Goal: Task Accomplishment & Management: Manage account settings

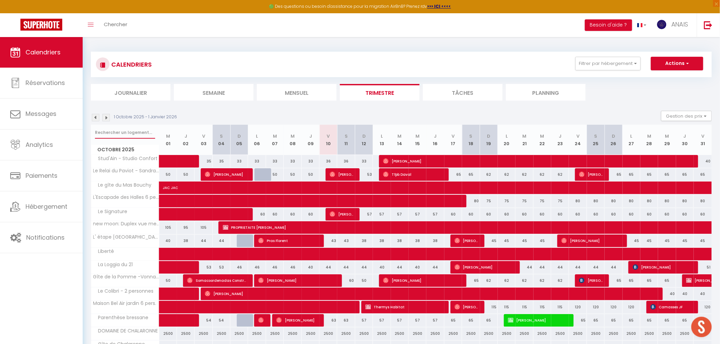
click at [127, 128] on input "text" at bounding box center [125, 133] width 60 height 12
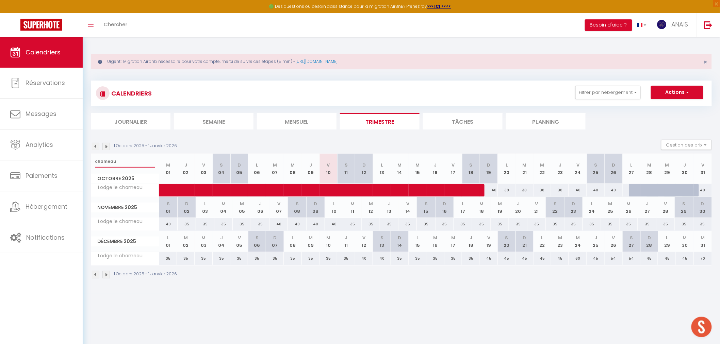
type input "chameau"
drag, startPoint x: 122, startPoint y: 162, endPoint x: 83, endPoint y: 161, distance: 38.5
click at [83, 161] on div "Urgent : Migration Airbnb nécessaire pour votre compte, merci de suivre ces éta…" at bounding box center [401, 165] width 637 height 257
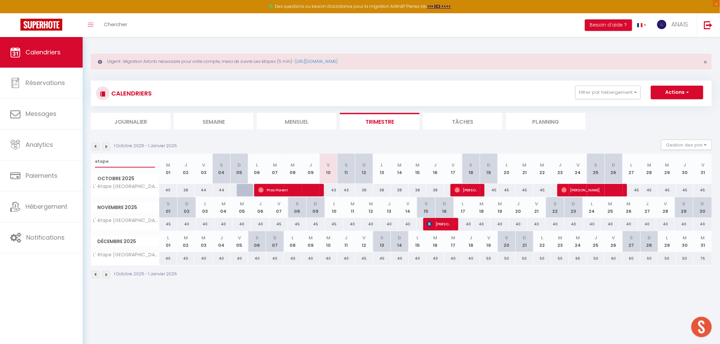
type input "etape"
click at [666, 87] on button "Actions" at bounding box center [677, 93] width 52 height 14
click at [656, 107] on link "Nouvelle réservation" at bounding box center [670, 108] width 59 height 10
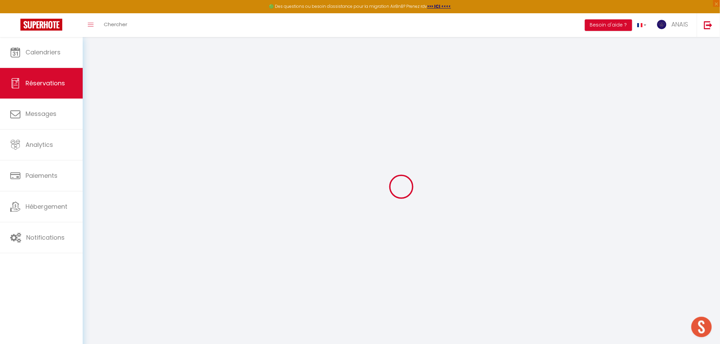
select select
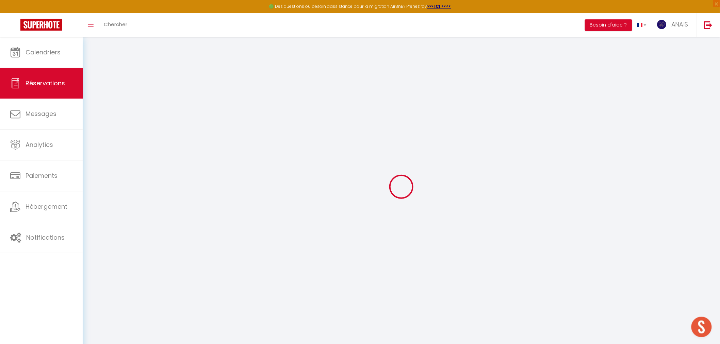
select select
checkbox input "false"
select select
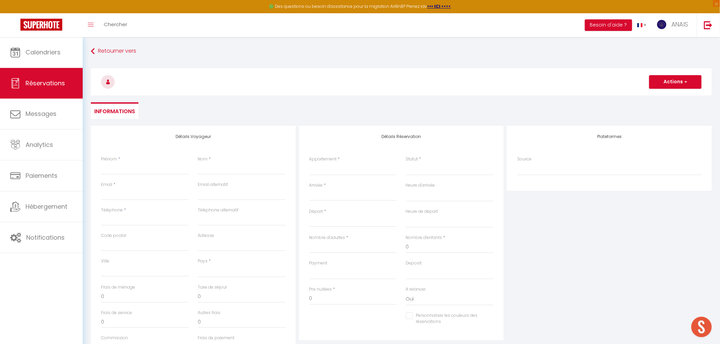
select select
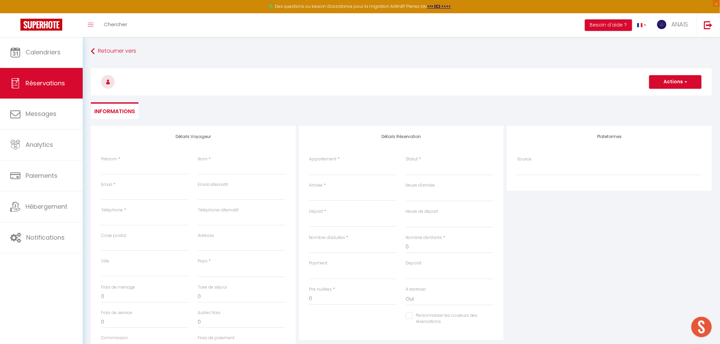
checkbox input "false"
select select
click at [98, 180] on div "Prénom *" at bounding box center [145, 169] width 97 height 26
click at [116, 172] on input "Prénom" at bounding box center [145, 169] width 88 height 12
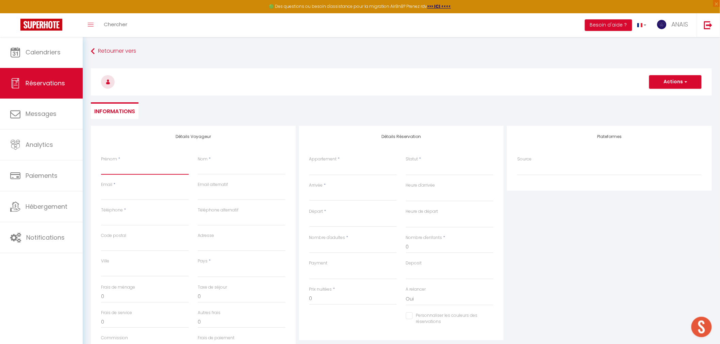
type input "K"
select select
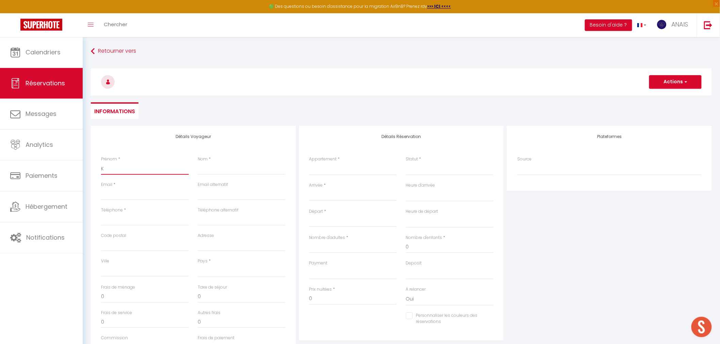
select select
checkbox input "false"
type input "Ka"
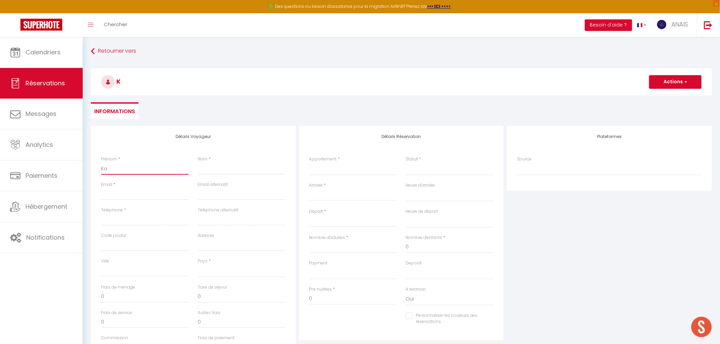
select select
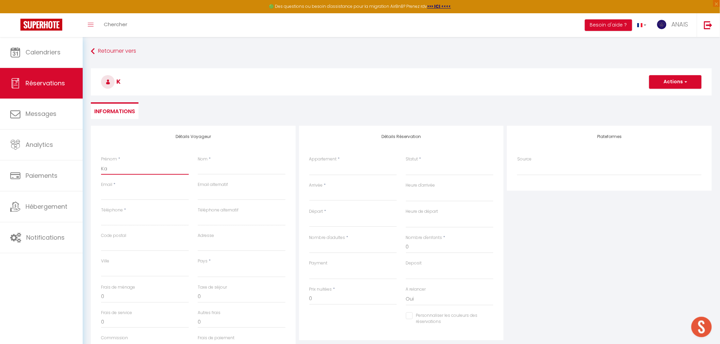
select select
checkbox input "false"
type input "Kari"
select select
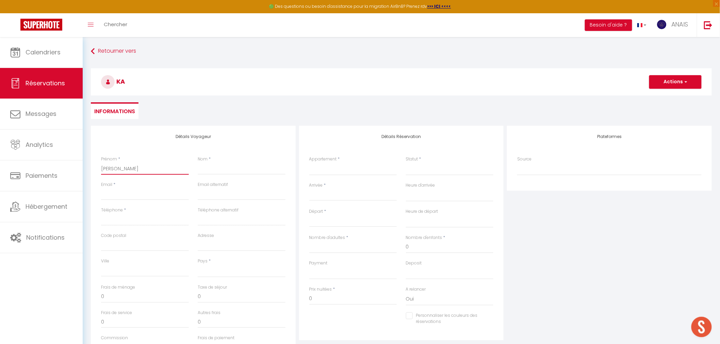
select select
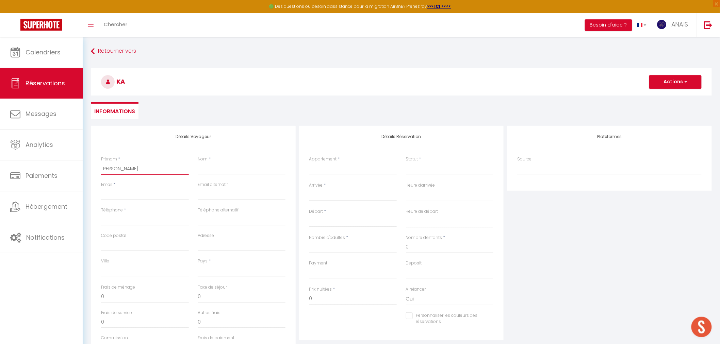
select select
checkbox input "false"
type input "Karin"
select select
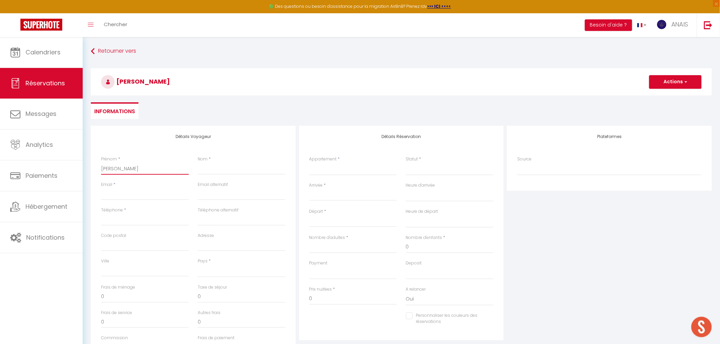
select select
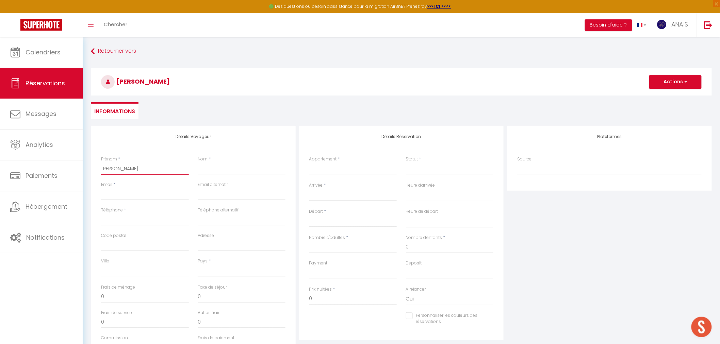
checkbox input "false"
type input "Karine"
select select
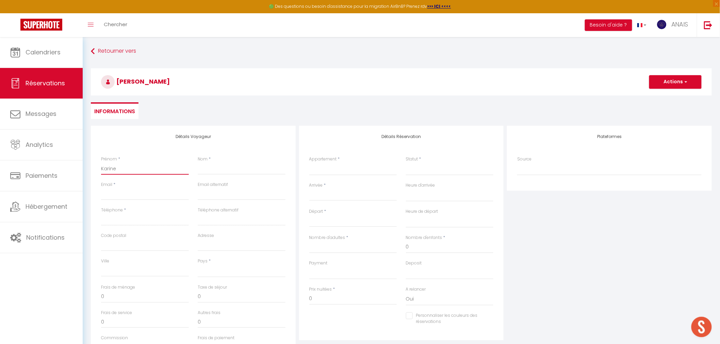
select select
checkbox input "false"
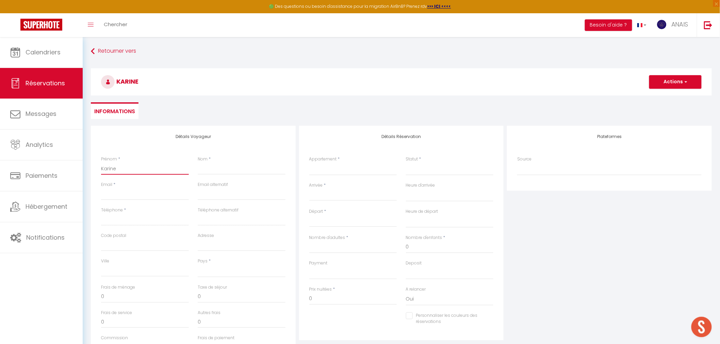
type input "Karine"
select select
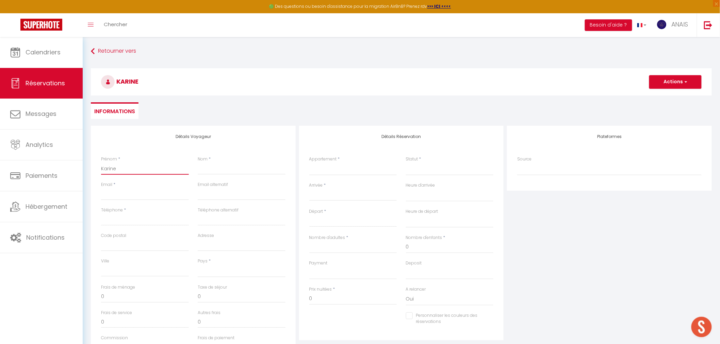
select select
checkbox input "false"
type input "Karine e"
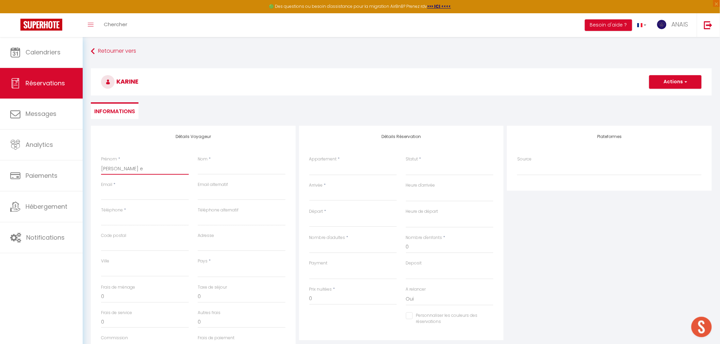
select select
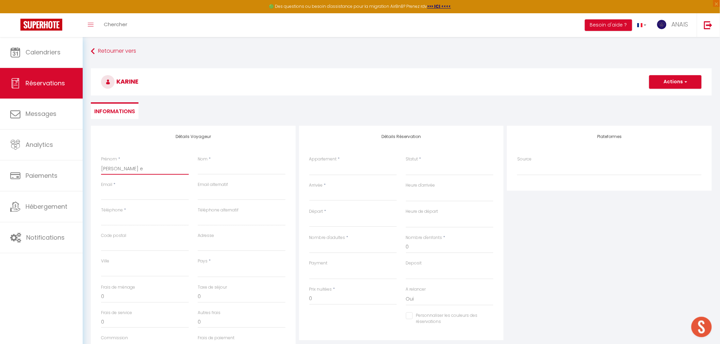
select select
checkbox input "false"
type input "Karine et"
select select
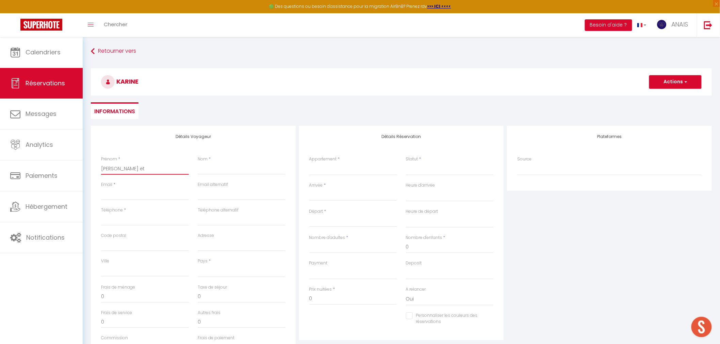
select select
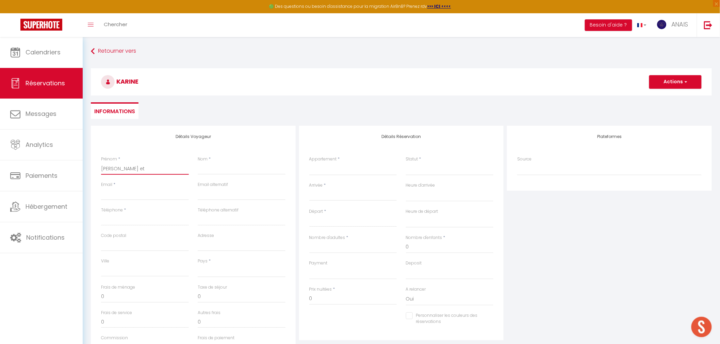
select select
checkbox input "false"
type input "Karine et"
select select
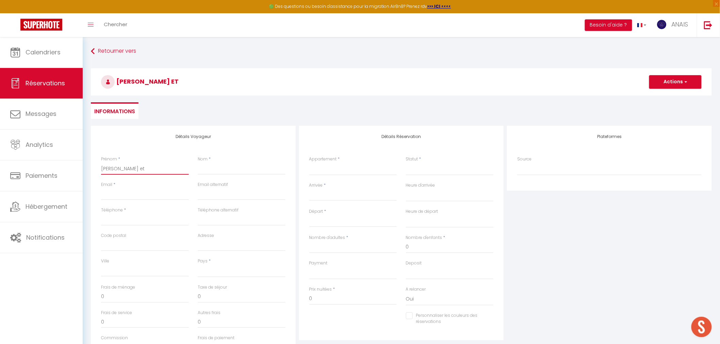
select select
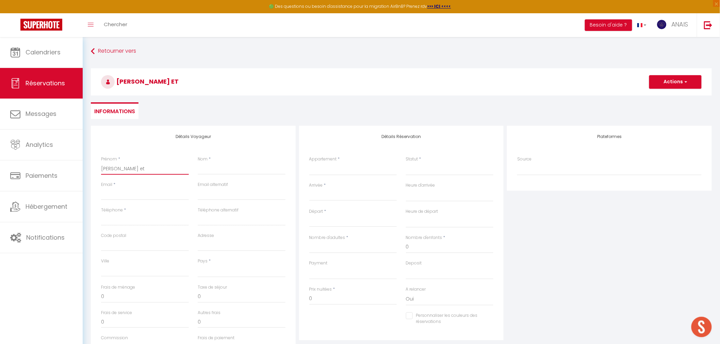
checkbox input "false"
type input "Karine et D"
select select
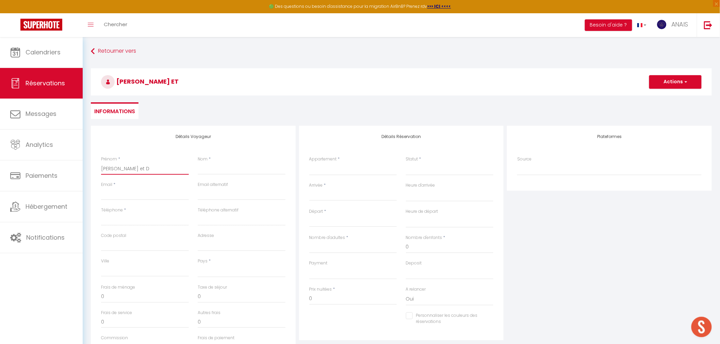
select select
checkbox input "false"
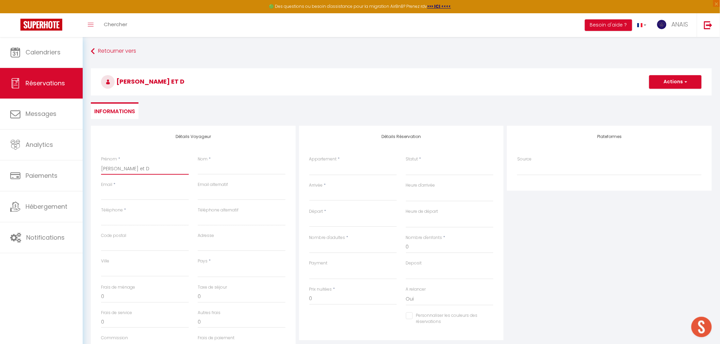
type input "Karine et Di"
select select
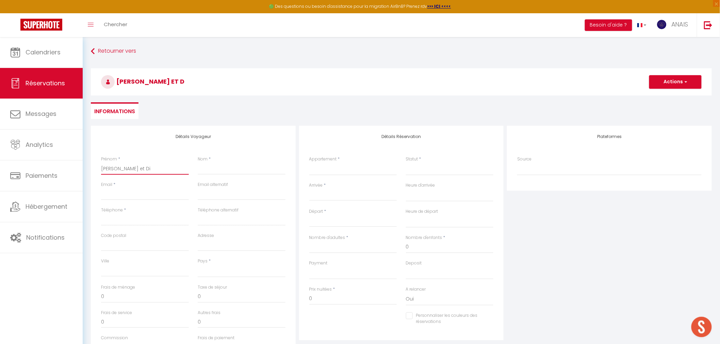
select select
checkbox input "false"
type input "Karine et Did"
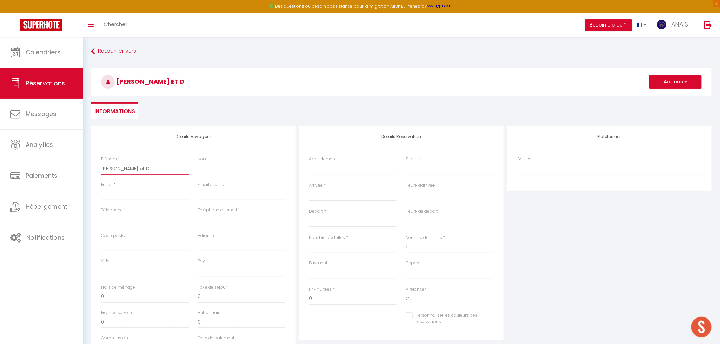
select select
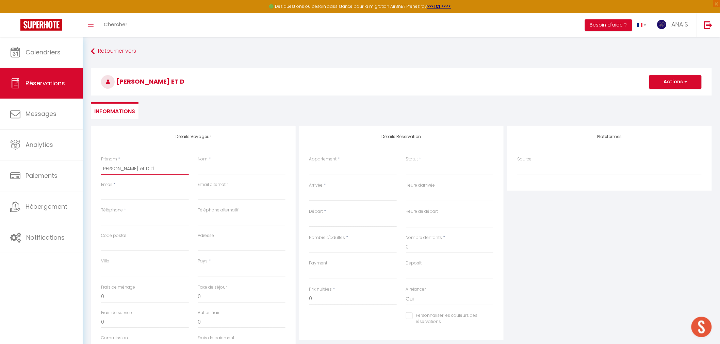
select select
checkbox input "false"
type input "Karine et Didi"
select select
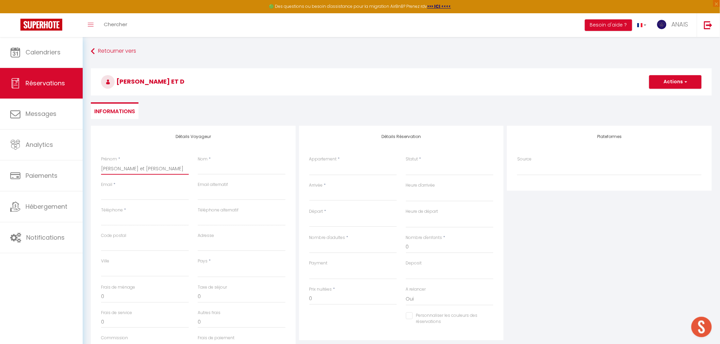
select select
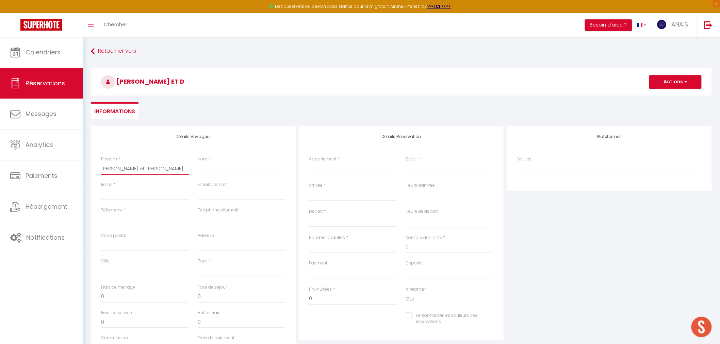
select select
checkbox input "false"
type input "Karine et Didie"
select select
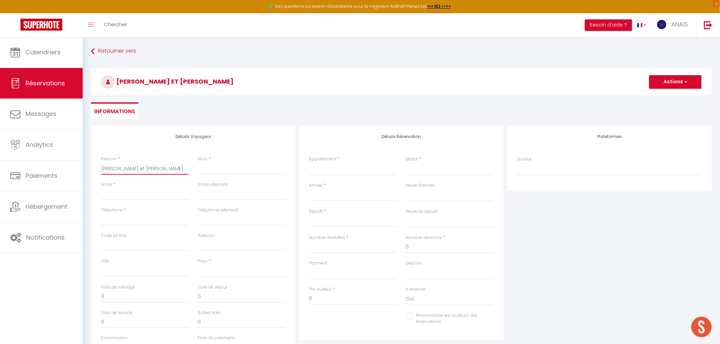
select select
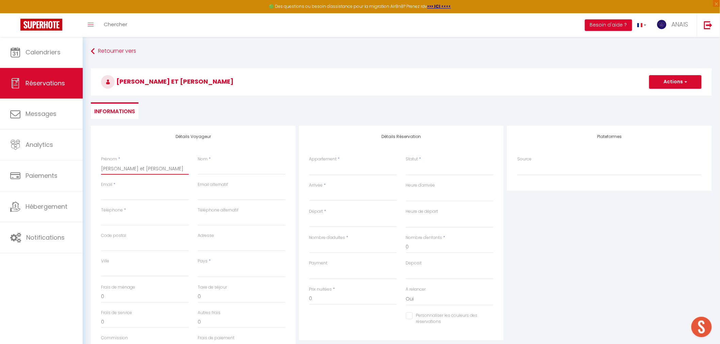
checkbox input "false"
type input "Karine et Didier"
select select
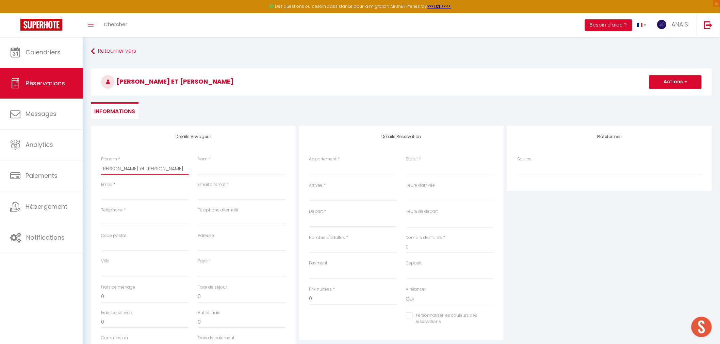
select select
checkbox input "false"
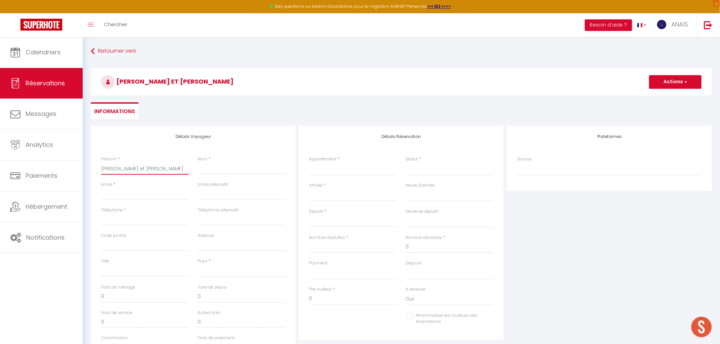
type input "Karine et Didier"
select select
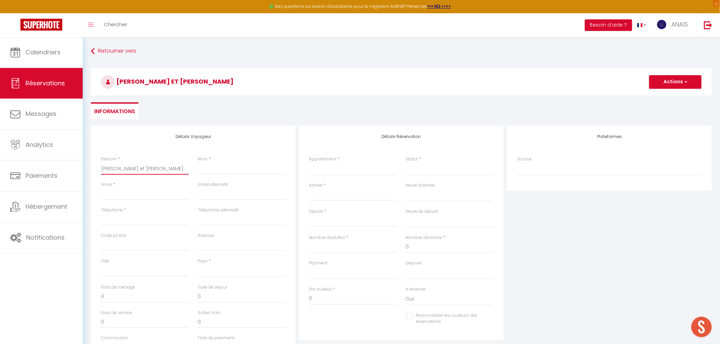
select select
checkbox input "false"
type input "Karine et Didier"
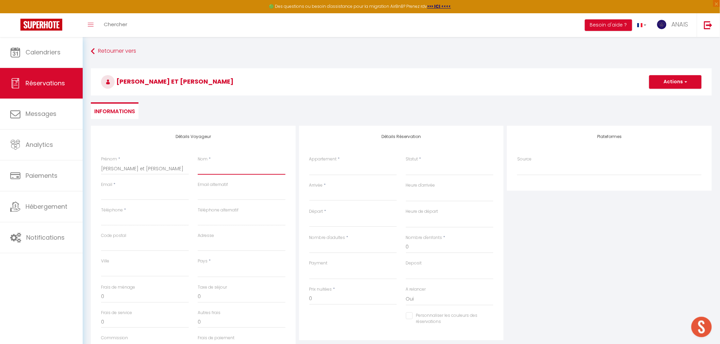
type input "C"
select select
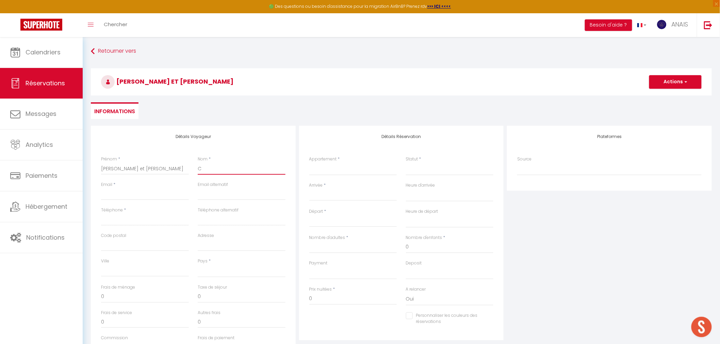
select select
checkbox input "false"
type input "CE"
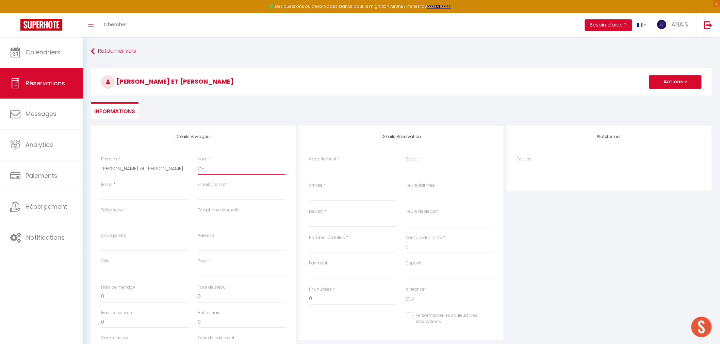
select select
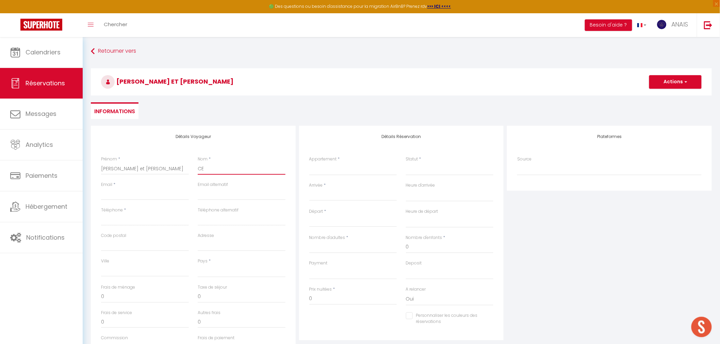
select select
checkbox input "false"
type input "CER"
select select
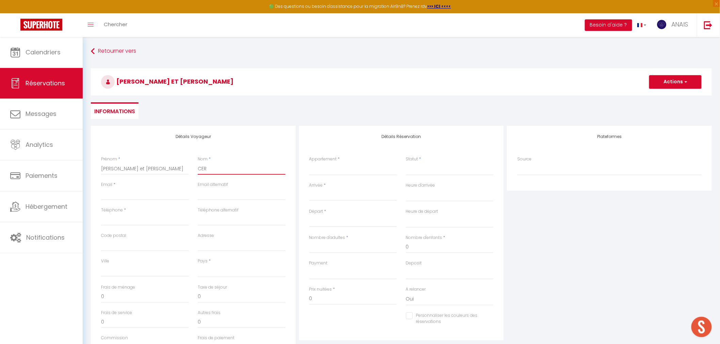
select select
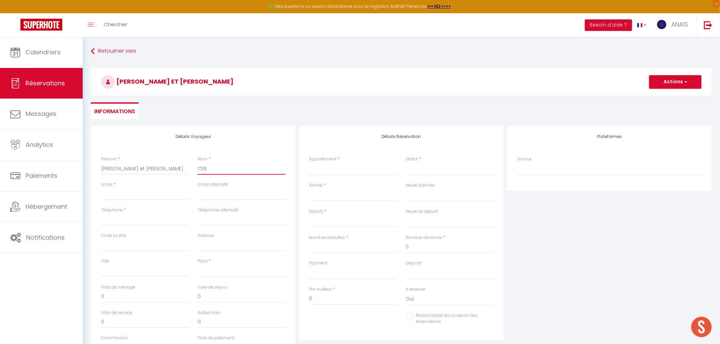
select select
checkbox input "false"
type input "CERV"
select select
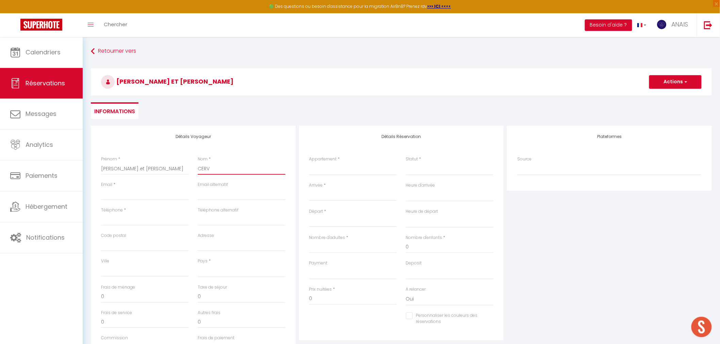
select select
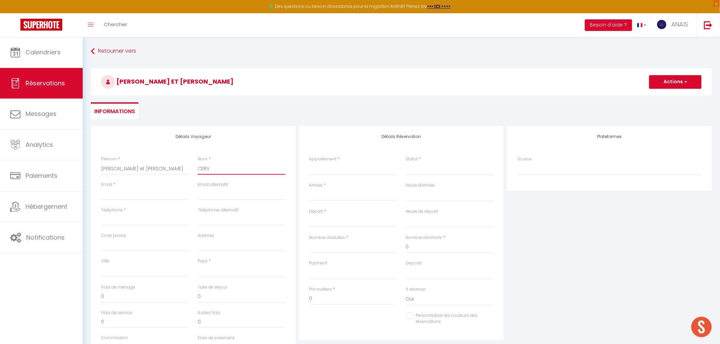
checkbox input "false"
type input "CERVE"
click at [113, 204] on div "Email *" at bounding box center [145, 195] width 97 height 26
click at [116, 197] on input "Email client" at bounding box center [145, 194] width 88 height 12
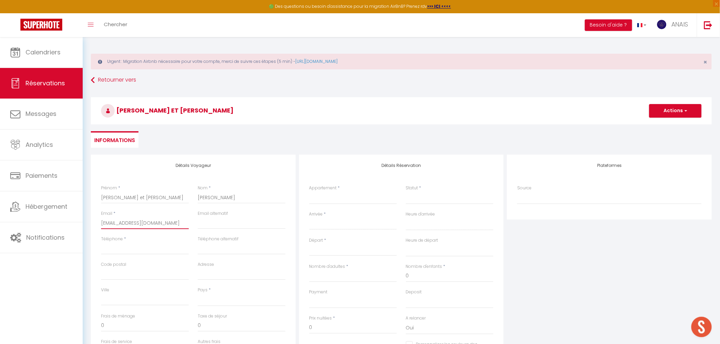
drag, startPoint x: 188, startPoint y: 221, endPoint x: 102, endPoint y: 222, distance: 85.8
click at [88, 226] on div "Détails Voyageur Prénom * Karine et Didier Nom * CERVERA Email * contact@concie…" at bounding box center [401, 296] width 630 height 283
click at [147, 249] on input "Téléphone" at bounding box center [145, 249] width 88 height 12
click at [217, 249] on input "Téléphone alternatif" at bounding box center [242, 249] width 88 height 12
click at [212, 297] on select "[GEOGRAPHIC_DATA] [GEOGRAPHIC_DATA] [GEOGRAPHIC_DATA] [GEOGRAPHIC_DATA] [GEOGRA…" at bounding box center [242, 300] width 88 height 13
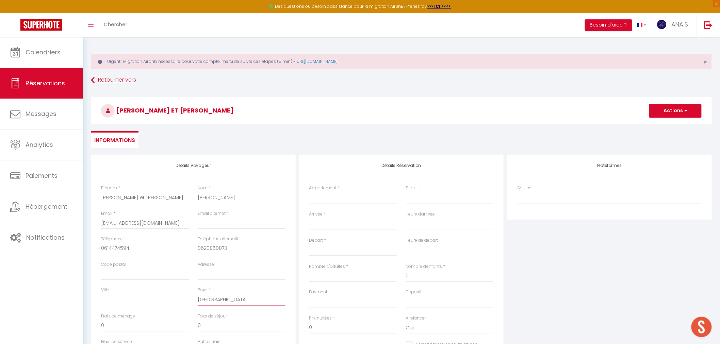
click at [198, 294] on select "[GEOGRAPHIC_DATA] [GEOGRAPHIC_DATA] [GEOGRAPHIC_DATA] [GEOGRAPHIC_DATA] [GEOGRA…" at bounding box center [242, 300] width 88 height 13
click at [364, 200] on select "[GEOGRAPHIC_DATA] Confort Chez Odile & Colin [GEOGRAPHIC_DATA] ville Renaissanc…" at bounding box center [353, 198] width 88 height 13
click at [309, 192] on select "[GEOGRAPHIC_DATA] Confort Chez Odile & Colin [GEOGRAPHIC_DATA] ville Renaissanc…" at bounding box center [353, 198] width 88 height 13
click at [416, 201] on select "Confirmé Non Confirmé [PERSON_NAME] par le voyageur No Show Request" at bounding box center [450, 198] width 88 height 13
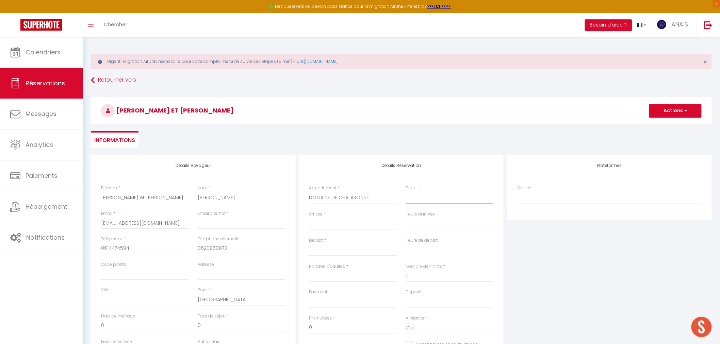
drag, startPoint x: 416, startPoint y: 198, endPoint x: 416, endPoint y: 203, distance: 5.1
click at [416, 198] on select "Confirmé Non Confirmé [PERSON_NAME] par le voyageur No Show Request" at bounding box center [450, 198] width 88 height 13
click at [406, 192] on select "Confirmé Non Confirmé [PERSON_NAME] par le voyageur No Show Request" at bounding box center [450, 198] width 88 height 13
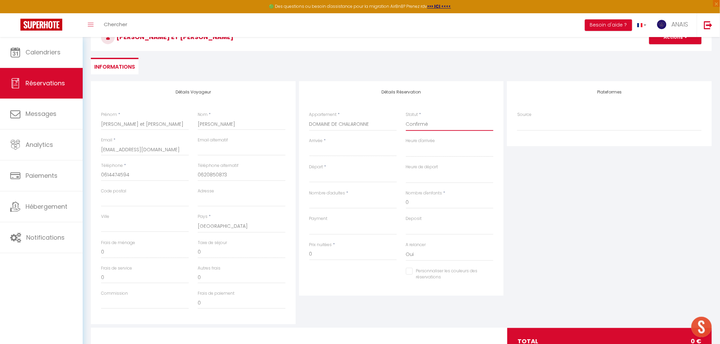
scroll to position [101, 0]
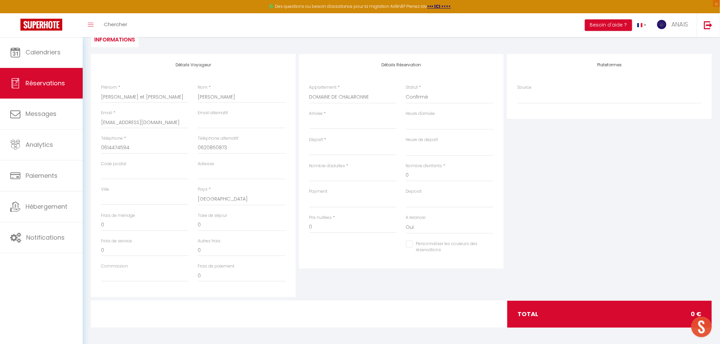
click at [335, 132] on div "Arrivée * < Oct 2025 > Dim Lun Mar Mer Jeu Ven Sam 1 2 3 4 5 6 7 8 9 10 11 12 1…" at bounding box center [353, 124] width 97 height 26
click at [335, 127] on input "Arrivée" at bounding box center [353, 123] width 88 height 9
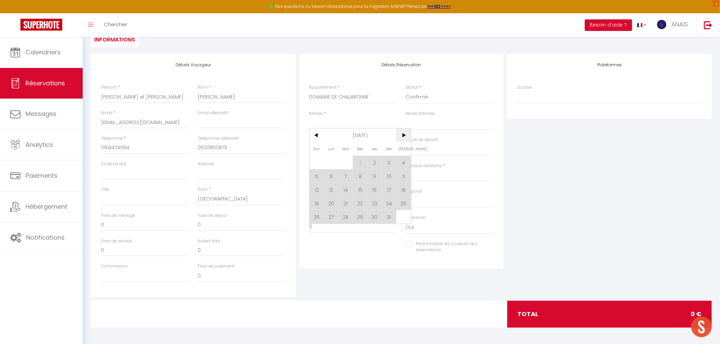
click at [399, 133] on span ">" at bounding box center [403, 136] width 15 height 14
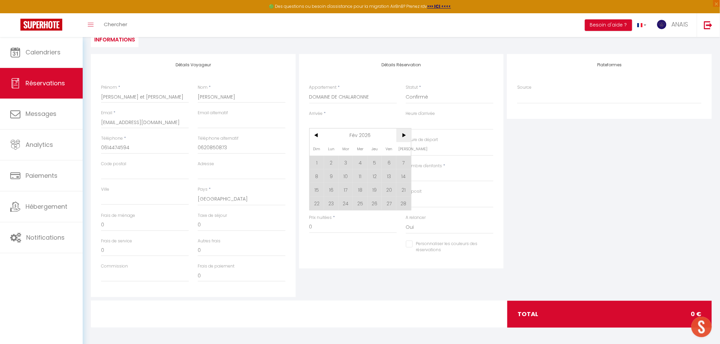
click at [399, 133] on span ">" at bounding box center [403, 136] width 15 height 14
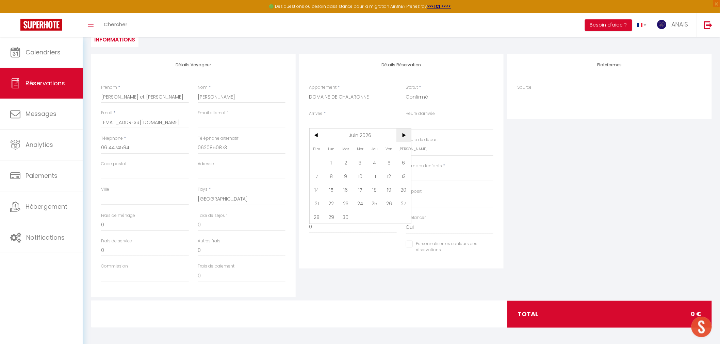
click at [408, 133] on span ">" at bounding box center [403, 136] width 15 height 14
click at [407, 134] on span ">" at bounding box center [403, 136] width 15 height 14
click at [390, 177] on span "7" at bounding box center [389, 176] width 15 height 14
click at [336, 154] on input "Sam 08 Août 2026" at bounding box center [353, 150] width 88 height 9
click at [336, 211] on span "10" at bounding box center [331, 216] width 15 height 14
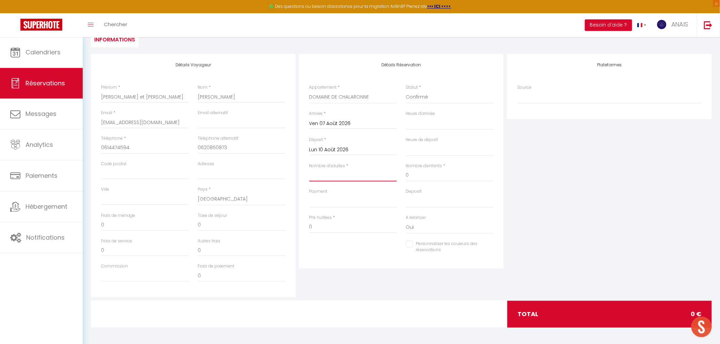
click at [330, 174] on input "Nombre d'adultes" at bounding box center [353, 175] width 88 height 12
click at [328, 223] on input "0" at bounding box center [353, 227] width 88 height 12
click at [566, 216] on div "Plateformes Source Direct [DOMAIN_NAME] [DOMAIN_NAME] Chalet montagne Expedia G…" at bounding box center [609, 175] width 208 height 243
click at [356, 180] on input "Nombre d'adultes" at bounding box center [353, 175] width 88 height 12
click at [350, 224] on input "0" at bounding box center [353, 227] width 88 height 12
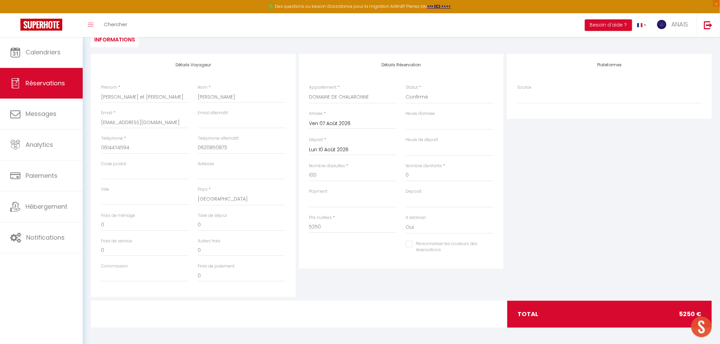
click at [513, 223] on div "Plateformes Source Direct [DOMAIN_NAME] [DOMAIN_NAME] Chalet montagne Expedia G…" at bounding box center [609, 175] width 208 height 243
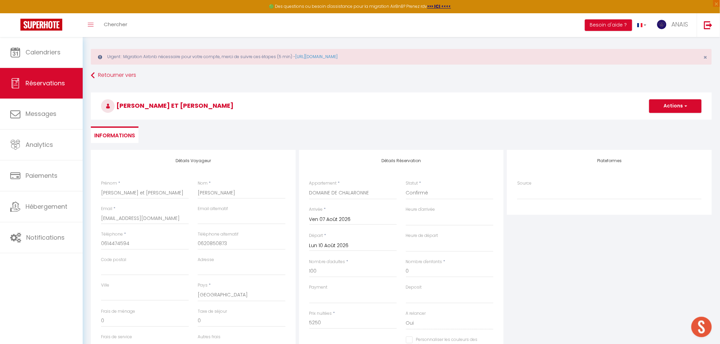
scroll to position [0, 0]
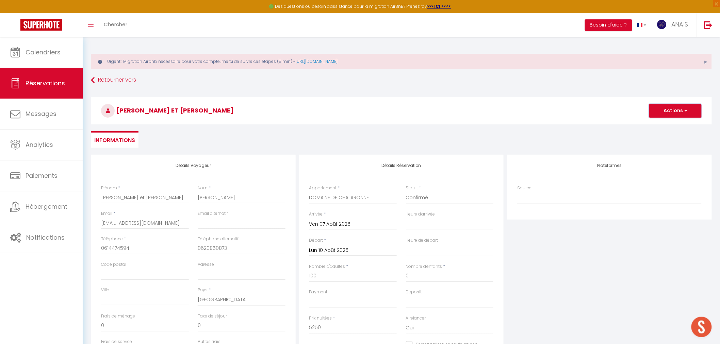
click at [670, 114] on button "Actions" at bounding box center [675, 111] width 52 height 14
click at [668, 123] on link "Enregistrer" at bounding box center [669, 125] width 54 height 9
click at [662, 109] on button "Actions" at bounding box center [675, 111] width 52 height 14
click at [663, 123] on link "Enregistrer" at bounding box center [669, 125] width 54 height 9
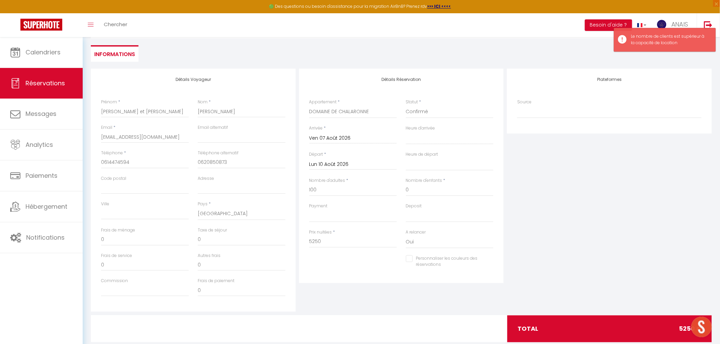
scroll to position [101, 0]
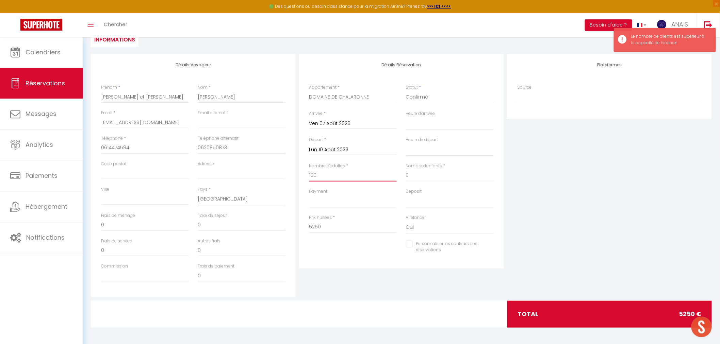
click at [367, 177] on input "100" at bounding box center [353, 175] width 88 height 12
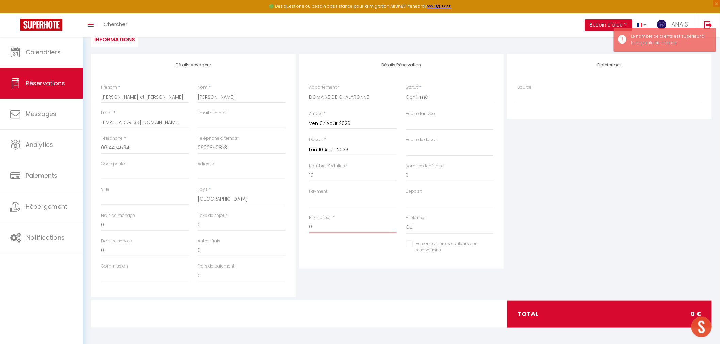
click at [350, 229] on input "0" at bounding box center [353, 227] width 88 height 12
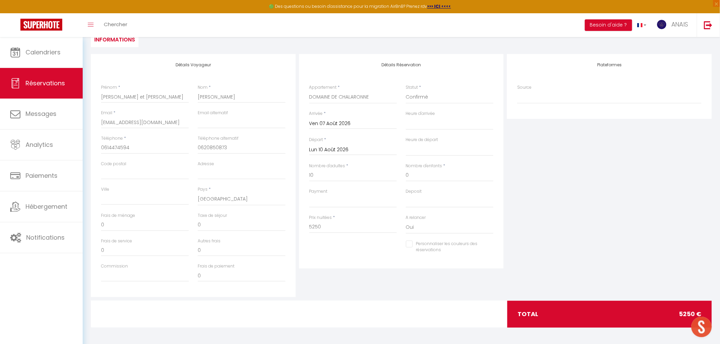
click at [542, 200] on div "Plateformes Source Direct [DOMAIN_NAME] [DOMAIN_NAME] Chalet montagne Expedia G…" at bounding box center [609, 175] width 208 height 243
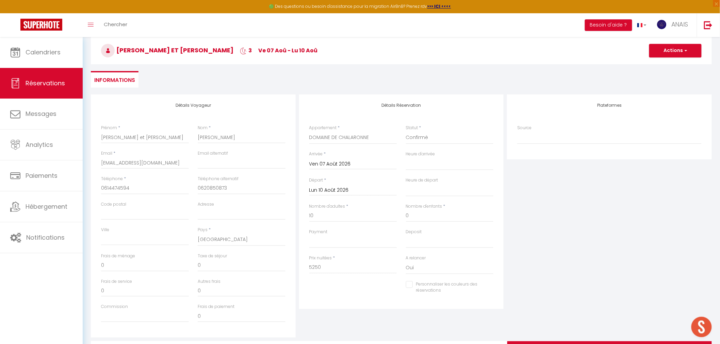
scroll to position [0, 0]
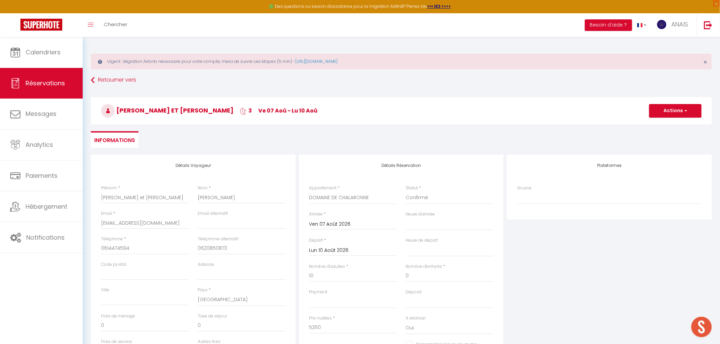
click at [664, 118] on h3 "Karine et Didier CERVERA 3 ve 07 Aoû - lu 10 Aoû" at bounding box center [401, 110] width 621 height 27
click at [668, 113] on button "Actions" at bounding box center [675, 111] width 52 height 14
click at [666, 123] on link "Enregistrer" at bounding box center [669, 125] width 54 height 9
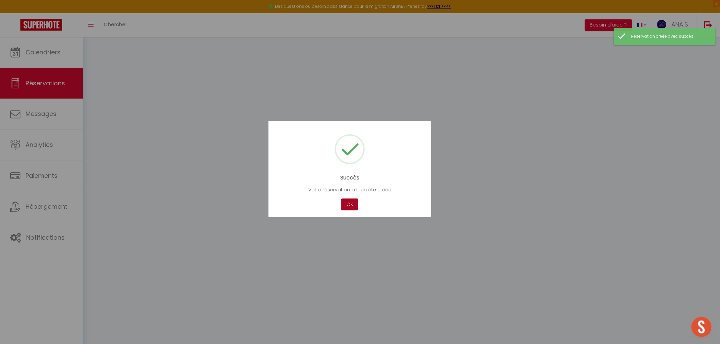
click at [351, 207] on button "OK" at bounding box center [349, 205] width 17 height 12
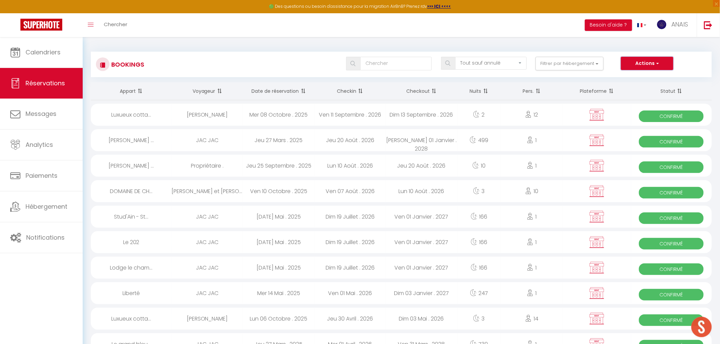
click at [634, 67] on button "Actions" at bounding box center [647, 64] width 52 height 14
click at [632, 80] on link "Nouvelle Réservation" at bounding box center [636, 78] width 73 height 9
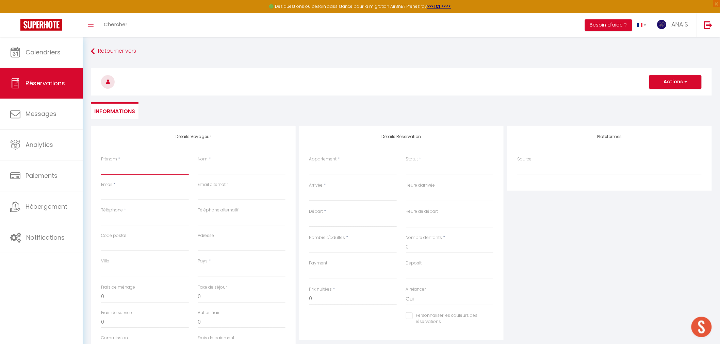
click at [144, 174] on input "Prénom" at bounding box center [145, 169] width 88 height 12
click at [244, 172] on input "Nom" at bounding box center [242, 169] width 88 height 12
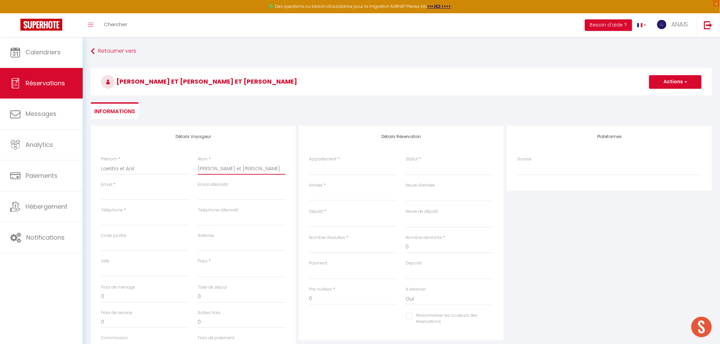
scroll to position [38, 0]
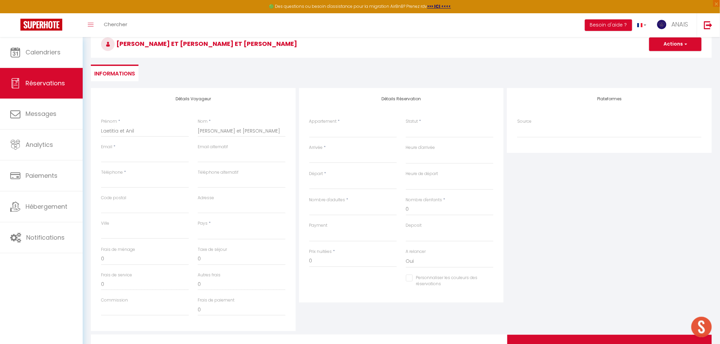
click at [143, 164] on div "Email *" at bounding box center [145, 157] width 97 height 26
paste input "[EMAIL_ADDRESS][DOMAIN_NAME]"
click at [131, 182] on input "Téléphone" at bounding box center [145, 182] width 88 height 12
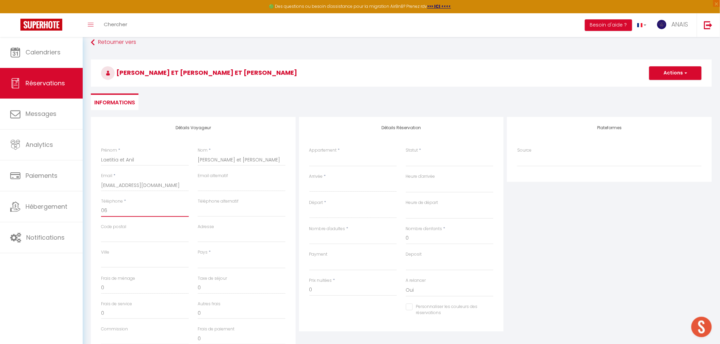
scroll to position [66, 0]
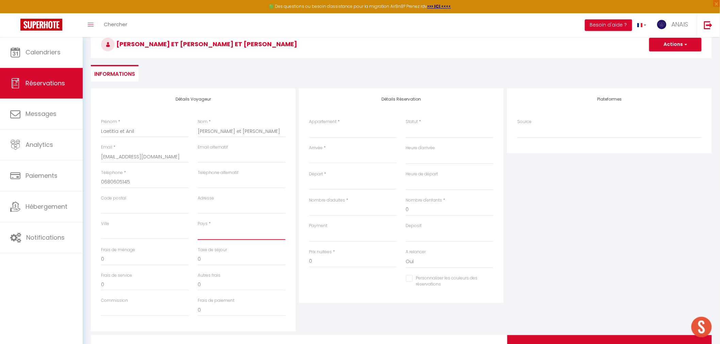
click at [221, 239] on select "[GEOGRAPHIC_DATA] [GEOGRAPHIC_DATA] [GEOGRAPHIC_DATA] [GEOGRAPHIC_DATA] [GEOGRA…" at bounding box center [242, 233] width 88 height 13
click at [198, 227] on select "[GEOGRAPHIC_DATA] [GEOGRAPHIC_DATA] [GEOGRAPHIC_DATA] [GEOGRAPHIC_DATA] [GEOGRA…" at bounding box center [242, 233] width 88 height 13
click at [331, 131] on select "[GEOGRAPHIC_DATA] Confort Chez Odile & Colin [GEOGRAPHIC_DATA] ville Renaissanc…" at bounding box center [353, 131] width 88 height 13
click at [309, 125] on select "[GEOGRAPHIC_DATA] Confort Chez Odile & Colin [GEOGRAPHIC_DATA] ville Renaissanc…" at bounding box center [353, 131] width 88 height 13
click at [325, 156] on input "Arrivée" at bounding box center [353, 158] width 88 height 9
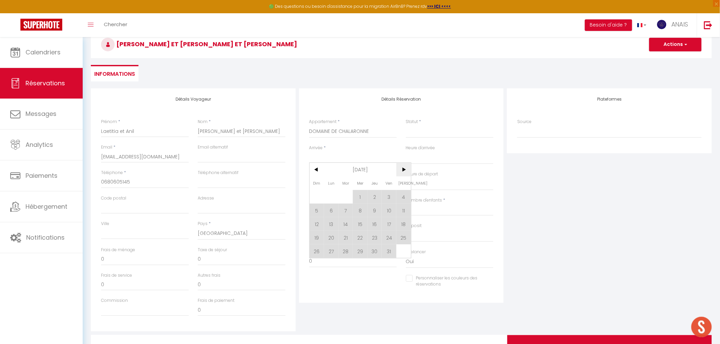
click at [398, 170] on span ">" at bounding box center [403, 170] width 15 height 14
click at [402, 168] on span ">" at bounding box center [403, 170] width 15 height 14
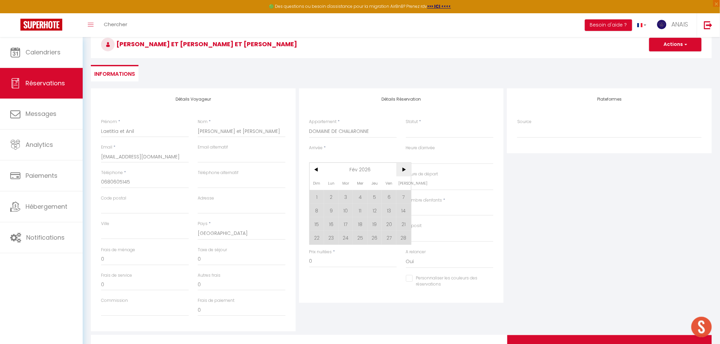
click at [402, 168] on span ">" at bounding box center [403, 170] width 15 height 14
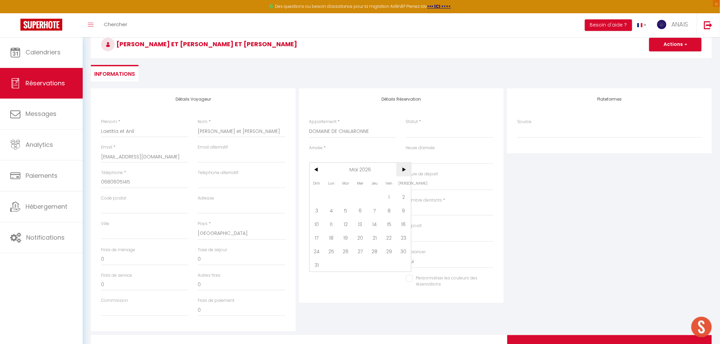
click at [402, 168] on span ">" at bounding box center [403, 170] width 15 height 14
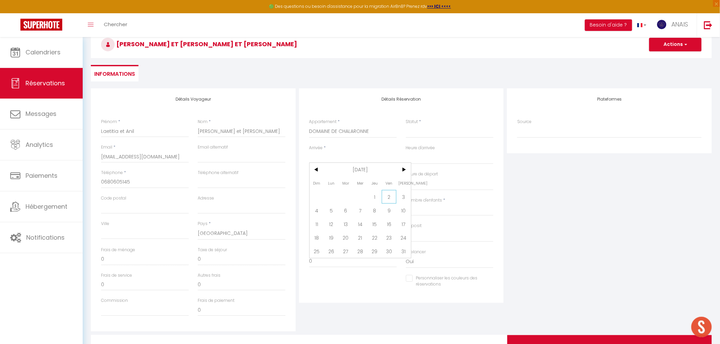
click at [390, 195] on span "2" at bounding box center [389, 197] width 15 height 14
click at [318, 159] on input "Ven 02 Octobre 2026" at bounding box center [353, 158] width 88 height 9
click at [317, 171] on span "<" at bounding box center [317, 170] width 15 height 14
click at [385, 198] on span "4" at bounding box center [389, 197] width 15 height 14
click at [335, 183] on input "Sam 03 Octobre 2026" at bounding box center [353, 184] width 88 height 9
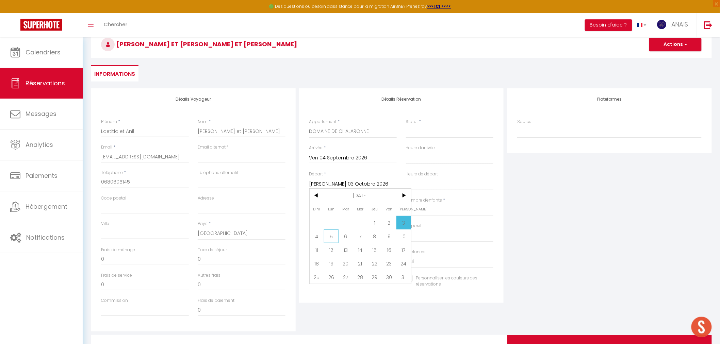
click at [325, 233] on span "5" at bounding box center [331, 237] width 15 height 14
click at [345, 184] on input "Lun 05 Octobre 2026" at bounding box center [353, 184] width 88 height 9
click at [339, 158] on input "Ven 04 Septembre 2026" at bounding box center [353, 158] width 88 height 9
click at [336, 181] on input "Lun 05 Octobre 2026" at bounding box center [353, 184] width 88 height 9
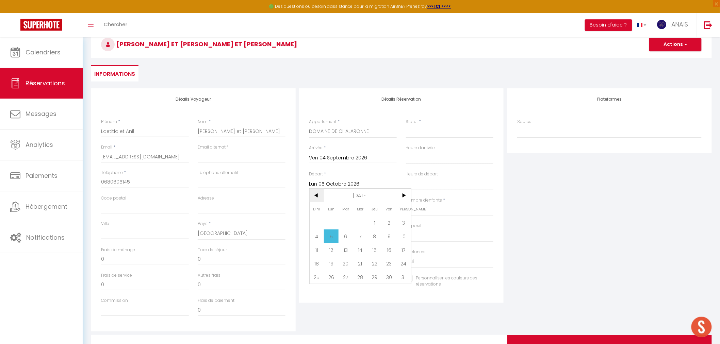
click at [317, 201] on span "<" at bounding box center [317, 196] width 15 height 14
click at [334, 237] on span "7" at bounding box center [331, 237] width 15 height 14
click at [338, 212] on input "Nombre d'adultes" at bounding box center [353, 210] width 88 height 12
click at [340, 260] on input "0" at bounding box center [353, 262] width 88 height 12
click at [525, 245] on div "Plateformes Source Direct [DOMAIN_NAME] [DOMAIN_NAME] Chalet montagne Expedia G…" at bounding box center [609, 209] width 208 height 243
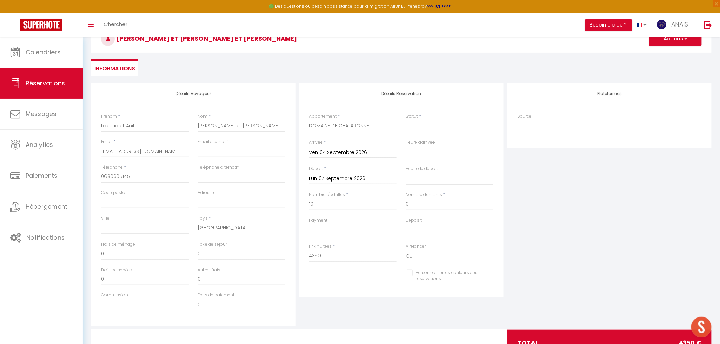
scroll to position [0, 0]
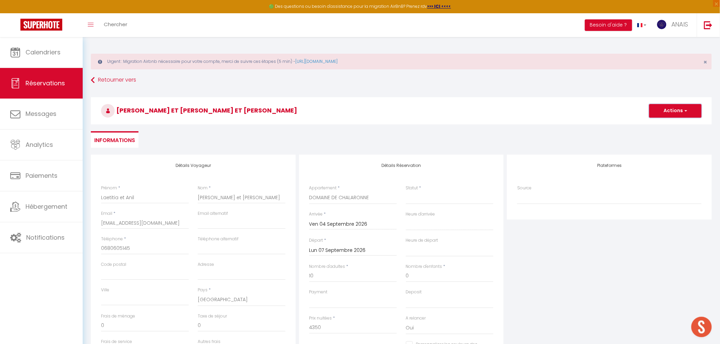
click at [656, 106] on button "Actions" at bounding box center [675, 111] width 52 height 14
click at [659, 126] on link "Enregistrer" at bounding box center [669, 125] width 54 height 9
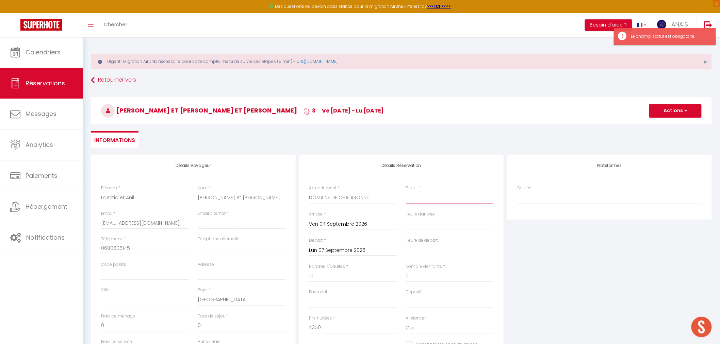
drag, startPoint x: 461, startPoint y: 197, endPoint x: 457, endPoint y: 199, distance: 4.7
click at [461, 197] on select "Confirmé Non Confirmé [PERSON_NAME] par le voyageur No Show Request" at bounding box center [450, 198] width 88 height 13
click at [406, 192] on select "Confirmé Non Confirmé [PERSON_NAME] par le voyageur No Show Request" at bounding box center [450, 198] width 88 height 13
click at [665, 111] on button "Actions" at bounding box center [675, 111] width 52 height 14
click at [655, 129] on link "Enregistrer" at bounding box center [669, 125] width 54 height 9
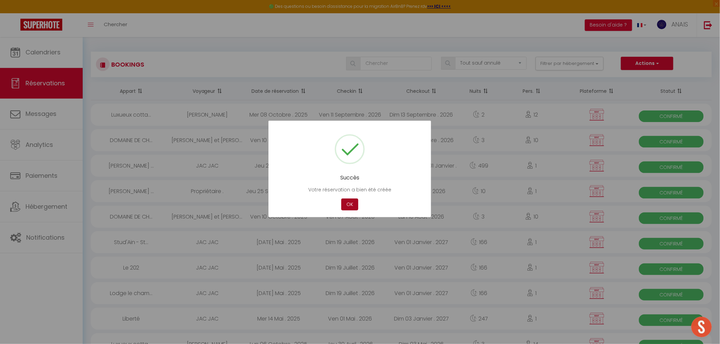
click at [352, 201] on button "OK" at bounding box center [349, 205] width 17 height 12
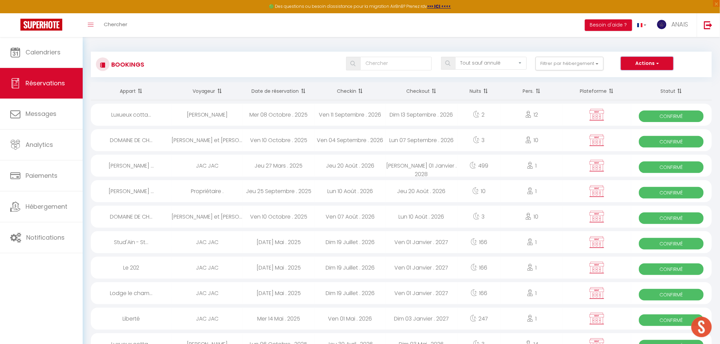
click at [655, 60] on button "Actions" at bounding box center [647, 64] width 52 height 14
click at [622, 73] on ul "Nouvelle Réservation Exporter les réservations Importer les réservations" at bounding box center [637, 87] width 74 height 31
click at [644, 58] on button "Actions" at bounding box center [647, 64] width 52 height 14
click at [637, 76] on link "Nouvelle Réservation" at bounding box center [636, 78] width 73 height 9
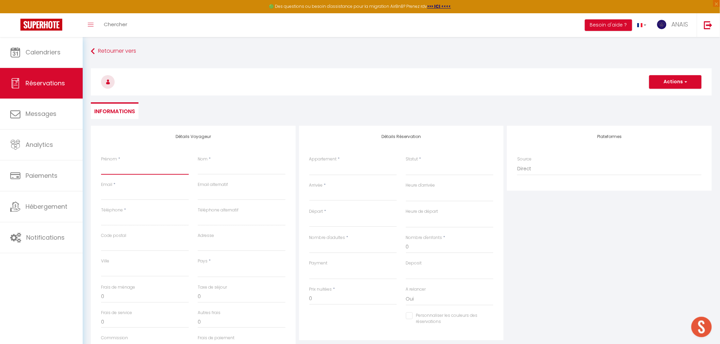
click at [126, 167] on input "Prénom" at bounding box center [145, 169] width 88 height 12
click at [196, 168] on div "Nom *" at bounding box center [241, 169] width 97 height 26
click at [206, 167] on input "Nom" at bounding box center [242, 169] width 88 height 12
click at [167, 201] on div "Email *" at bounding box center [145, 195] width 97 height 26
paste input "[EMAIL_ADDRESS][DOMAIN_NAME]"
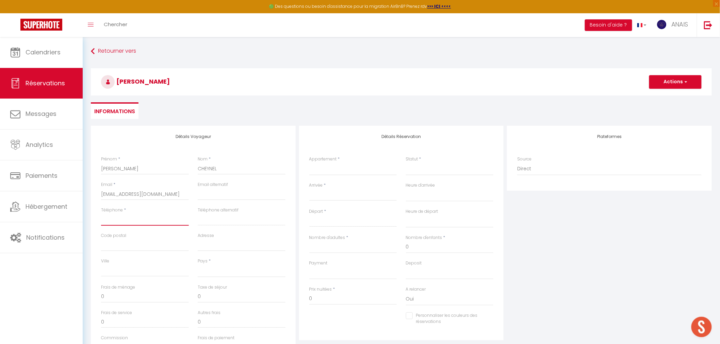
click at [128, 222] on input "Téléphone" at bounding box center [145, 220] width 88 height 12
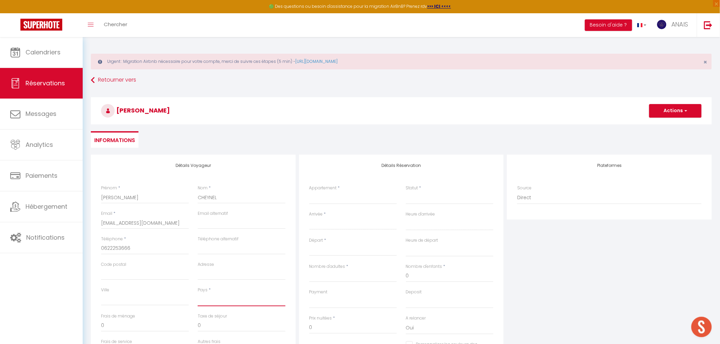
click at [222, 302] on select "[GEOGRAPHIC_DATA] [GEOGRAPHIC_DATA] [GEOGRAPHIC_DATA] [GEOGRAPHIC_DATA] [GEOGRA…" at bounding box center [242, 300] width 88 height 13
click at [198, 294] on select "[GEOGRAPHIC_DATA] [GEOGRAPHIC_DATA] [GEOGRAPHIC_DATA] [GEOGRAPHIC_DATA] [GEOGRA…" at bounding box center [242, 300] width 88 height 13
click at [319, 197] on select "[GEOGRAPHIC_DATA] Confort Chez Odile & Colin [GEOGRAPHIC_DATA] ville Renaissanc…" at bounding box center [353, 198] width 88 height 13
click at [309, 192] on select "[GEOGRAPHIC_DATA] Confort Chez Odile & Colin [GEOGRAPHIC_DATA] ville Renaissanc…" at bounding box center [353, 198] width 88 height 13
click at [425, 198] on select "Confirmé Non Confirmé [PERSON_NAME] par le voyageur No Show Request" at bounding box center [450, 198] width 88 height 13
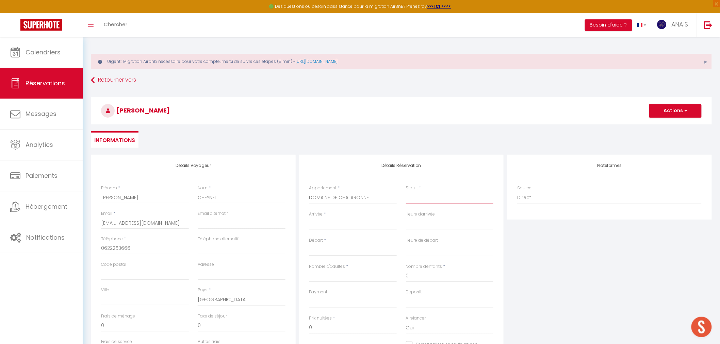
click at [406, 192] on select "Confirmé Non Confirmé [PERSON_NAME] par le voyageur No Show Request" at bounding box center [450, 198] width 88 height 13
click at [355, 220] on input "Arrivée" at bounding box center [353, 224] width 88 height 9
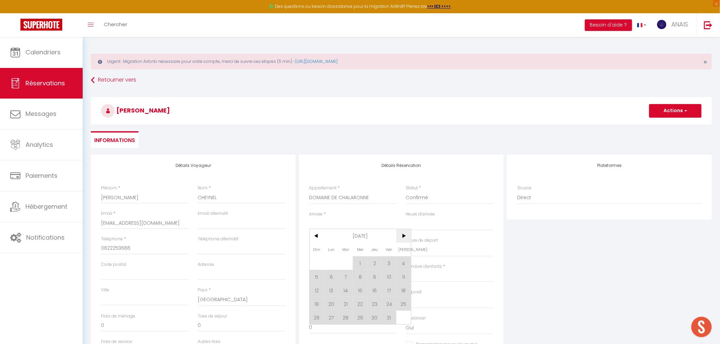
click at [402, 233] on span ">" at bounding box center [403, 236] width 15 height 14
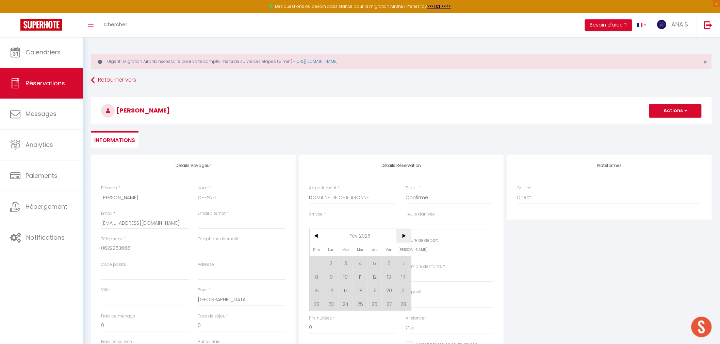
click at [402, 233] on span ">" at bounding box center [403, 236] width 15 height 14
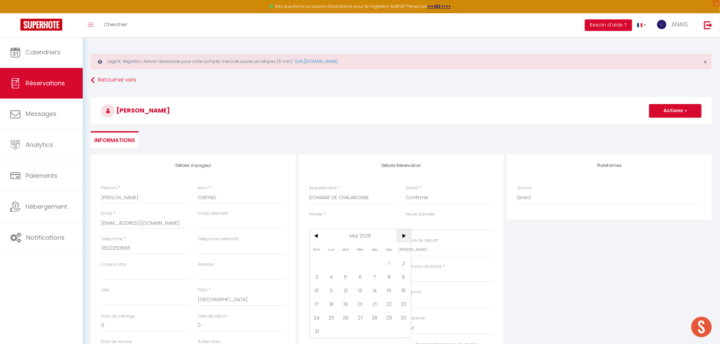
click at [402, 233] on span ">" at bounding box center [403, 236] width 15 height 14
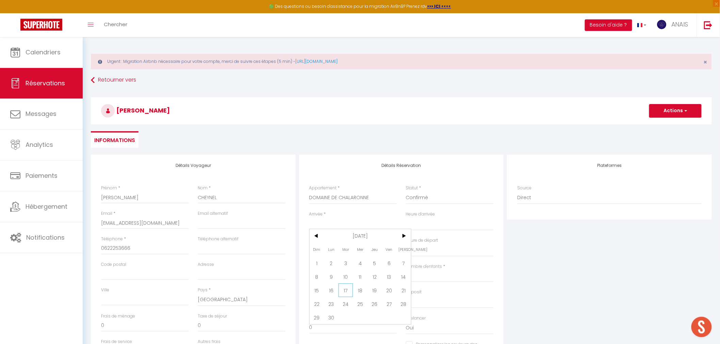
click at [344, 292] on span "17" at bounding box center [346, 291] width 15 height 14
click at [353, 254] on input "Mer 18 Novembre 2026" at bounding box center [353, 250] width 88 height 9
click at [386, 315] on span "20" at bounding box center [389, 317] width 15 height 14
click at [342, 280] on input "Nombre d'adultes" at bounding box center [353, 276] width 88 height 12
click at [331, 331] on input "0" at bounding box center [353, 328] width 88 height 12
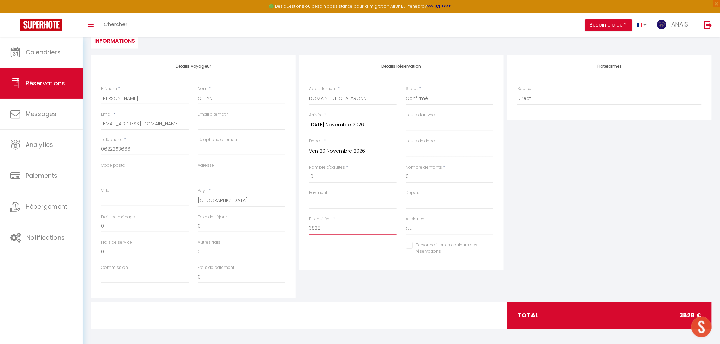
scroll to position [101, 0]
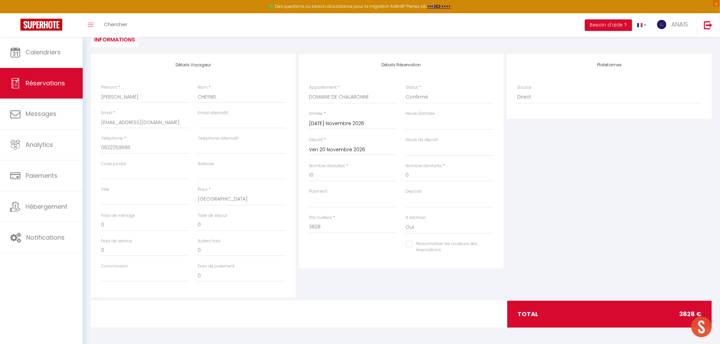
click at [535, 232] on div "Plateformes Source Direct [DOMAIN_NAME] [DOMAIN_NAME] Chalet montagne Expedia G…" at bounding box center [609, 175] width 208 height 243
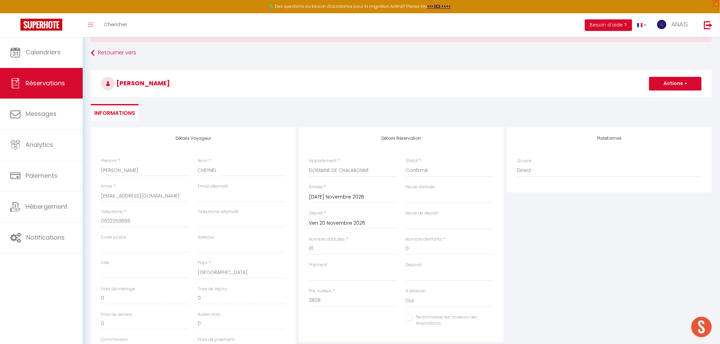
scroll to position [0, 0]
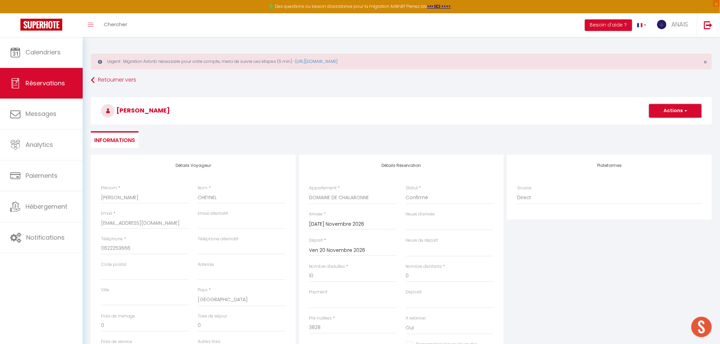
click at [661, 110] on button "Actions" at bounding box center [675, 111] width 52 height 14
click at [659, 125] on link "Enregistrer" at bounding box center [669, 125] width 54 height 9
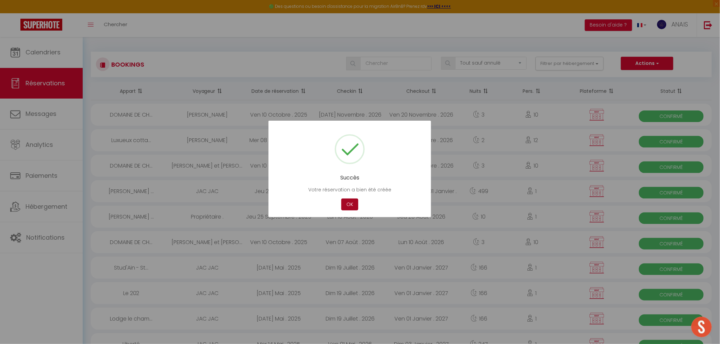
click at [349, 202] on button "OK" at bounding box center [349, 205] width 17 height 12
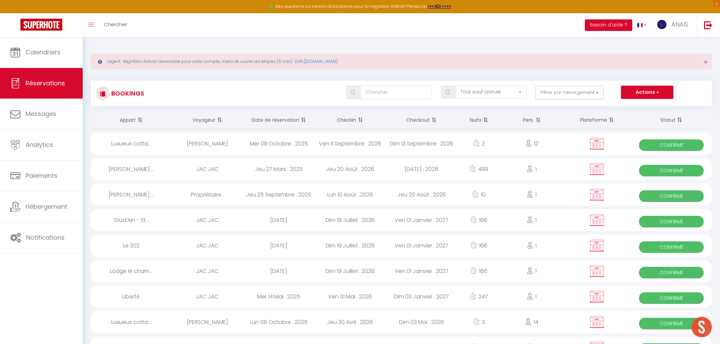
select select "not_cancelled"
click at [659, 96] on button "Actions" at bounding box center [647, 93] width 52 height 14
click at [634, 109] on link "Nouvelle Réservation" at bounding box center [636, 107] width 73 height 9
select select
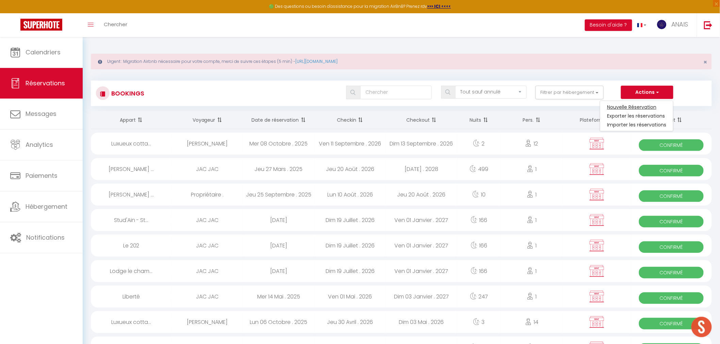
select select
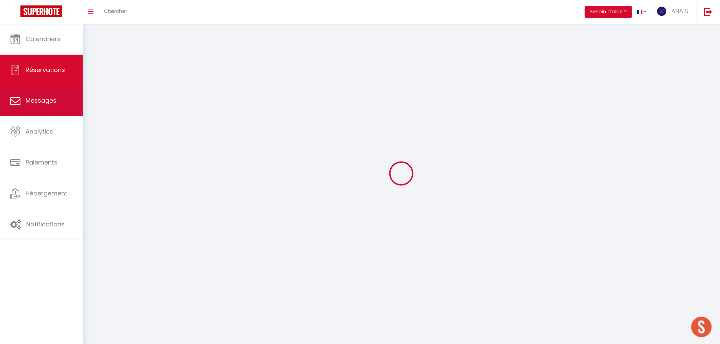
select select
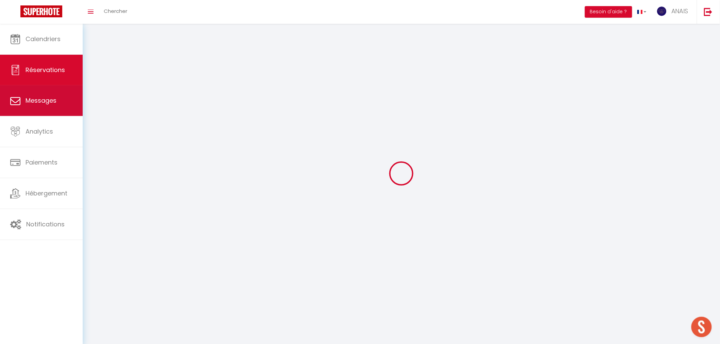
select select
checkbox input "false"
select select
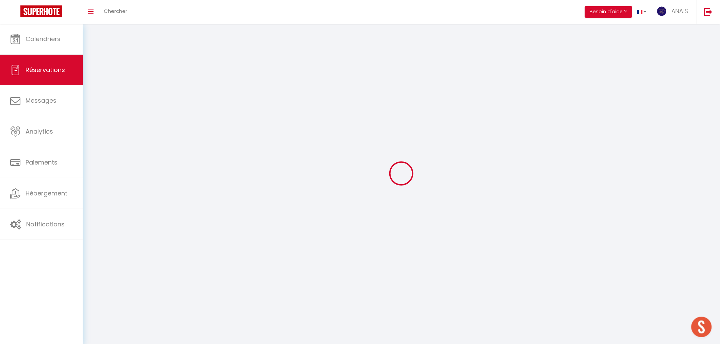
select select
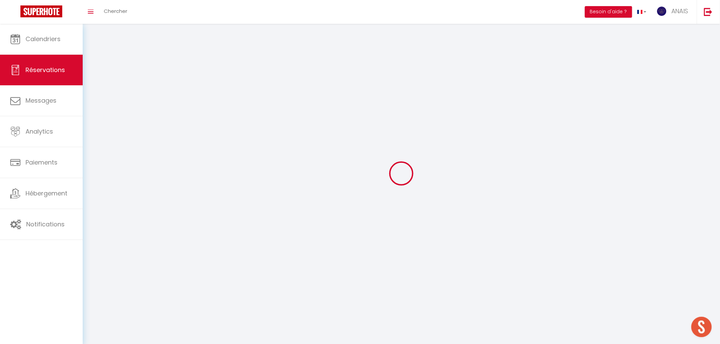
select select
checkbox input "false"
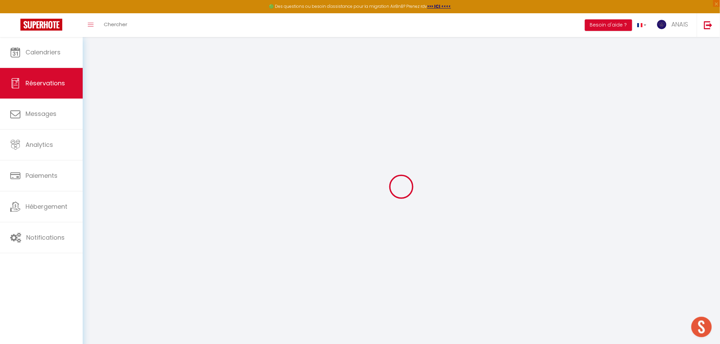
select select
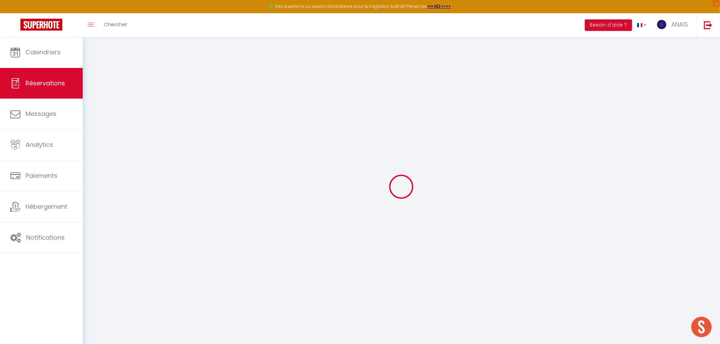
select select
checkbox input "false"
select select
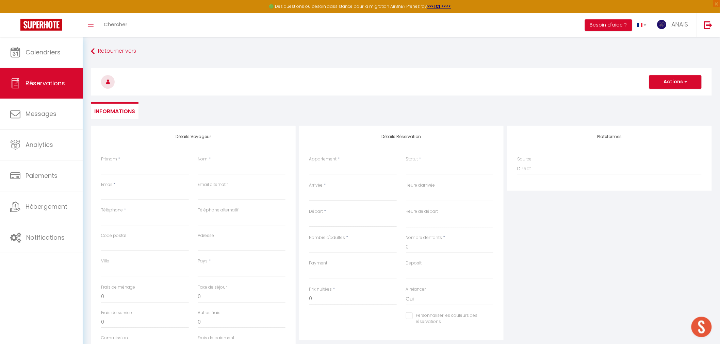
select select
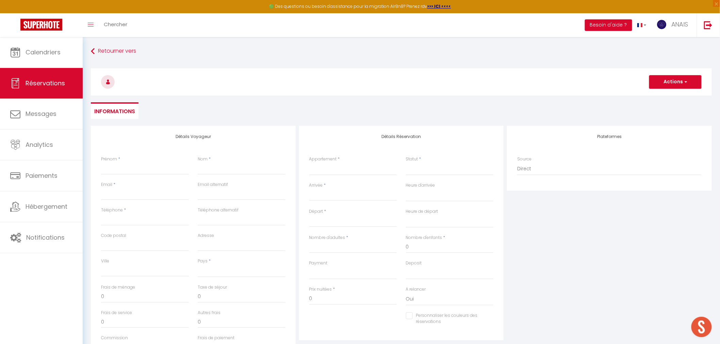
checkbox input "false"
select select
click at [134, 168] on input "Prénom" at bounding box center [145, 169] width 88 height 12
click at [213, 169] on input "Nom" at bounding box center [242, 169] width 88 height 12
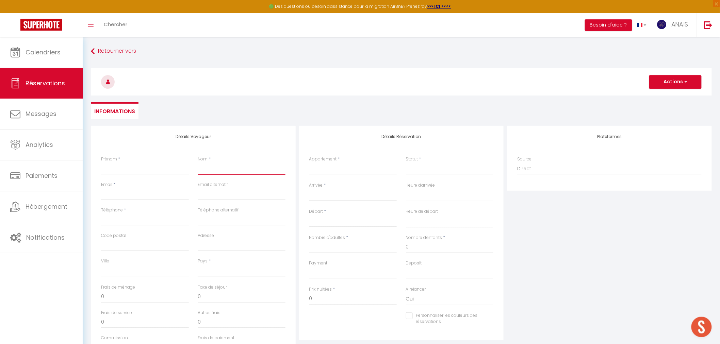
type input "F"
select select
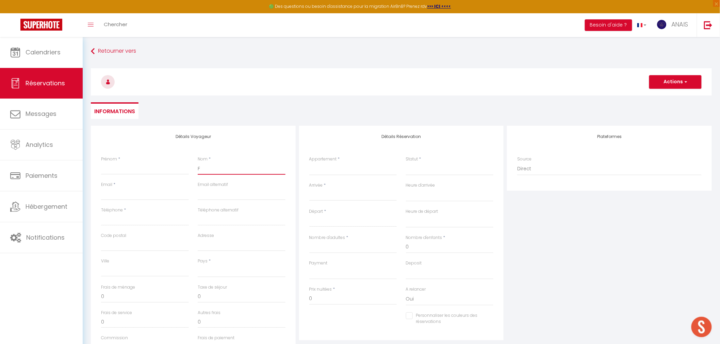
select select
checkbox input "false"
type input "FE"
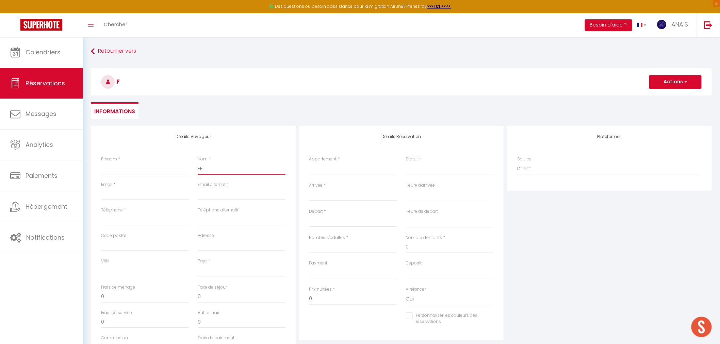
select select
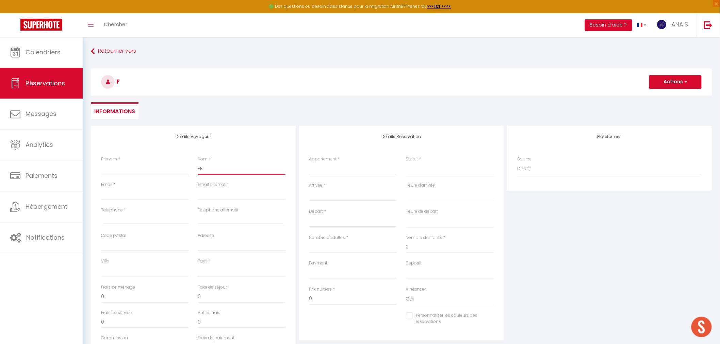
select select
checkbox input "false"
type input "FER"
select select
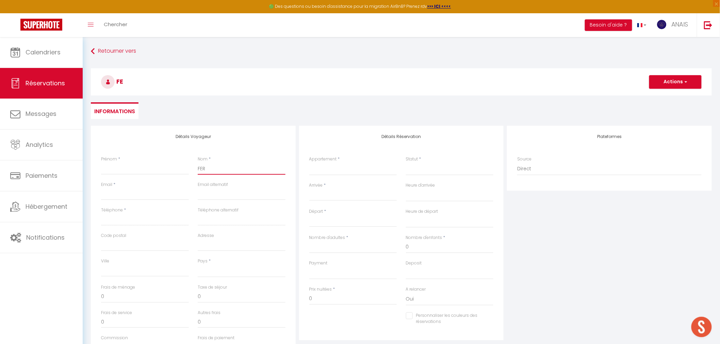
select select
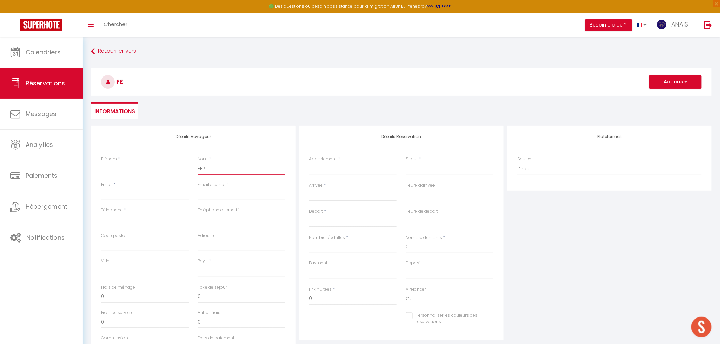
select select
checkbox input "false"
type input "FERR"
select select
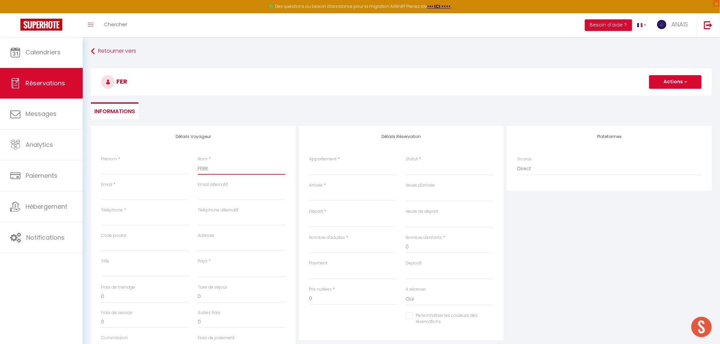
select select
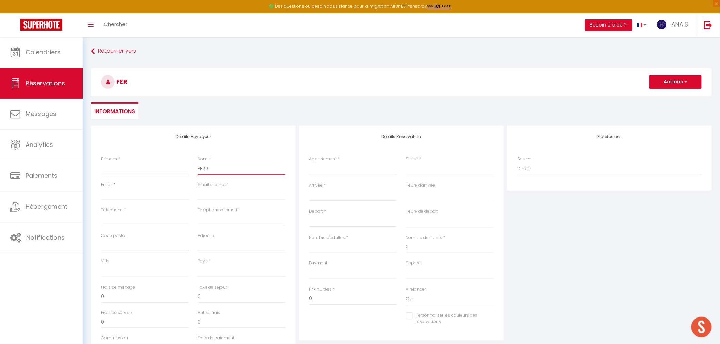
checkbox input "false"
type input "FERRE"
select select
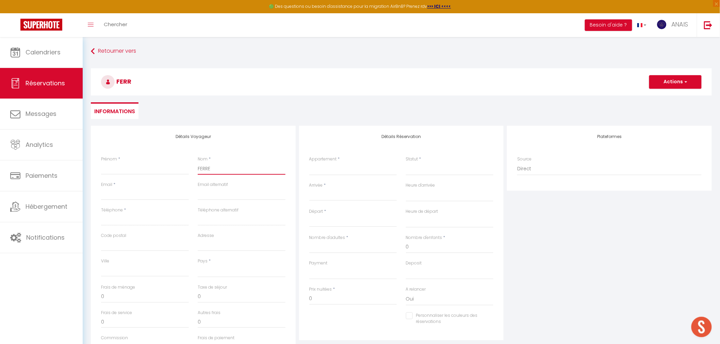
select select
checkbox input "false"
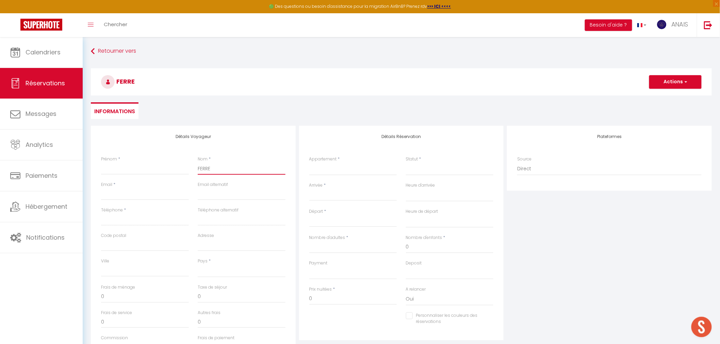
type input "FERRER"
select select
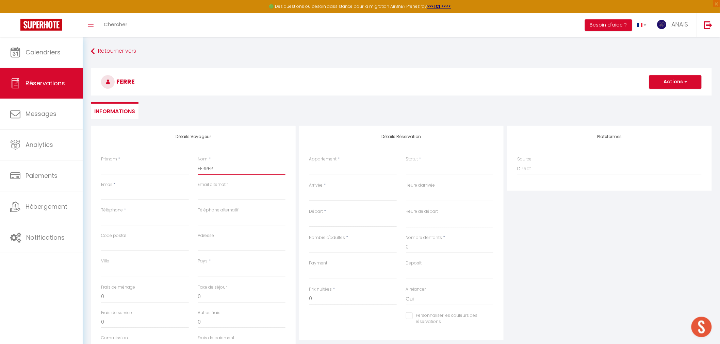
select select
checkbox input "false"
type input "FERRER"
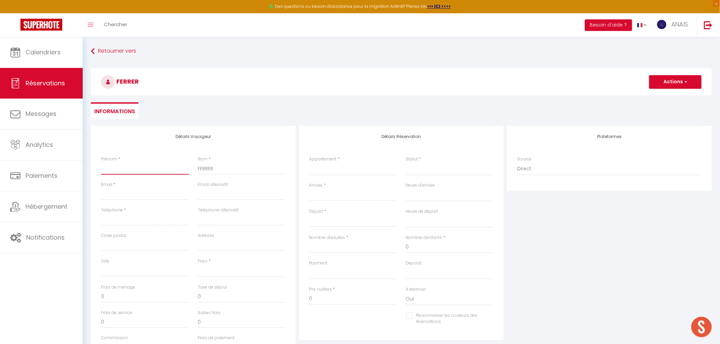
click at [144, 171] on input "Prénom" at bounding box center [145, 169] width 88 height 12
type input "M"
select select
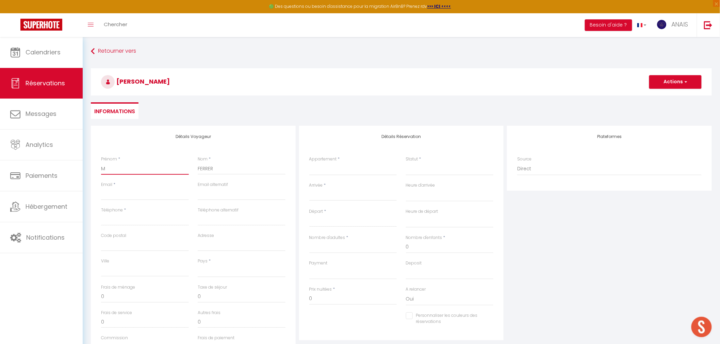
select select
checkbox input "false"
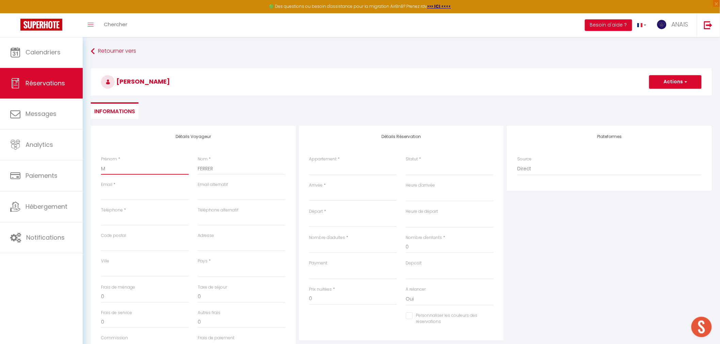
type input "Ma"
select select
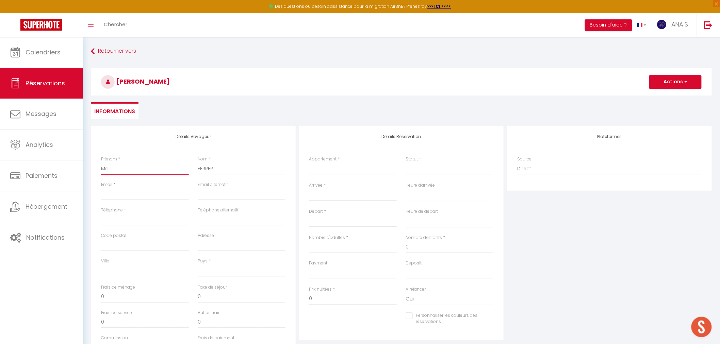
select select
checkbox input "false"
type input "Mar"
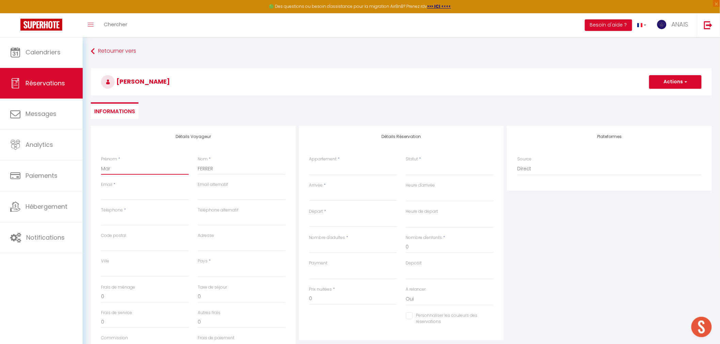
select select
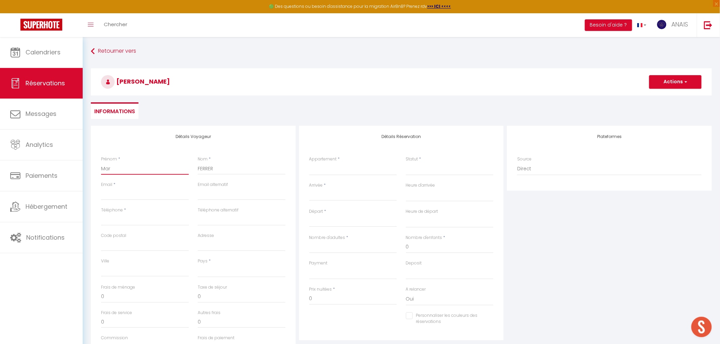
select select
checkbox input "false"
type input "Mari"
select select
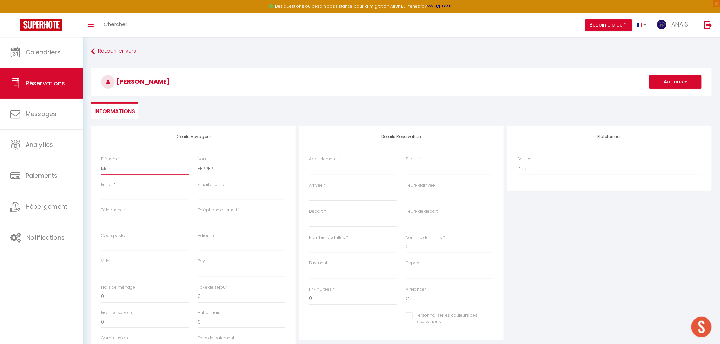
select select
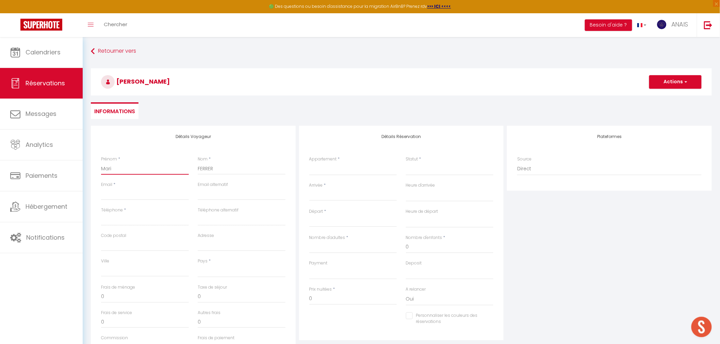
select select
checkbox input "false"
type input "[PERSON_NAME]"
select select
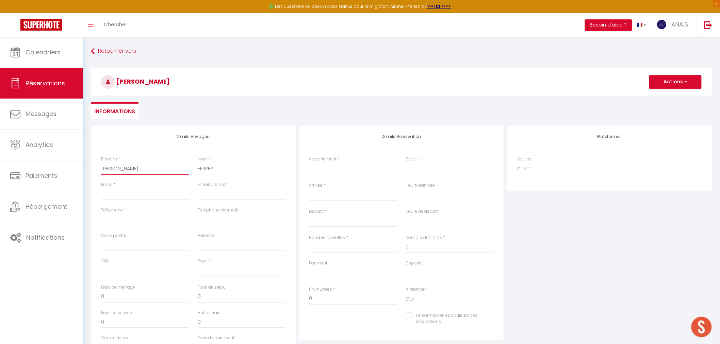
select select
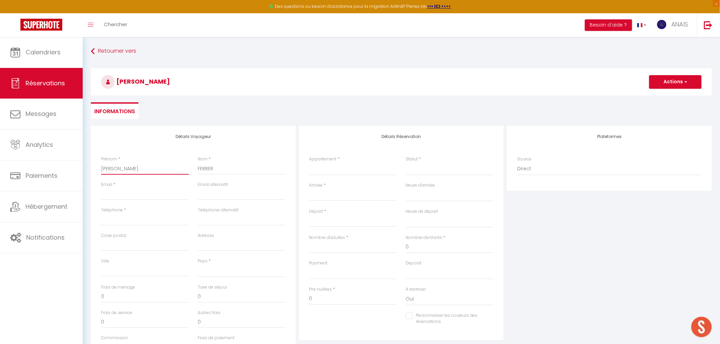
checkbox input "false"
type input "Marie-"
select select
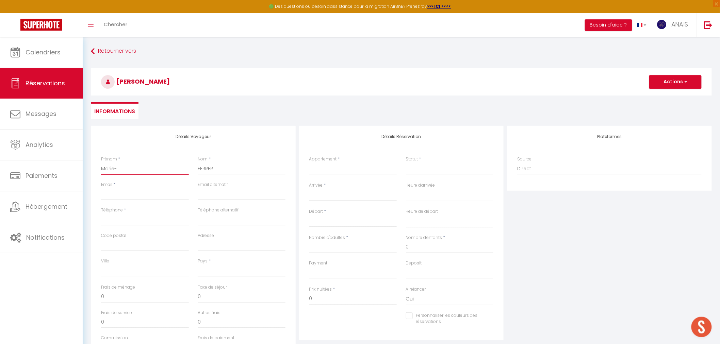
select select
checkbox input "false"
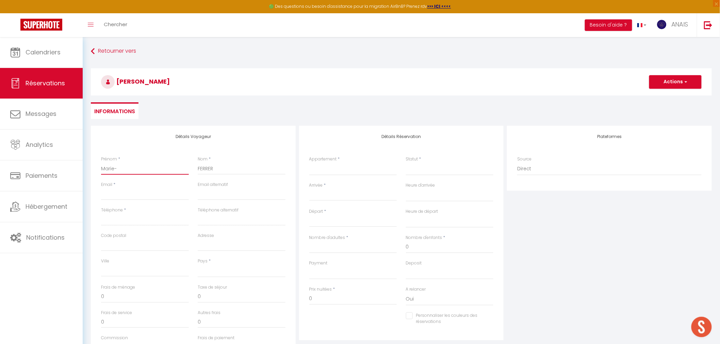
type input "[PERSON_NAME]"
select select
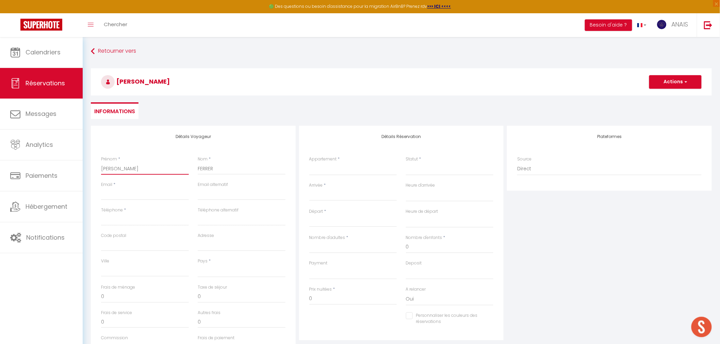
select select
checkbox input "false"
type input "[PERSON_NAME]"
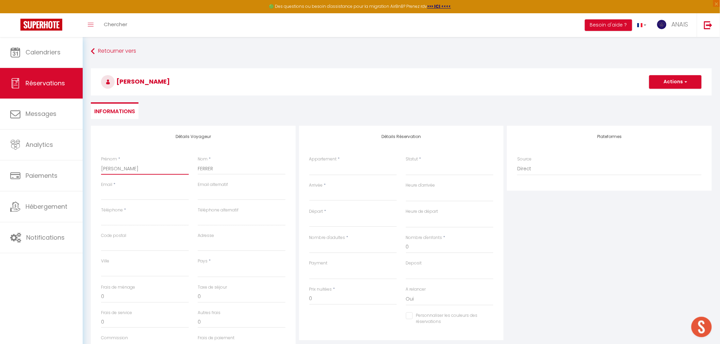
select select
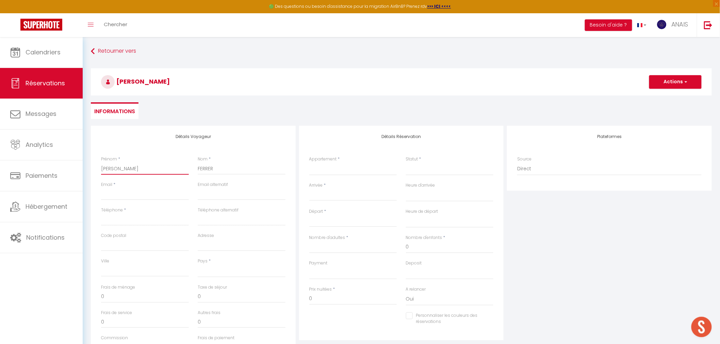
select select
checkbox input "false"
type input "[PERSON_NAME]"
select select
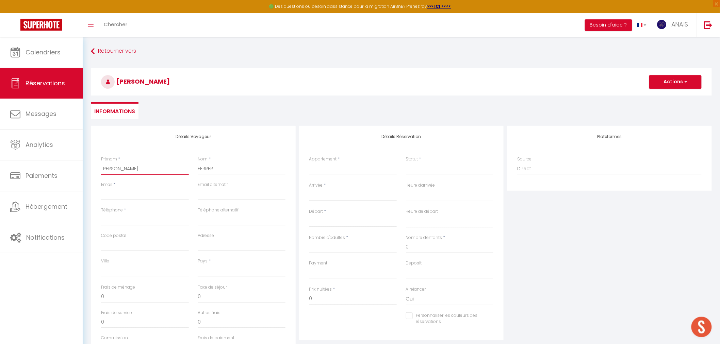
select select
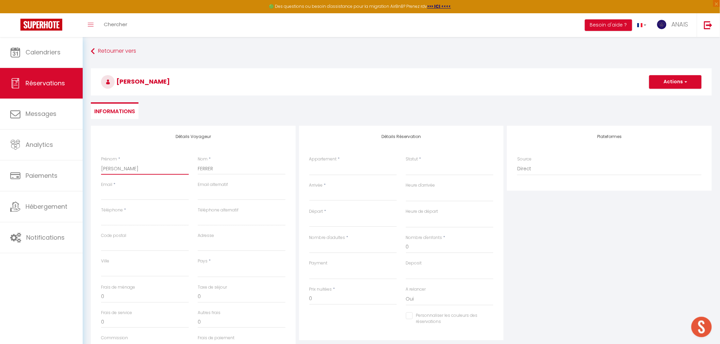
select select
checkbox input "false"
type input "[PERSON_NAME]"
select select
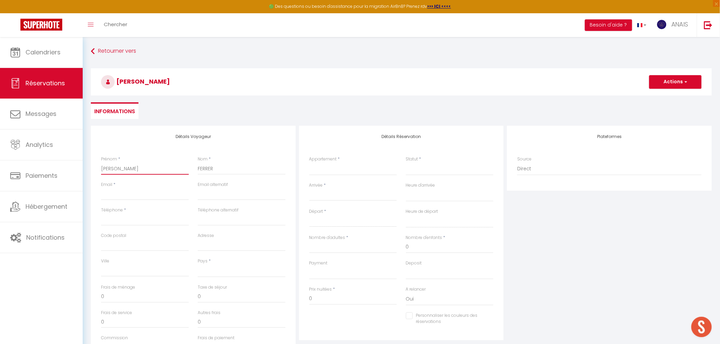
select select
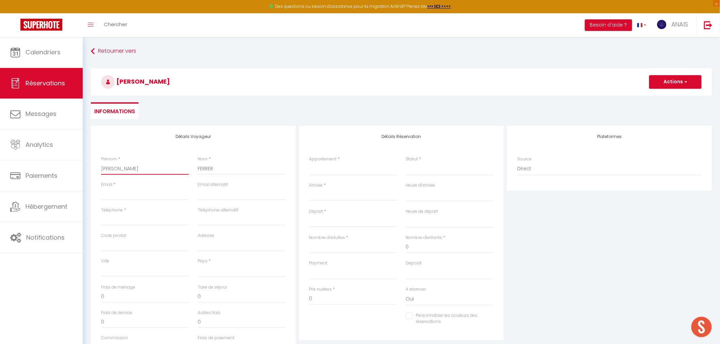
checkbox input "false"
type input "[PERSON_NAME]"
select select
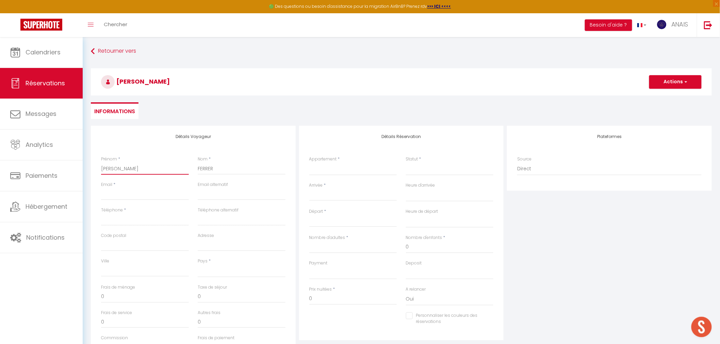
select select
checkbox input "false"
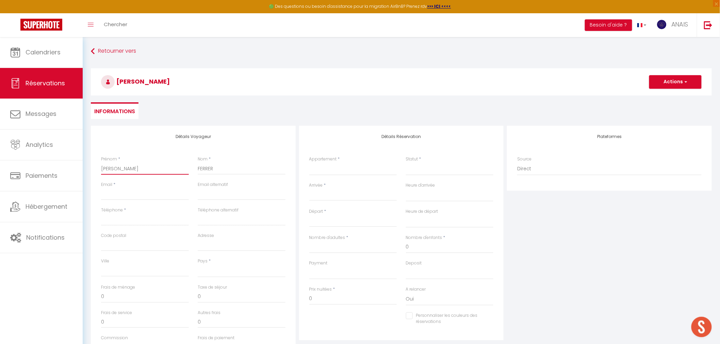
type input "[PERSON_NAME]"
select select
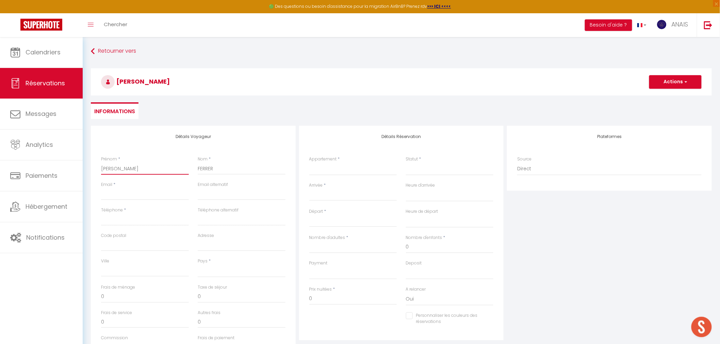
select select
checkbox input "false"
click at [127, 169] on input "[PERSON_NAME]" at bounding box center [145, 169] width 88 height 12
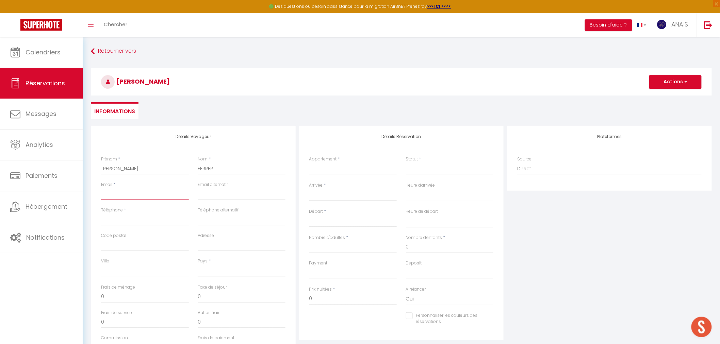
click at [137, 193] on input "Email client" at bounding box center [145, 194] width 88 height 12
click at [121, 195] on input "Email client" at bounding box center [145, 194] width 88 height 12
click at [118, 213] on label "Téléphone" at bounding box center [112, 210] width 22 height 6
click at [118, 214] on input "Téléphone" at bounding box center [145, 220] width 88 height 12
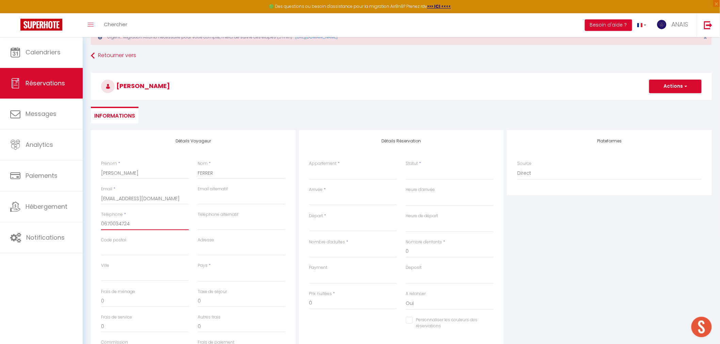
scroll to position [38, 0]
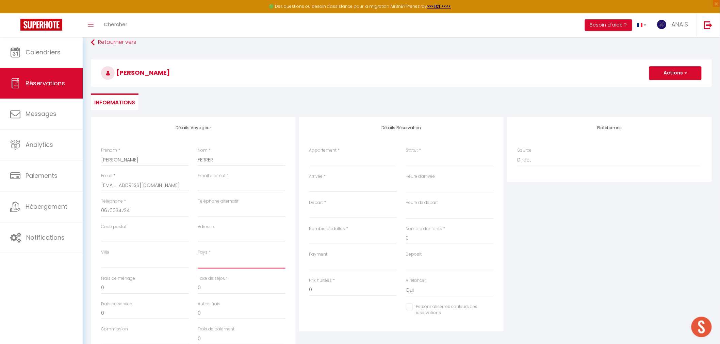
click at [232, 261] on select "[GEOGRAPHIC_DATA] [GEOGRAPHIC_DATA] [GEOGRAPHIC_DATA] [GEOGRAPHIC_DATA] [GEOGRA…" at bounding box center [242, 262] width 88 height 13
click at [234, 258] on select "[GEOGRAPHIC_DATA] [GEOGRAPHIC_DATA] [GEOGRAPHIC_DATA] [GEOGRAPHIC_DATA] [GEOGRA…" at bounding box center [242, 262] width 88 height 13
click at [198, 256] on select "[GEOGRAPHIC_DATA] [GEOGRAPHIC_DATA] [GEOGRAPHIC_DATA] [GEOGRAPHIC_DATA] [GEOGRA…" at bounding box center [242, 262] width 88 height 13
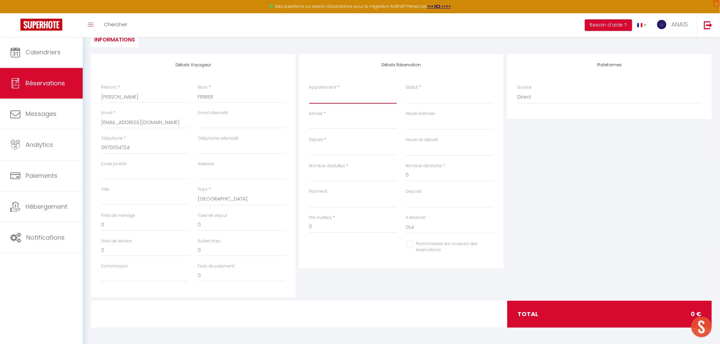
click at [318, 99] on select "[GEOGRAPHIC_DATA] Confort Chez Odile & Colin [GEOGRAPHIC_DATA] ville Renaissanc…" at bounding box center [353, 97] width 88 height 13
click at [309, 91] on select "[GEOGRAPHIC_DATA] Confort Chez Odile & Colin [GEOGRAPHIC_DATA] ville Renaissanc…" at bounding box center [353, 97] width 88 height 13
click at [423, 98] on select "Confirmé Non Confirmé [PERSON_NAME] par le voyageur No Show Request" at bounding box center [450, 97] width 88 height 13
click at [406, 91] on select "Confirmé Non Confirmé [PERSON_NAME] par le voyageur No Show Request" at bounding box center [450, 97] width 88 height 13
click at [323, 125] on input "Arrivée" at bounding box center [353, 123] width 88 height 9
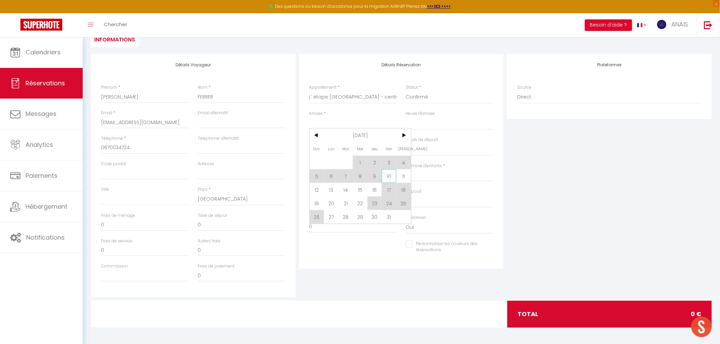
click at [395, 173] on span "10" at bounding box center [389, 176] width 15 height 14
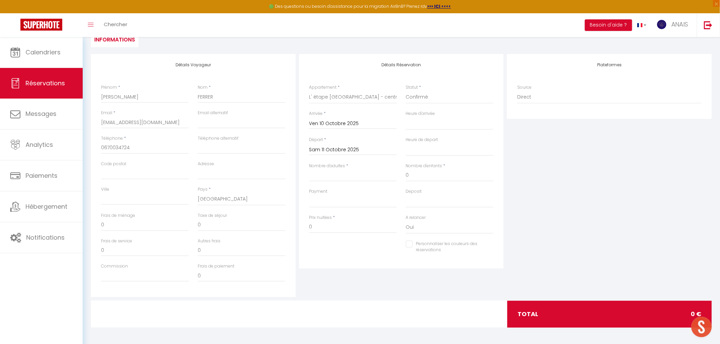
click at [321, 151] on input "Sam 11 Octobre 2025" at bounding box center [353, 150] width 88 height 9
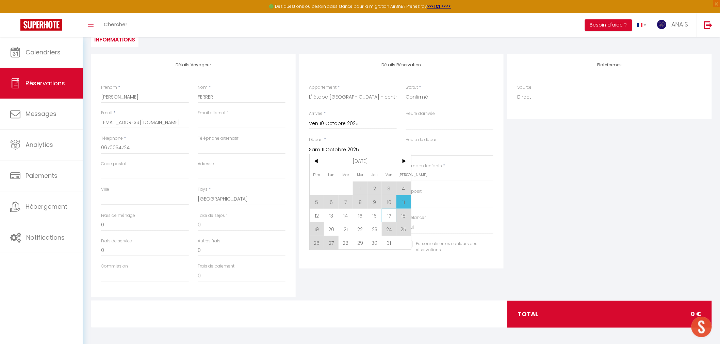
click at [391, 213] on span "17" at bounding box center [389, 216] width 15 height 14
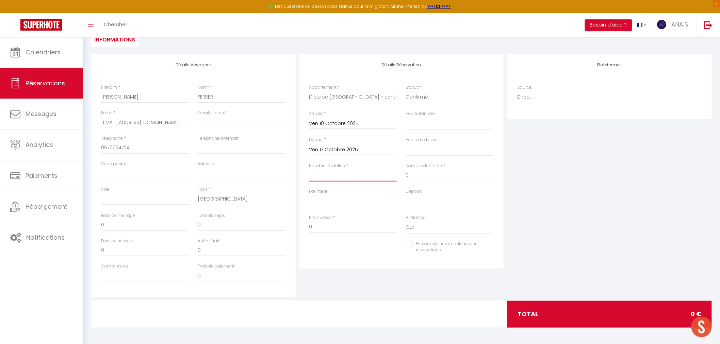
click at [341, 174] on input "Nombre d'adultes" at bounding box center [353, 175] width 88 height 12
click at [328, 230] on input "248.4" at bounding box center [353, 227] width 88 height 12
click at [246, 228] on input "0" at bounding box center [242, 225] width 88 height 12
click at [147, 225] on input "0" at bounding box center [145, 225] width 88 height 12
click at [670, 250] on div "Plateformes Source Direct [DOMAIN_NAME] [DOMAIN_NAME] Chalet montagne Expedia G…" at bounding box center [609, 175] width 208 height 243
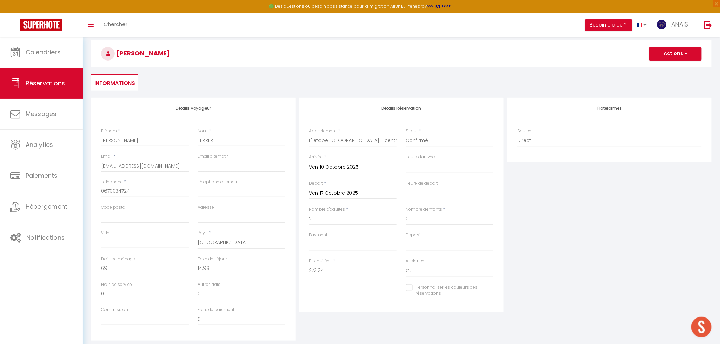
scroll to position [0, 0]
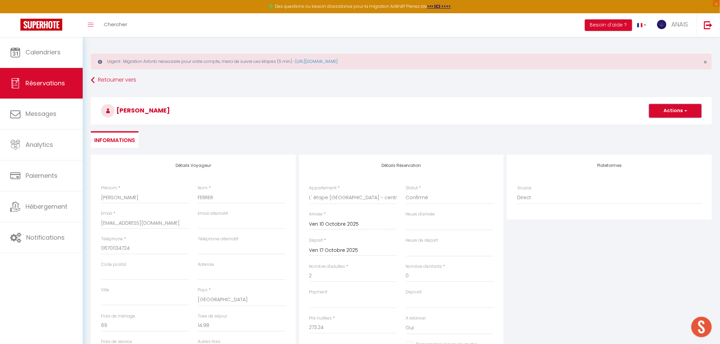
click at [675, 106] on button "Actions" at bounding box center [675, 111] width 52 height 14
click at [665, 122] on link "Enregistrer" at bounding box center [669, 125] width 54 height 9
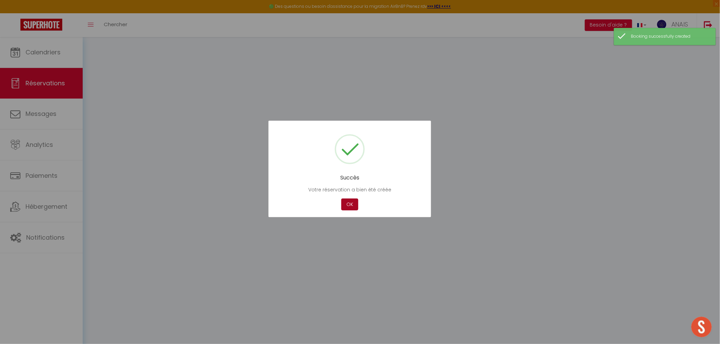
click at [356, 205] on button "OK" at bounding box center [349, 205] width 17 height 12
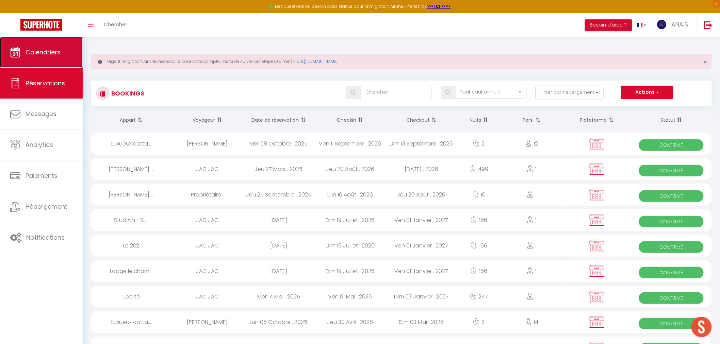
click at [45, 54] on span "Calendriers" at bounding box center [43, 52] width 35 height 9
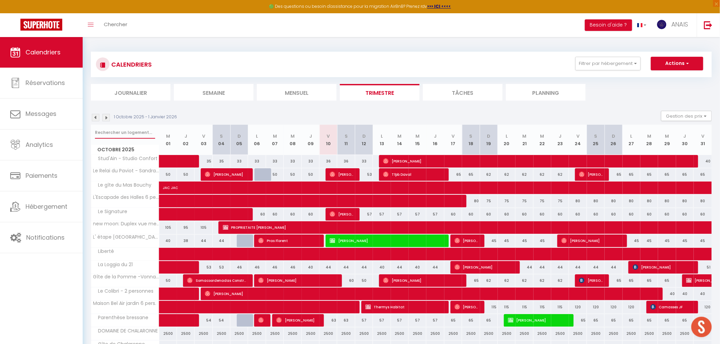
click at [120, 131] on input "text" at bounding box center [125, 133] width 60 height 12
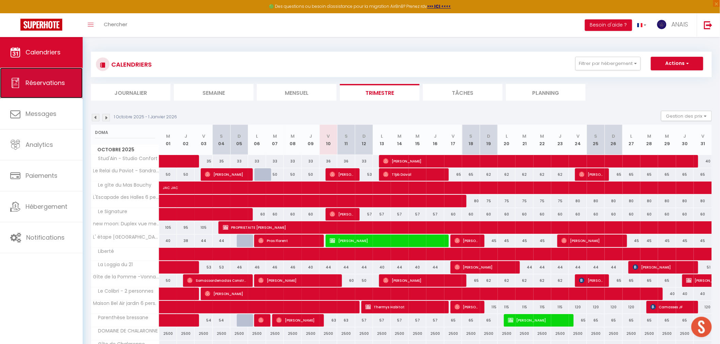
click at [36, 80] on span "Réservations" at bounding box center [45, 83] width 39 height 9
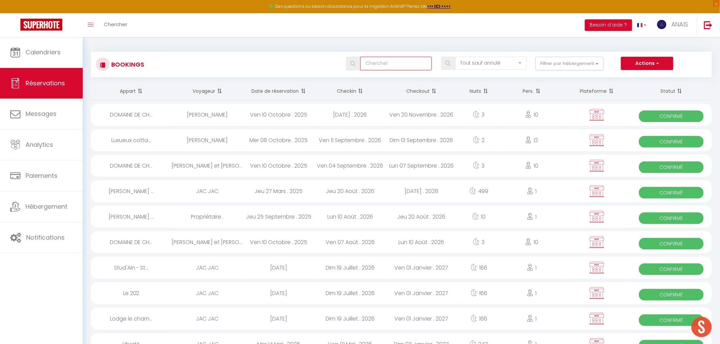
click at [395, 65] on input "text" at bounding box center [395, 64] width 71 height 14
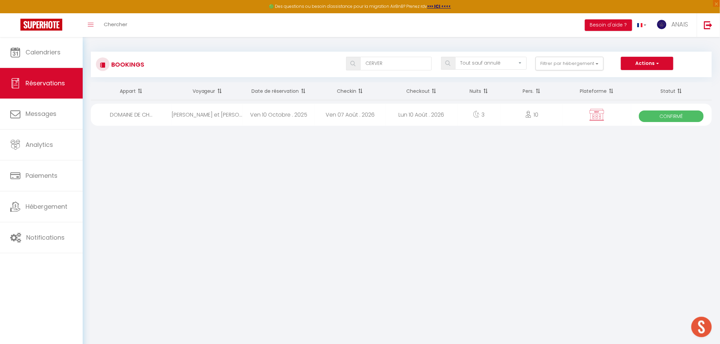
click at [202, 120] on div "[PERSON_NAME] et [PERSON_NAME]" at bounding box center [207, 115] width 71 height 22
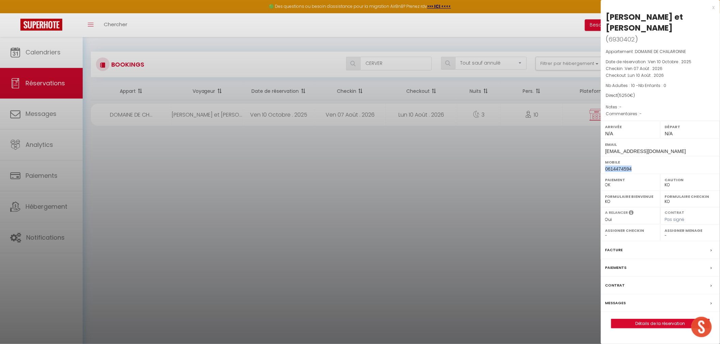
drag, startPoint x: 645, startPoint y: 157, endPoint x: 602, endPoint y: 161, distance: 43.7
click at [602, 161] on div "Mobile [PHONE_NUMBER]" at bounding box center [660, 165] width 119 height 18
copy span "0614474594"
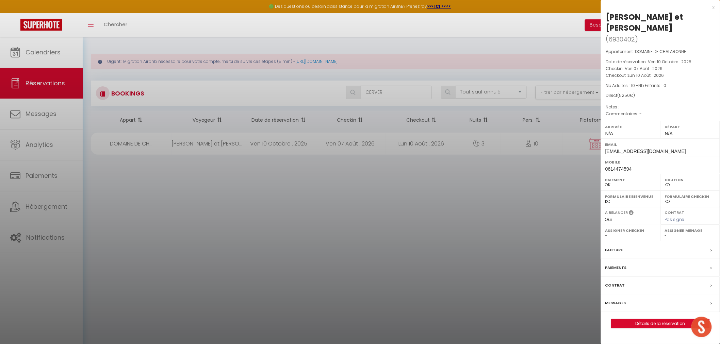
click at [383, 97] on div at bounding box center [360, 172] width 720 height 344
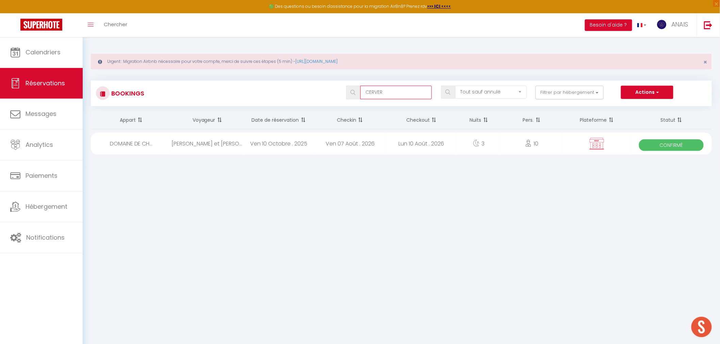
drag, startPoint x: 392, startPoint y: 92, endPoint x: 359, endPoint y: 93, distance: 33.4
click at [359, 93] on body "🟢 Des questions ou besoin d'assistance pour la migration AirBnB? Prenez rdv >>>…" at bounding box center [360, 209] width 720 height 344
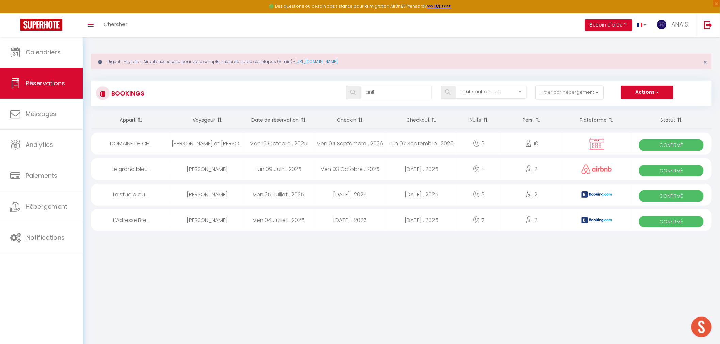
click at [230, 146] on div "[PERSON_NAME] et [PERSON_NAME] et [PERSON_NAME]" at bounding box center [207, 144] width 71 height 22
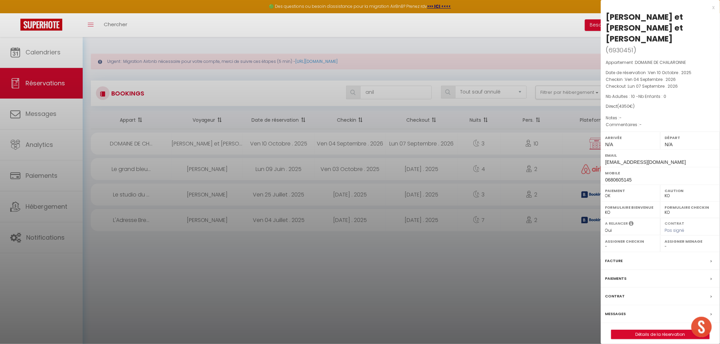
drag, startPoint x: 645, startPoint y: 29, endPoint x: 604, endPoint y: 14, distance: 43.6
click at [604, 14] on div "[PERSON_NAME] et [PERSON_NAME] et [PERSON_NAME] ( 6930451 ) Appartement : DOMAI…" at bounding box center [660, 176] width 119 height 328
copy div "[PERSON_NAME] et [PERSON_NAME] et [PERSON_NAME]"
drag, startPoint x: 638, startPoint y: 167, endPoint x: 606, endPoint y: 168, distance: 32.0
click at [606, 168] on div "Mobile [PHONE_NUMBER]" at bounding box center [660, 176] width 119 height 18
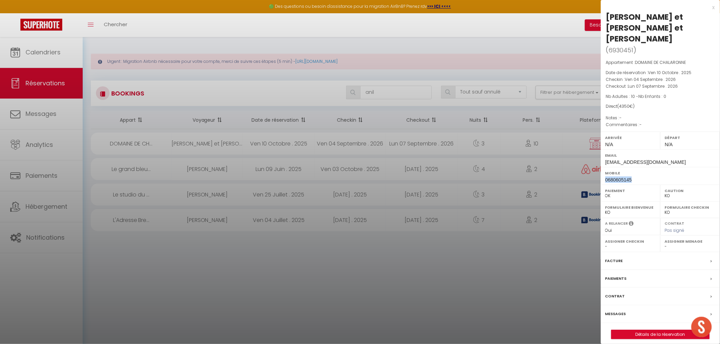
copy span "0680605145"
click at [371, 92] on div at bounding box center [360, 172] width 720 height 344
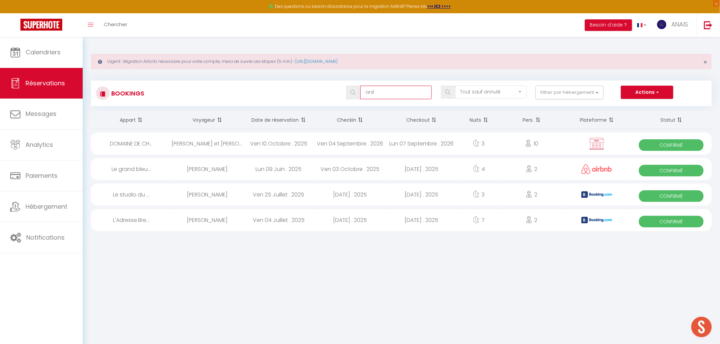
drag, startPoint x: 388, startPoint y: 91, endPoint x: 342, endPoint y: 94, distance: 46.4
click at [342, 94] on div "anil Tous les statuts Annulé Confirmé Non Confirmé Tout sauf annulé No Show Req…" at bounding box center [427, 93] width 568 height 14
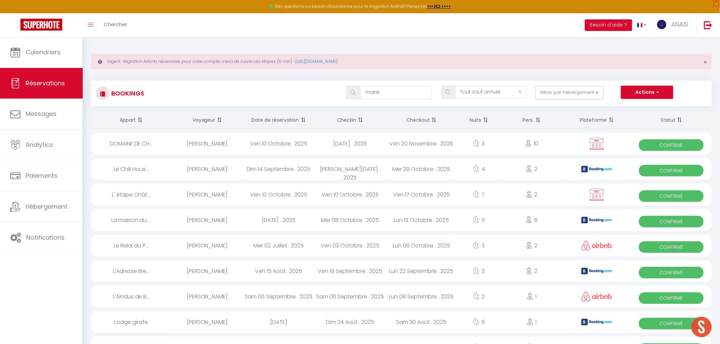
click at [281, 143] on div "Ven 10 Octobre . 2025" at bounding box center [278, 144] width 71 height 22
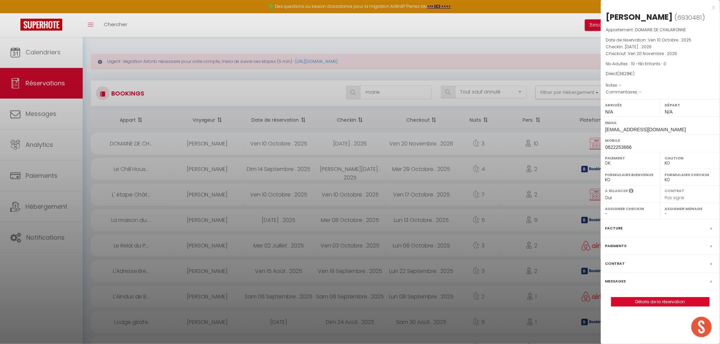
click at [621, 234] on div "Facture" at bounding box center [660, 229] width 119 height 18
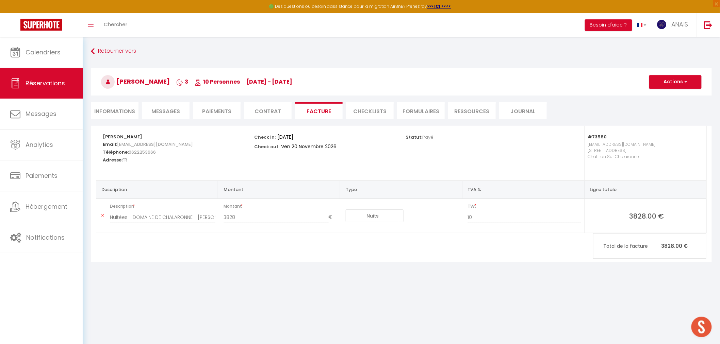
click at [122, 112] on li "Informations" at bounding box center [115, 110] width 48 height 17
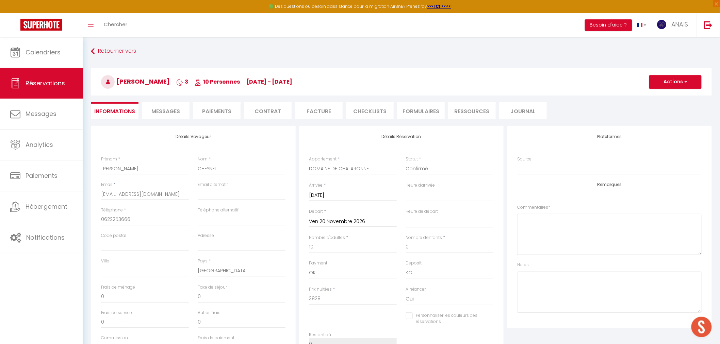
click at [328, 196] on input "[DATE]" at bounding box center [353, 195] width 88 height 9
click at [320, 209] on span "<" at bounding box center [317, 207] width 15 height 14
click at [402, 257] on span "17" at bounding box center [403, 262] width 15 height 14
click at [315, 224] on input "Ven 20 Novembre 2026" at bounding box center [353, 221] width 88 height 9
click at [321, 233] on span "<" at bounding box center [317, 233] width 15 height 14
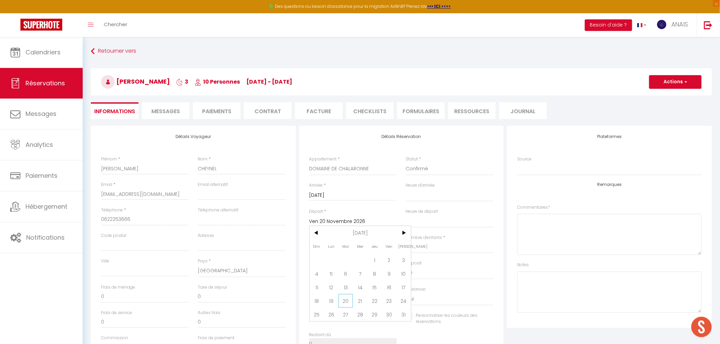
click at [346, 300] on span "20" at bounding box center [346, 301] width 15 height 14
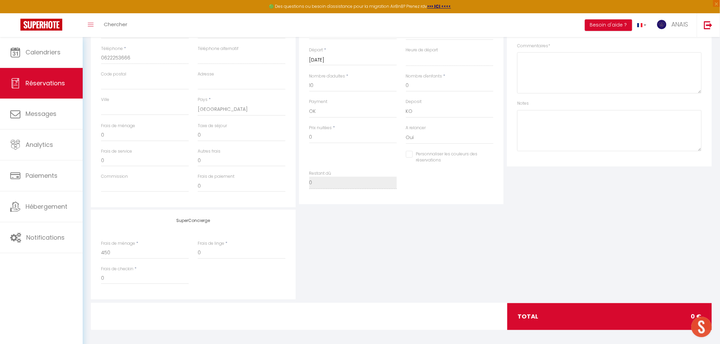
scroll to position [193, 0]
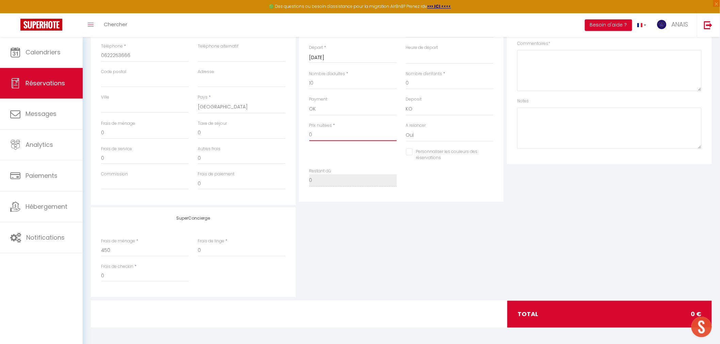
click at [343, 137] on input "0" at bounding box center [353, 135] width 88 height 12
click at [525, 256] on div "SuperConcierge Frais de ménage * 450 Frais de linge * 0 Frais de checkin * 0" at bounding box center [401, 253] width 625 height 90
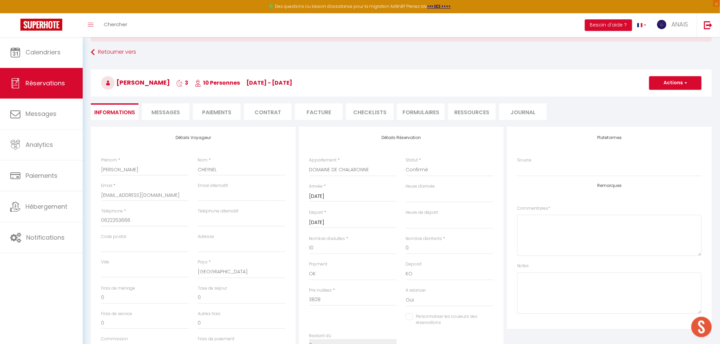
scroll to position [0, 0]
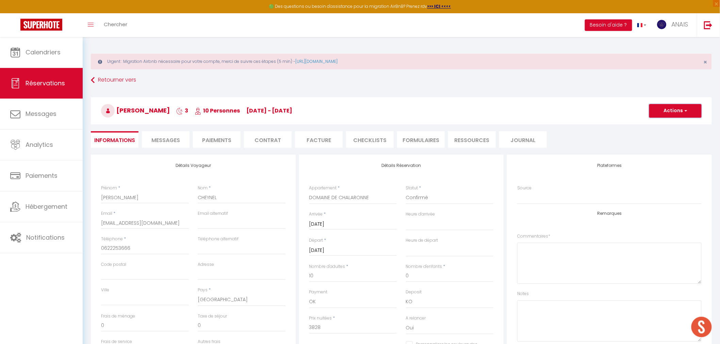
click at [666, 113] on button "Actions" at bounding box center [675, 111] width 52 height 14
click at [660, 126] on link "Enregistrer" at bounding box center [669, 125] width 54 height 9
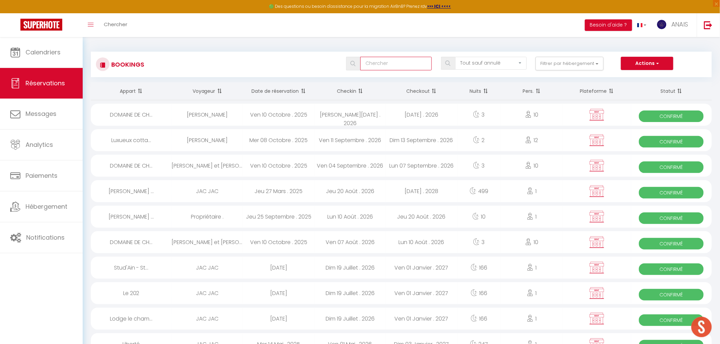
click at [393, 60] on input "text" at bounding box center [395, 64] width 71 height 14
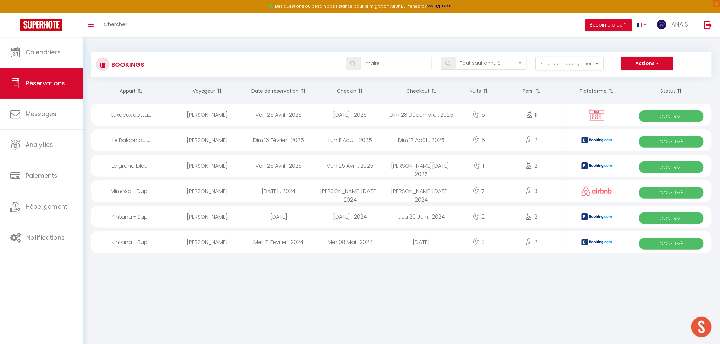
click at [291, 115] on div "Ven 25 Avril . 2025" at bounding box center [278, 115] width 71 height 22
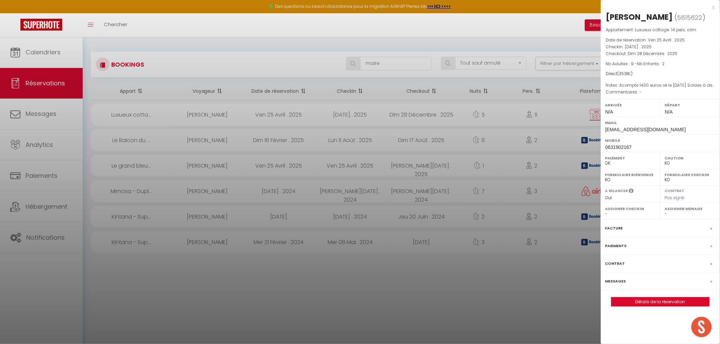
click at [235, 112] on div at bounding box center [360, 172] width 720 height 344
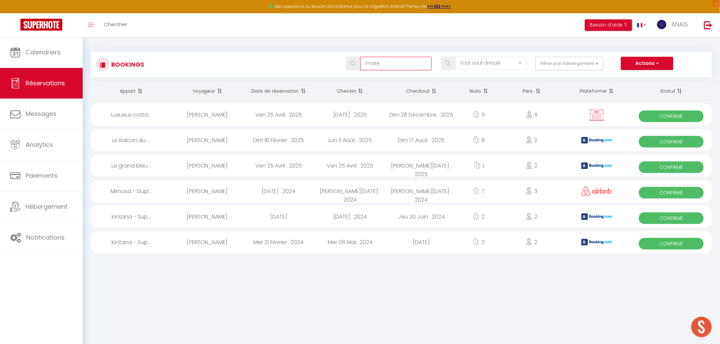
click at [382, 69] on input "maire" at bounding box center [395, 64] width 71 height 14
drag, startPoint x: 393, startPoint y: 63, endPoint x: 386, endPoint y: 63, distance: 7.5
click at [386, 63] on input "maire" at bounding box center [395, 64] width 71 height 14
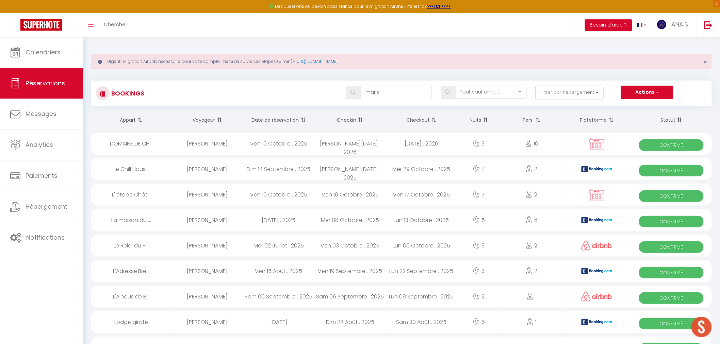
click at [214, 146] on div "[PERSON_NAME]" at bounding box center [207, 144] width 71 height 22
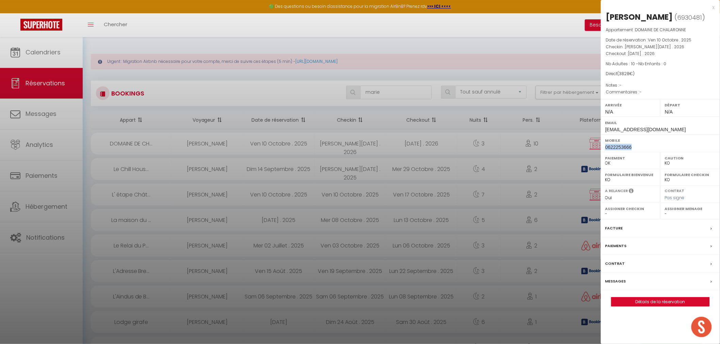
drag, startPoint x: 637, startPoint y: 156, endPoint x: 616, endPoint y: 159, distance: 21.0
click at [605, 152] on div "Mobile [PHONE_NUMBER]" at bounding box center [660, 143] width 119 height 18
copy span "0622253666"
click at [394, 154] on div at bounding box center [360, 172] width 720 height 344
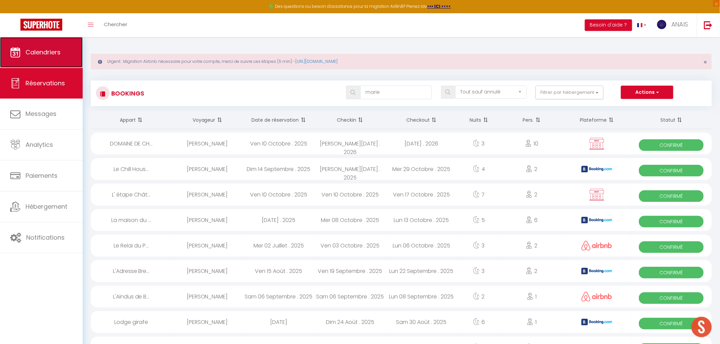
click at [53, 50] on span "Calendriers" at bounding box center [43, 52] width 35 height 9
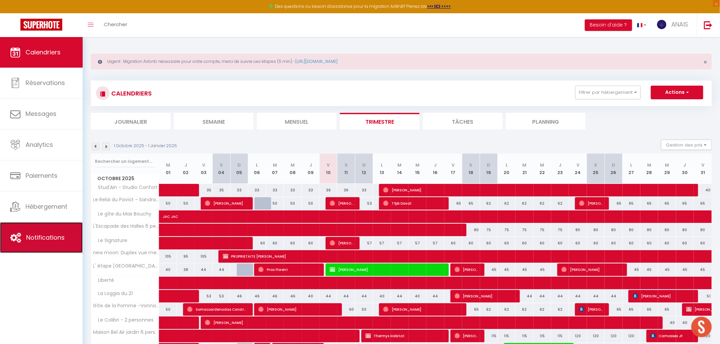
click at [48, 229] on link "Notifications" at bounding box center [41, 238] width 83 height 31
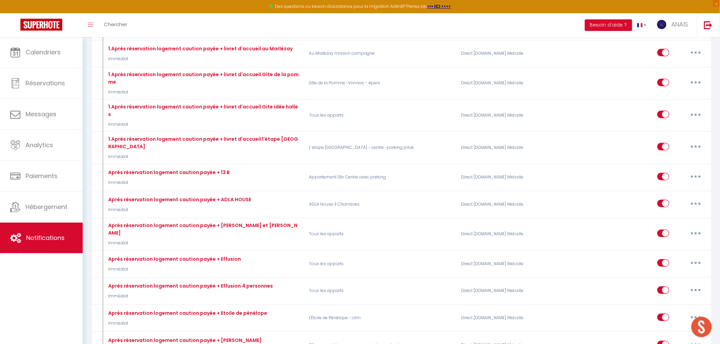
scroll to position [2722, 0]
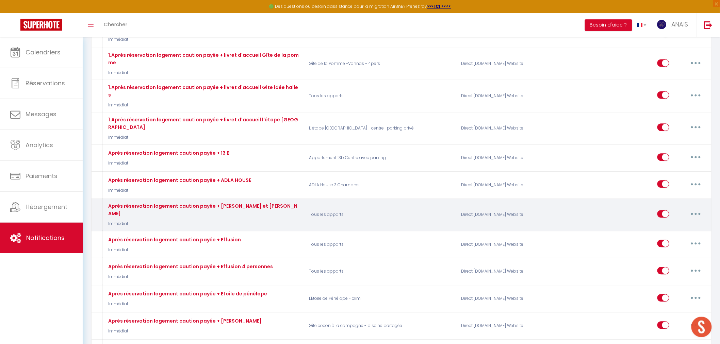
click at [702, 209] on button "button" at bounding box center [695, 214] width 19 height 11
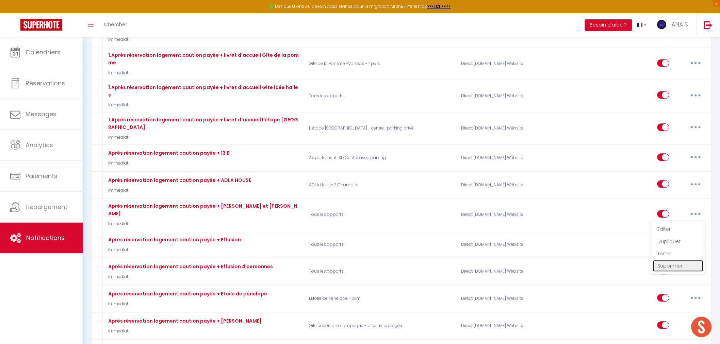
click at [665, 260] on link "Supprimer" at bounding box center [678, 266] width 50 height 12
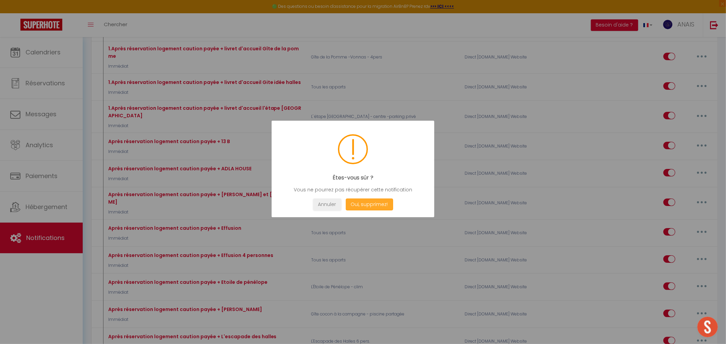
click at [377, 205] on button "Oui, supprimez!" at bounding box center [368, 205] width 47 height 12
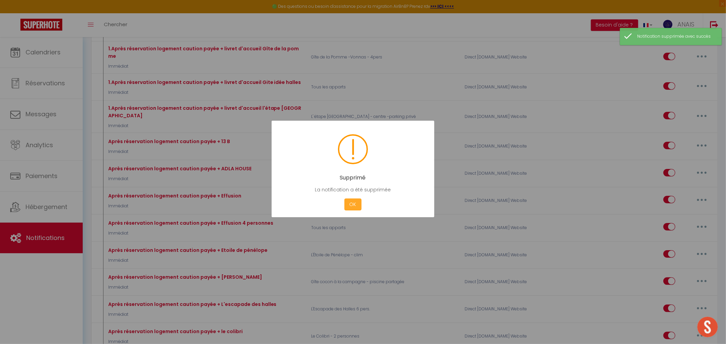
click at [347, 205] on button "OK" at bounding box center [352, 205] width 17 height 12
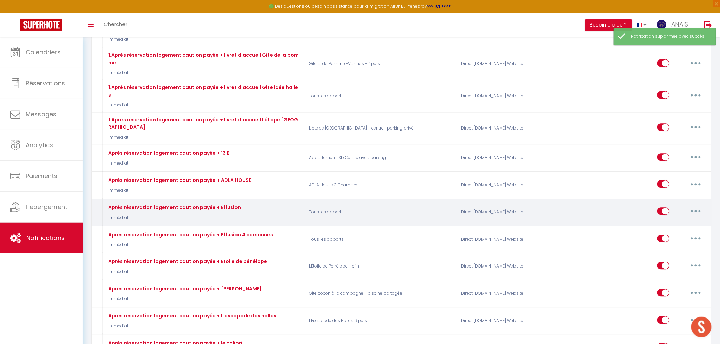
scroll to position [2751, 0]
click at [692, 206] on button "button" at bounding box center [695, 211] width 19 height 11
click at [671, 221] on link "Editer" at bounding box center [678, 227] width 50 height 12
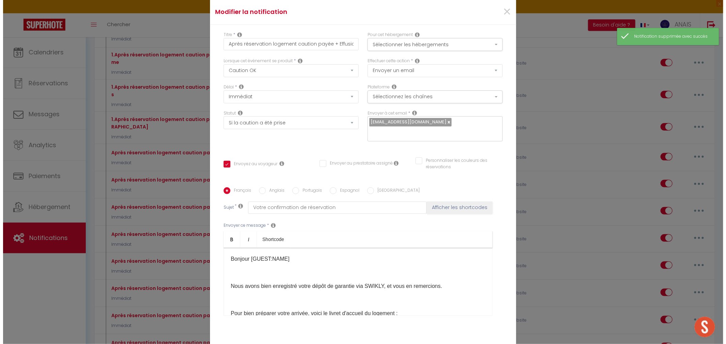
scroll to position [2732, 0]
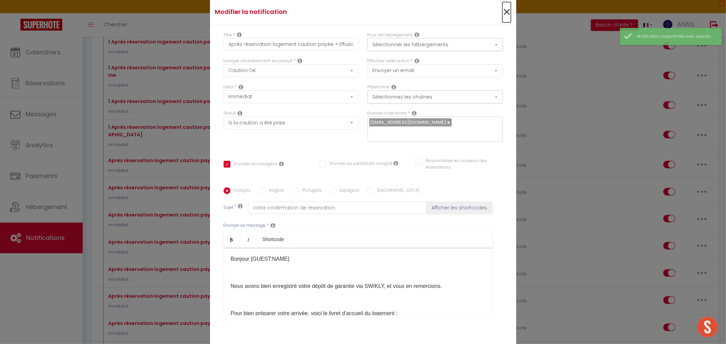
click at [504, 7] on span "×" at bounding box center [506, 12] width 9 height 20
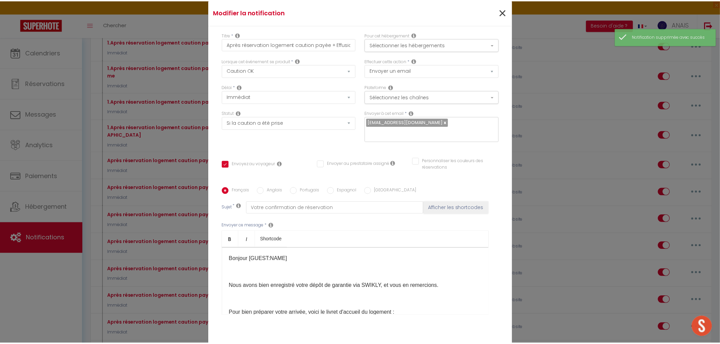
scroll to position [2751, 0]
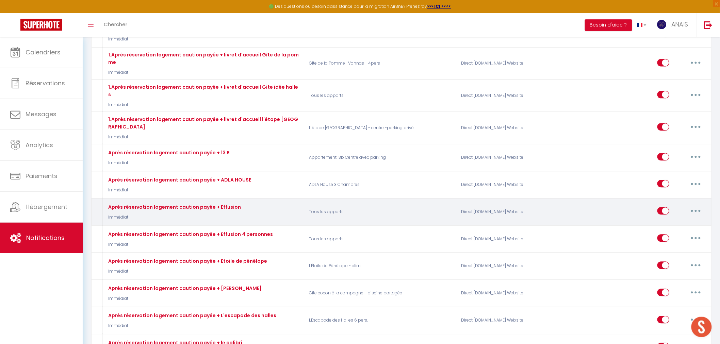
click at [692, 202] on div "Editer Dupliquer Tester Supprimer" at bounding box center [682, 212] width 48 height 20
click at [692, 206] on button "button" at bounding box center [695, 211] width 19 height 11
click at [666, 258] on link "Supprimer" at bounding box center [678, 264] width 50 height 12
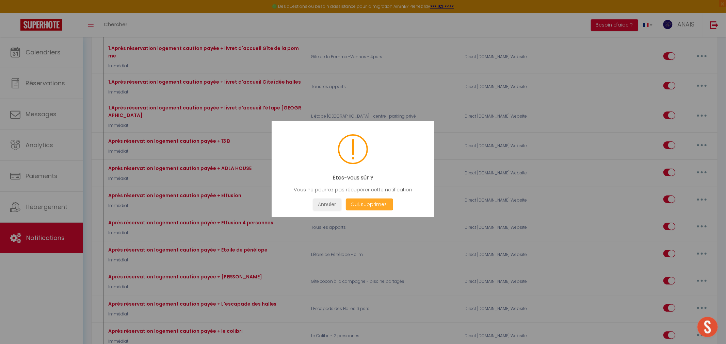
click at [378, 203] on button "Oui, supprimez!" at bounding box center [368, 205] width 47 height 12
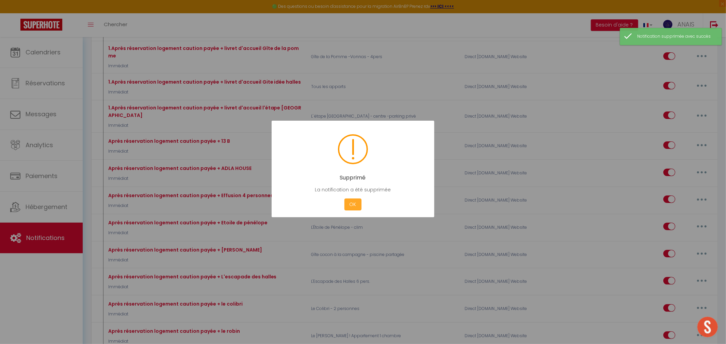
click at [353, 205] on button "OK" at bounding box center [352, 205] width 17 height 12
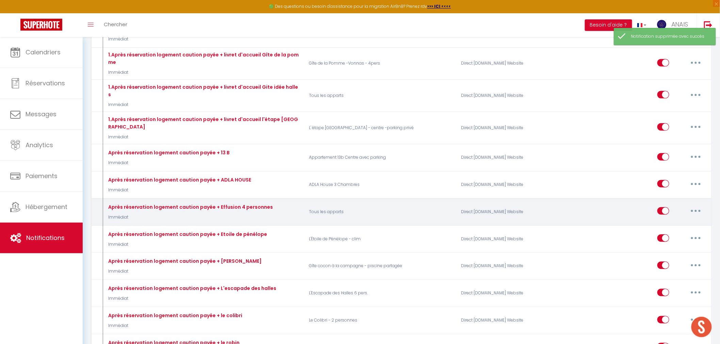
click at [694, 206] on button "button" at bounding box center [695, 211] width 19 height 11
click at [669, 258] on link "Supprimer" at bounding box center [678, 264] width 50 height 12
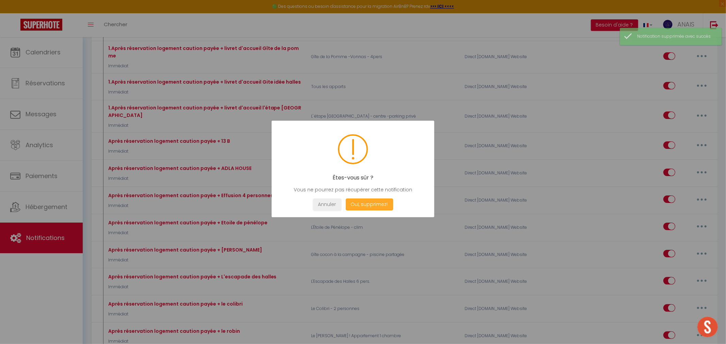
click at [362, 209] on button "Oui, supprimez!" at bounding box center [368, 205] width 47 height 12
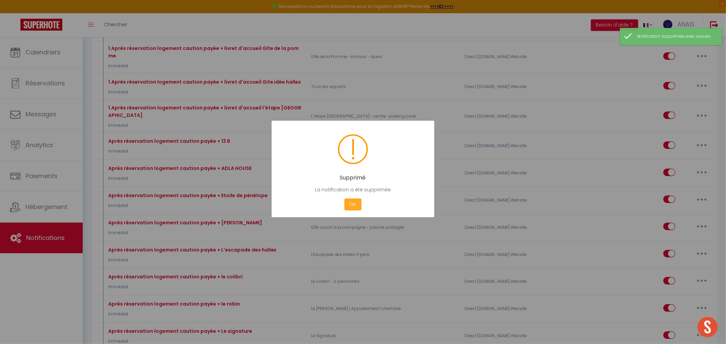
click at [350, 208] on button "OK" at bounding box center [352, 205] width 17 height 12
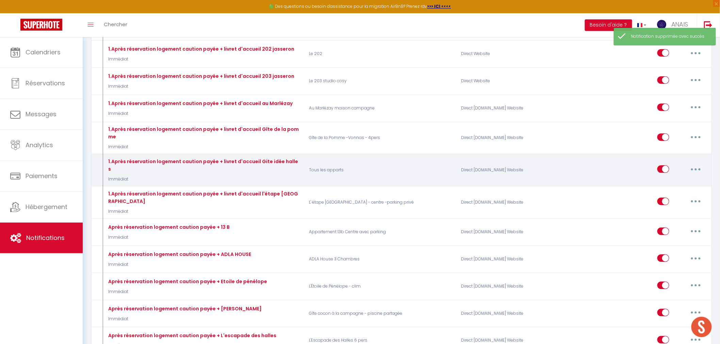
scroll to position [2675, 0]
click at [693, 165] on button "button" at bounding box center [695, 170] width 19 height 11
click at [666, 217] on link "Supprimer" at bounding box center [678, 223] width 50 height 12
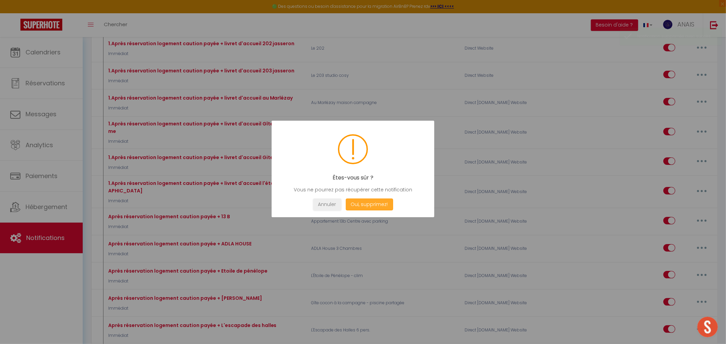
click at [375, 205] on button "Oui, supprimez!" at bounding box center [368, 205] width 47 height 12
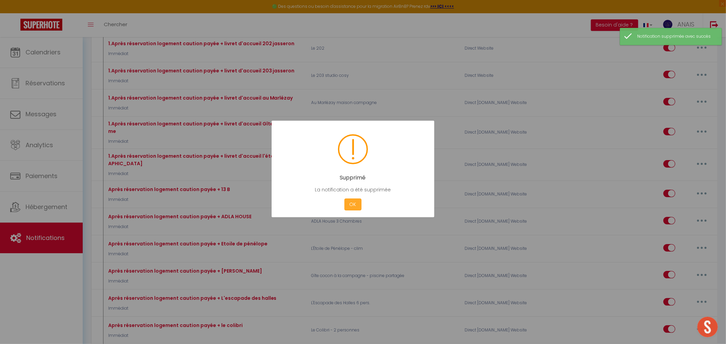
click at [354, 205] on button "OK" at bounding box center [352, 205] width 17 height 12
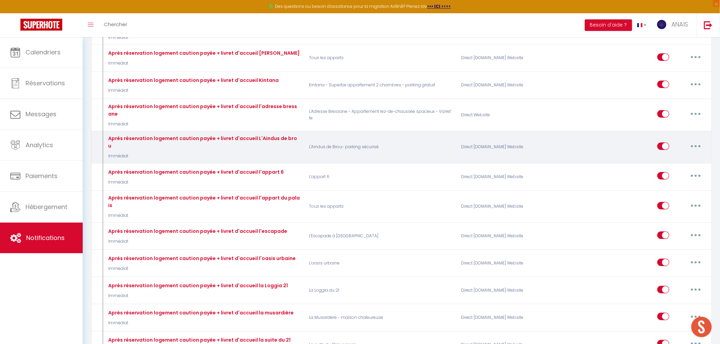
scroll to position [3167, 0]
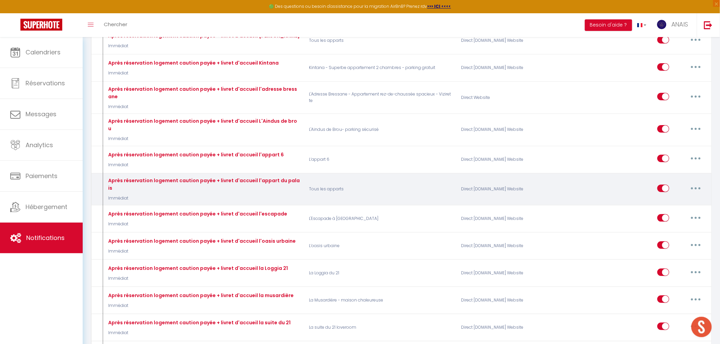
click at [695, 188] on icon "button" at bounding box center [696, 189] width 2 height 2
click at [673, 198] on link "Editer" at bounding box center [678, 204] width 50 height 12
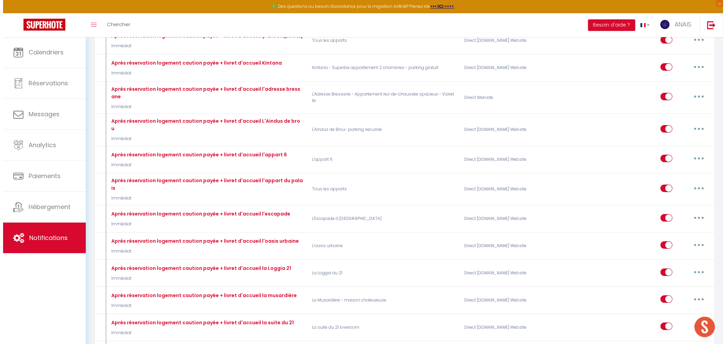
scroll to position [3147, 0]
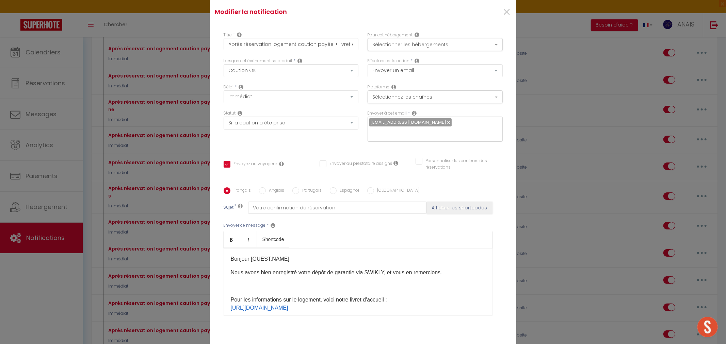
click at [498, 5] on div "×" at bounding box center [465, 12] width 102 height 15
click at [505, 11] on span "×" at bounding box center [506, 12] width 9 height 20
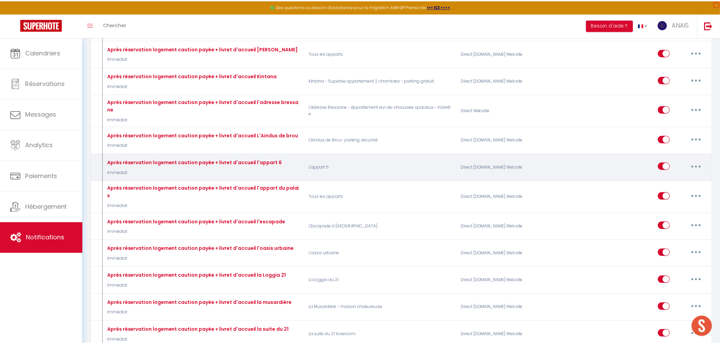
scroll to position [3167, 0]
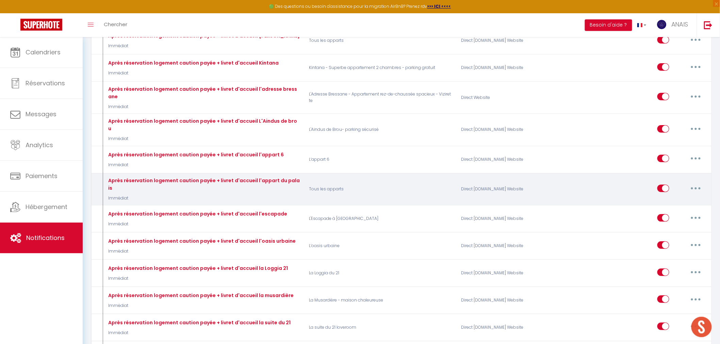
click at [689, 183] on button "button" at bounding box center [695, 188] width 19 height 11
click at [669, 235] on link "Supprimer" at bounding box center [678, 241] width 50 height 12
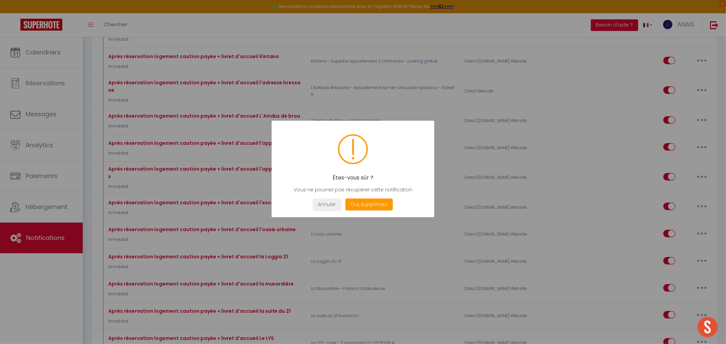
click at [395, 204] on div "Annuler Oui, supprimez!" at bounding box center [353, 205] width 142 height 12
click at [375, 205] on button "Oui, supprimez!" at bounding box center [368, 205] width 47 height 12
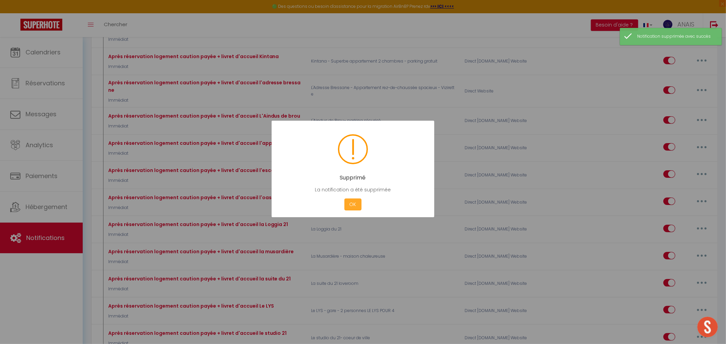
click at [359, 208] on button "OK" at bounding box center [352, 205] width 17 height 12
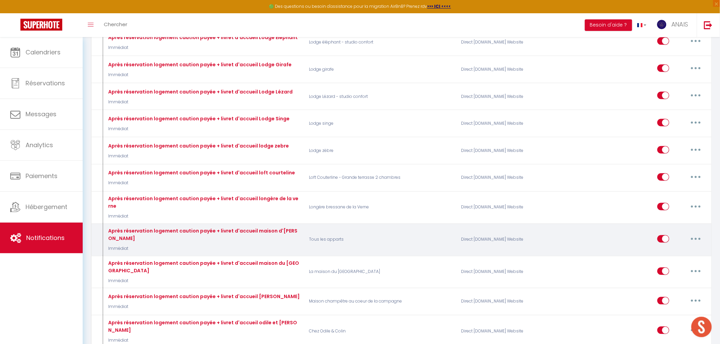
scroll to position [3659, 0]
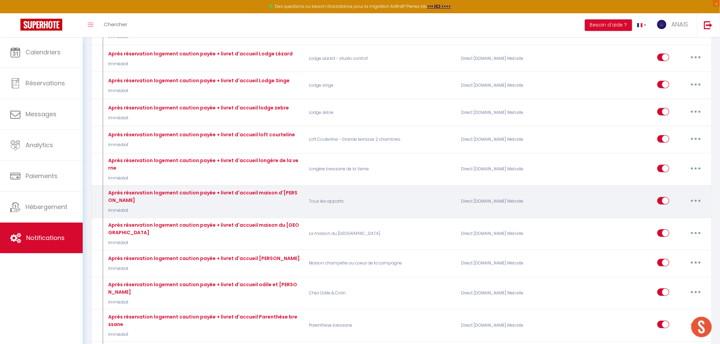
click at [698, 196] on button "button" at bounding box center [695, 201] width 19 height 11
click at [668, 247] on link "Supprimer" at bounding box center [678, 253] width 50 height 12
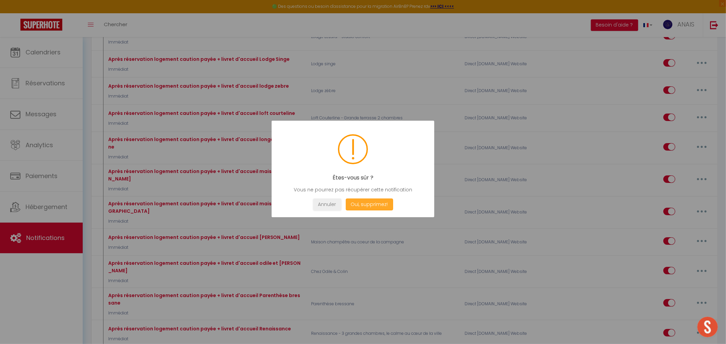
click at [361, 205] on button "Oui, supprimez!" at bounding box center [368, 205] width 47 height 12
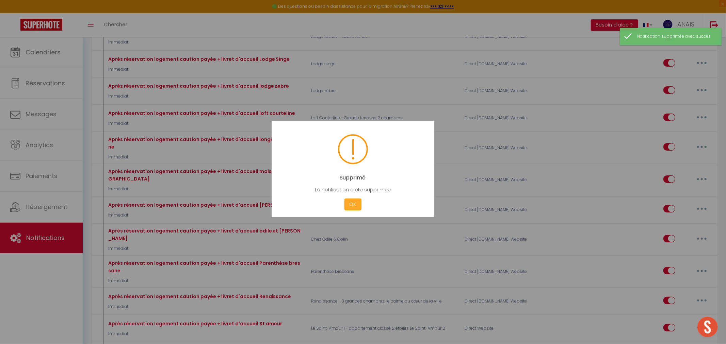
click at [351, 204] on button "OK" at bounding box center [352, 205] width 17 height 12
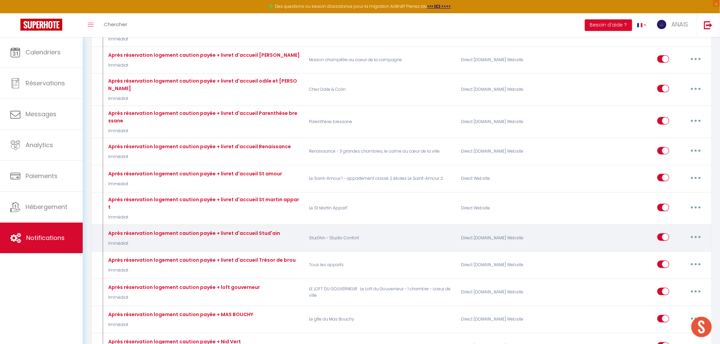
scroll to position [3847, 0]
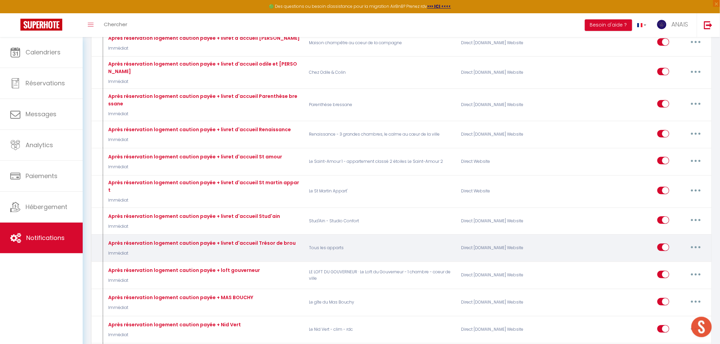
click at [695, 242] on button "button" at bounding box center [695, 247] width 19 height 11
click at [666, 294] on link "Supprimer" at bounding box center [678, 300] width 50 height 12
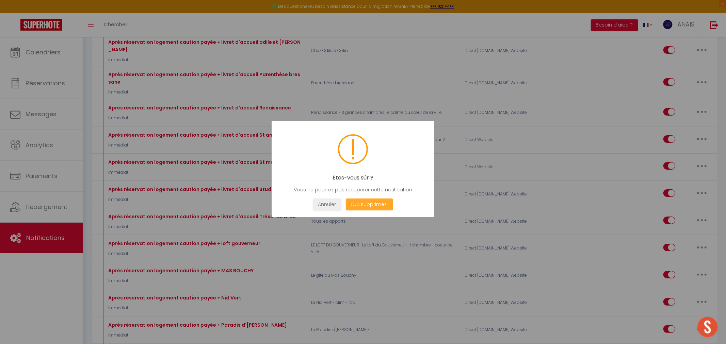
click at [363, 203] on button "Oui, supprimez!" at bounding box center [368, 205] width 47 height 12
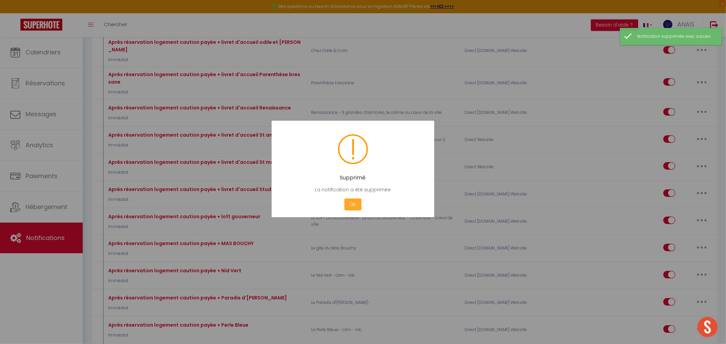
click at [350, 206] on button "OK" at bounding box center [352, 205] width 17 height 12
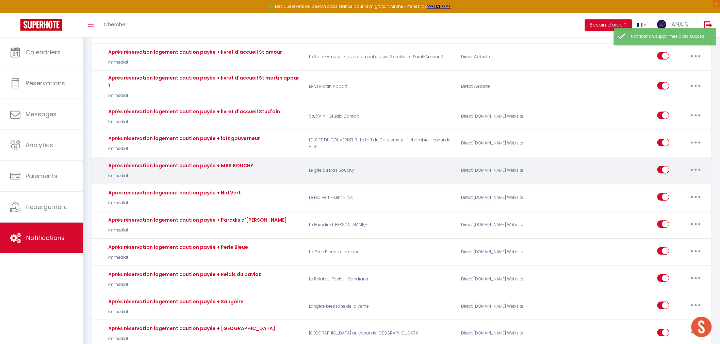
scroll to position [3957, 0]
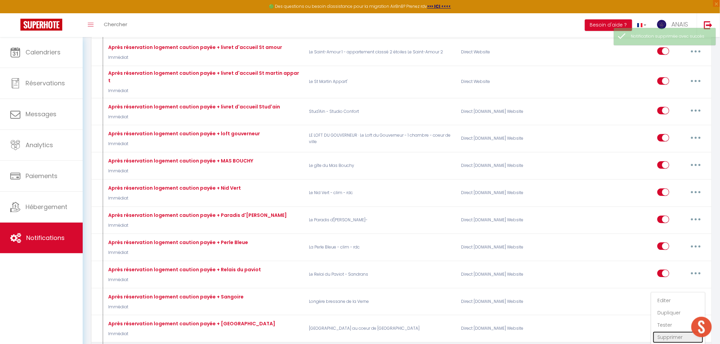
click at [670, 332] on link "Supprimer" at bounding box center [678, 338] width 50 height 12
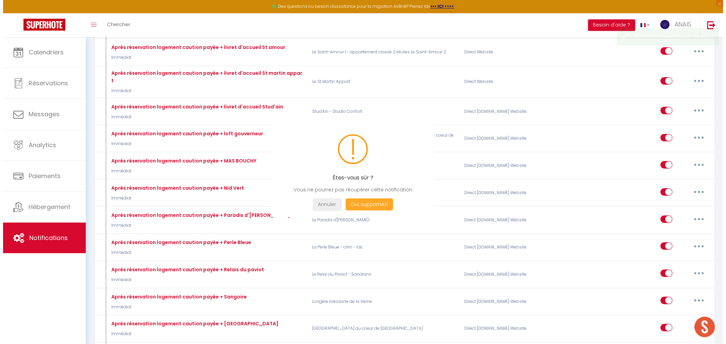
scroll to position [3938, 0]
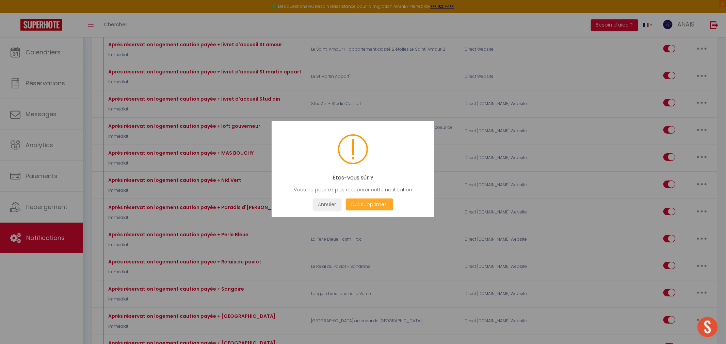
click at [363, 206] on button "Oui, supprimez!" at bounding box center [368, 205] width 47 height 12
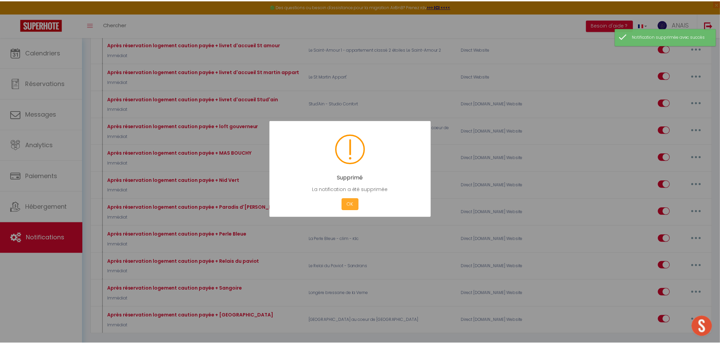
scroll to position [3911, 0]
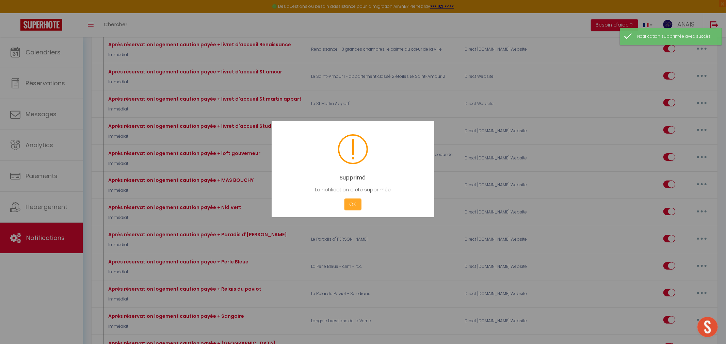
click at [345, 203] on button "OK" at bounding box center [352, 205] width 17 height 12
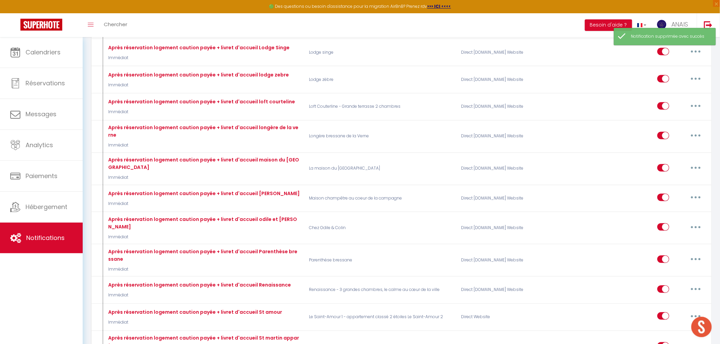
scroll to position [3684, 0]
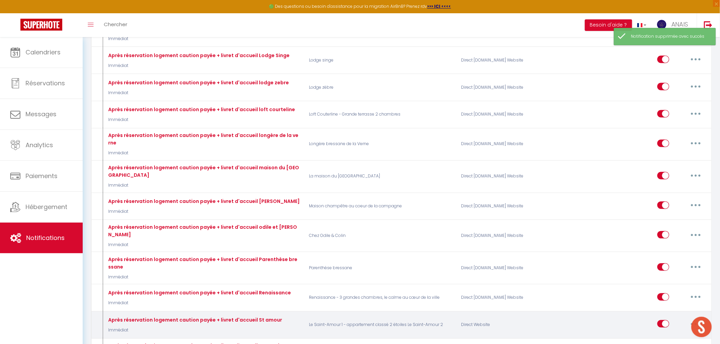
click at [695, 319] on button "button" at bounding box center [695, 324] width 19 height 11
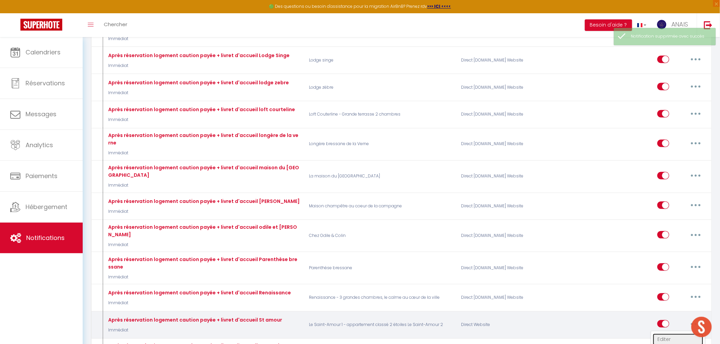
click at [666, 334] on link "Editer" at bounding box center [678, 340] width 50 height 12
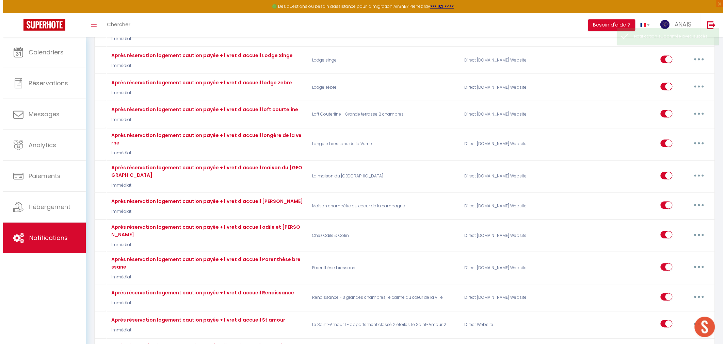
scroll to position [3664, 0]
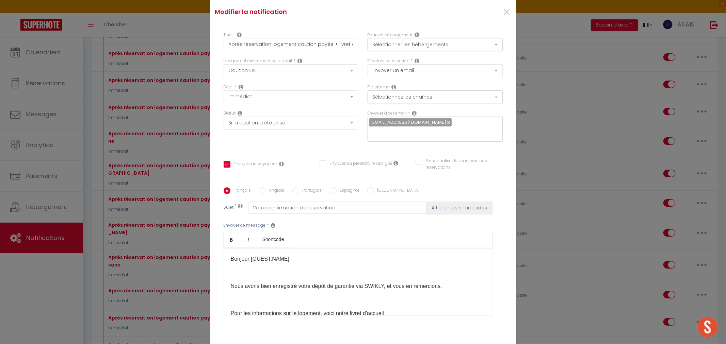
click at [371, 258] on p "Bonjour [GUEST:NAME]" at bounding box center [358, 259] width 255 height 8
click at [376, 42] on button "Sélectionner les hébergements" at bounding box center [435, 44] width 135 height 13
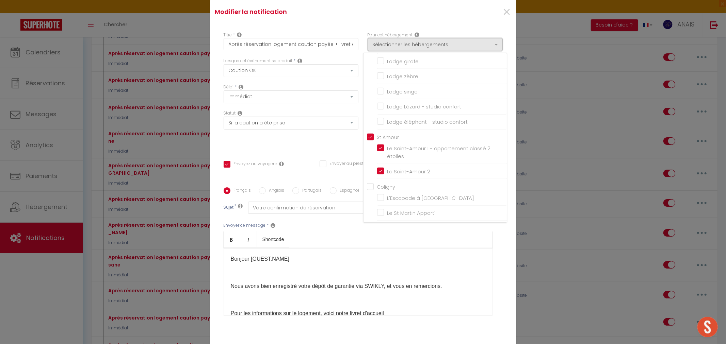
scroll to position [264, 0]
click at [384, 174] on label "Le Saint-Amour 2" at bounding box center [407, 178] width 47 height 8
click at [378, 175] on input "Le Saint-Amour 2" at bounding box center [442, 178] width 130 height 7
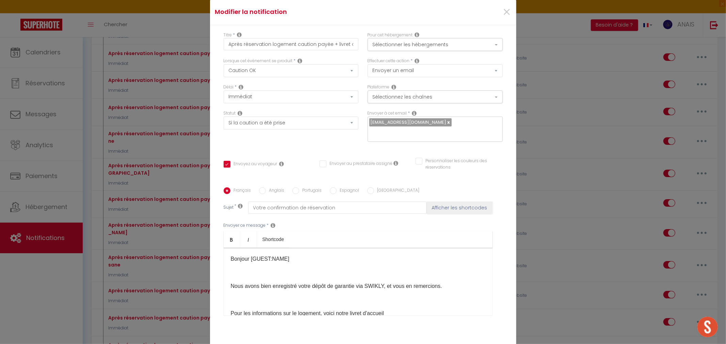
click at [336, 147] on div "Statut Aucun Si la réservation est payée Si réservation non payée Si la caution…" at bounding box center [291, 129] width 144 height 38
click at [404, 46] on button "Sélectionner les hébergements" at bounding box center [435, 44] width 135 height 13
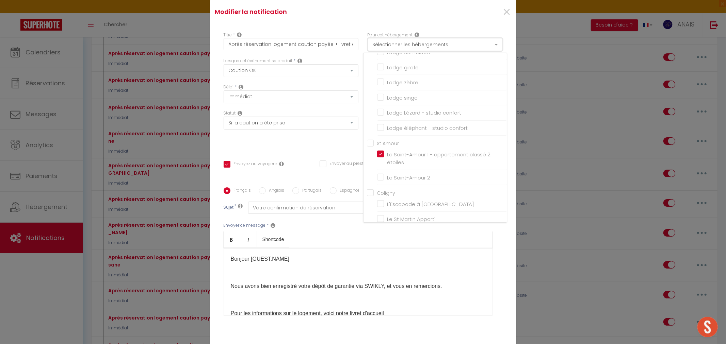
click at [404, 46] on button "Sélectionner les hébergements" at bounding box center [435, 44] width 135 height 13
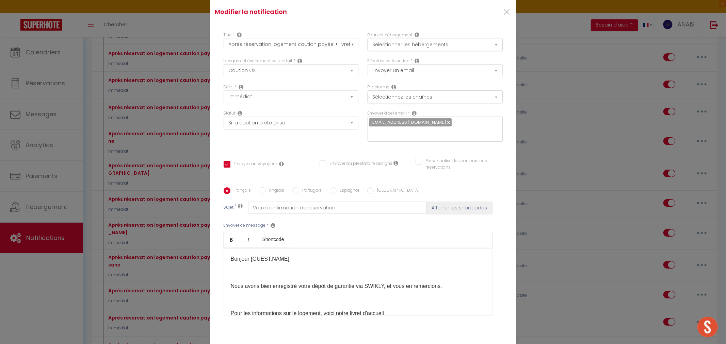
click at [323, 142] on div "Statut Aucun Si la réservation est payée Si réservation non payée Si la caution…" at bounding box center [291, 129] width 144 height 38
drag, startPoint x: 340, startPoint y: 43, endPoint x: 387, endPoint y: 47, distance: 46.7
click at [388, 47] on div "Titre * Après réservation logement caution payée + livret d'accueil St amour Po…" at bounding box center [363, 45] width 288 height 26
drag, startPoint x: 339, startPoint y: 42, endPoint x: 352, endPoint y: 43, distance: 12.3
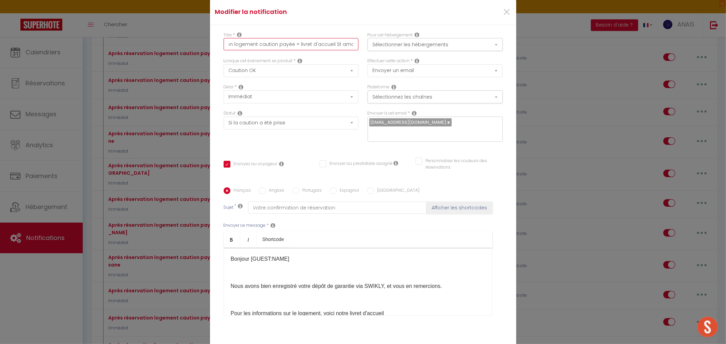
click at [341, 43] on input "Après réservation logement caution payée + livret d'accueil St amour" at bounding box center [291, 44] width 135 height 12
click at [352, 44] on input "Après réservation logement caution payée + livret d'accueil St amour" at bounding box center [291, 44] width 135 height 12
click at [355, 265] on div "Bonjour [GUEST:NAME] Nous avons bien enregistré votre dépôt de garantie via SWI…" at bounding box center [358, 282] width 269 height 68
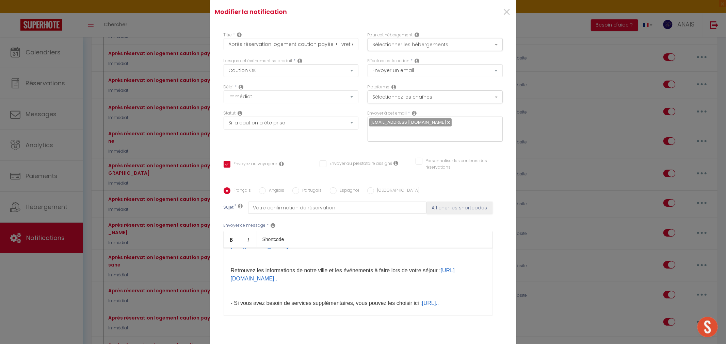
scroll to position [38, 0]
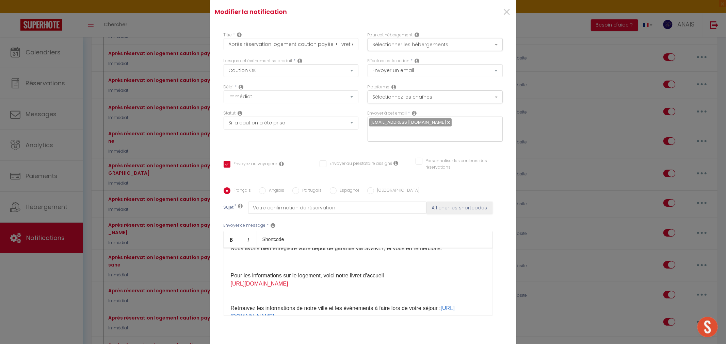
drag, startPoint x: 478, startPoint y: 296, endPoint x: 238, endPoint y: 282, distance: 240.0
click at [238, 282] on div "Bonjour [GUEST:NAME] Nous avons bien enregistré votre dépôt de garantie via SWI…" at bounding box center [358, 282] width 269 height 68
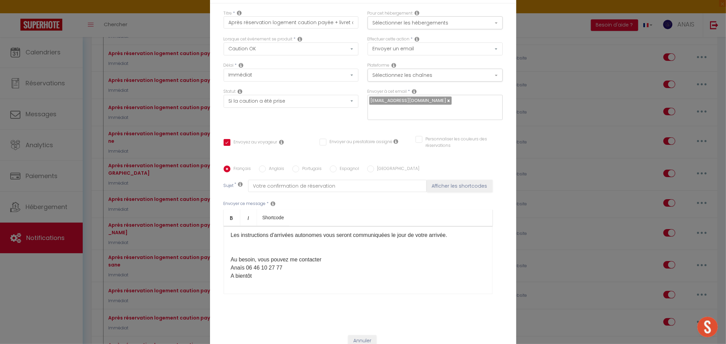
scroll to position [44, 0]
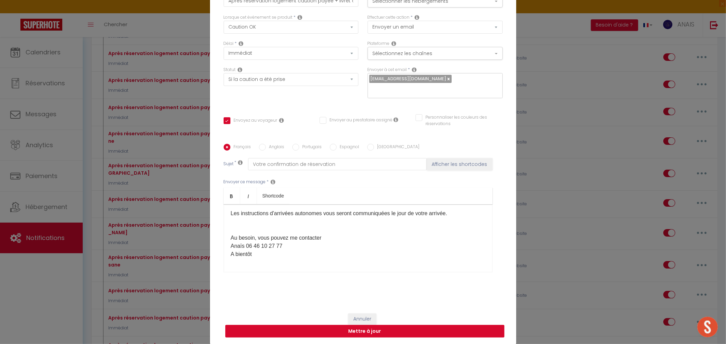
click at [374, 334] on button "Mettre à jour" at bounding box center [364, 331] width 279 height 13
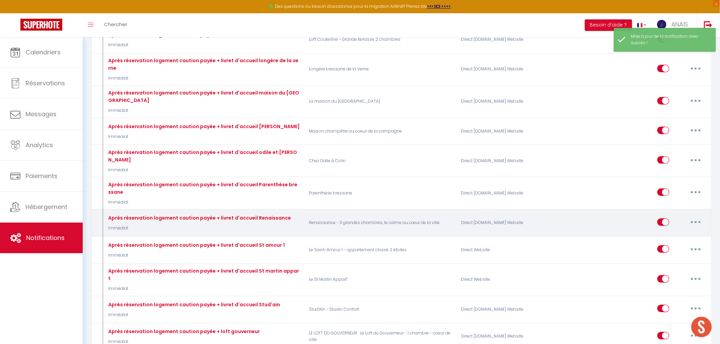
scroll to position [3759, 0]
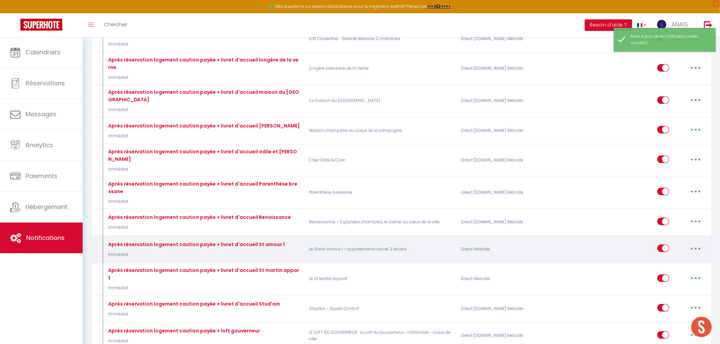
click at [697, 243] on button "button" at bounding box center [695, 248] width 19 height 11
click at [668, 271] on link "Dupliquer" at bounding box center [678, 277] width 50 height 12
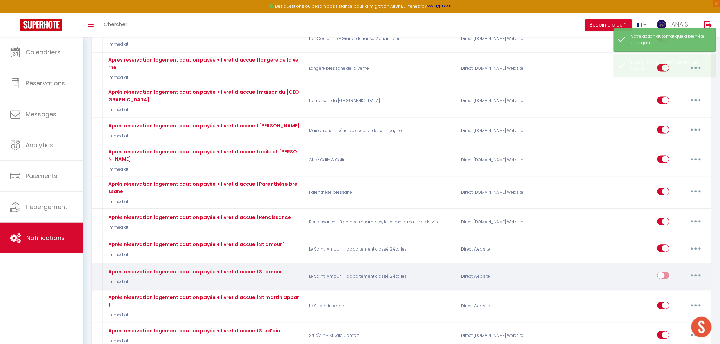
click at [700, 271] on button "button" at bounding box center [695, 276] width 19 height 11
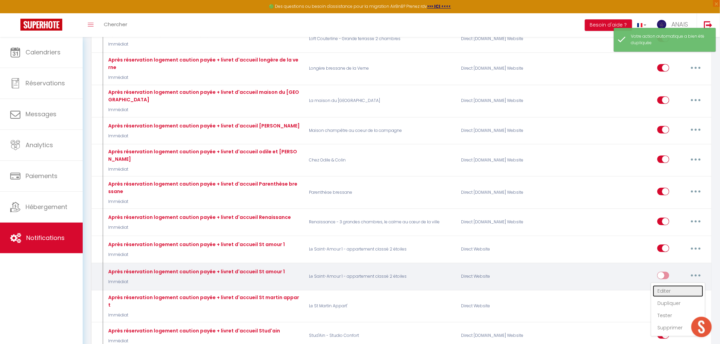
click at [670, 286] on link "Editer" at bounding box center [678, 292] width 50 height 12
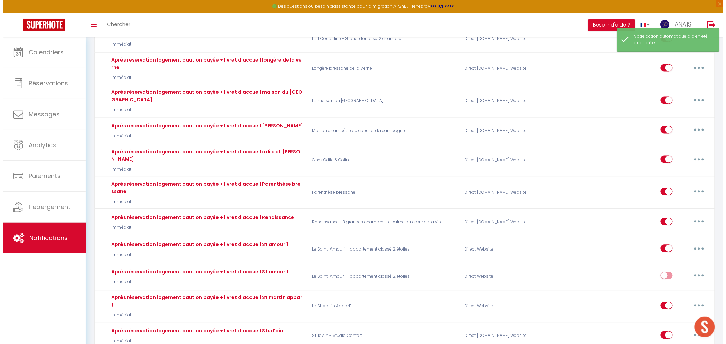
scroll to position [3740, 0]
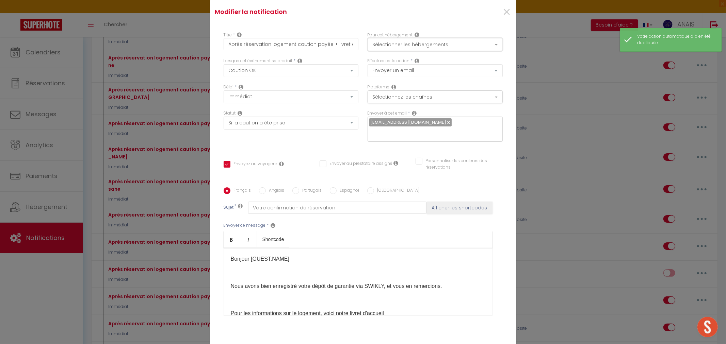
click at [395, 45] on button "Sélectionner les hébergements" at bounding box center [435, 44] width 135 height 13
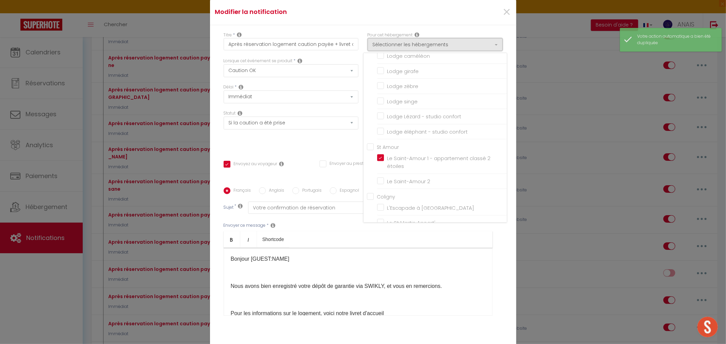
scroll to position [264, 0]
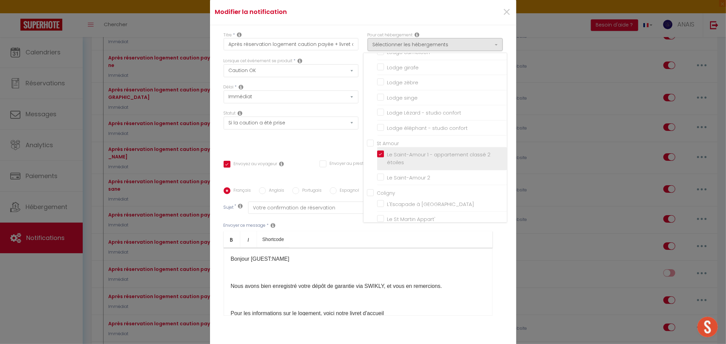
click at [384, 153] on label "Le Saint-Amour 1 - appartement classé 2 étoiles" at bounding box center [443, 159] width 118 height 16
click at [381, 155] on input "Le Saint-Amour 1 - appartement classé 2 étoiles" at bounding box center [442, 158] width 130 height 7
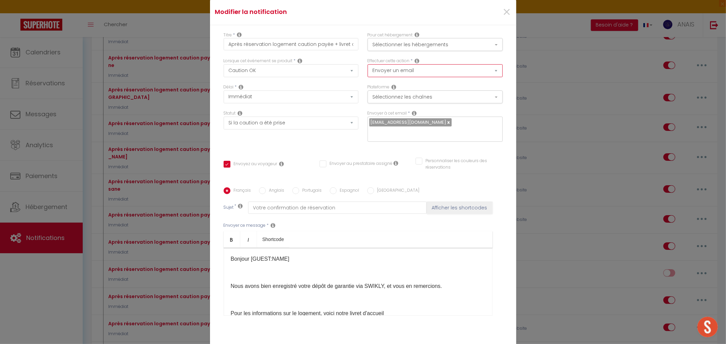
click at [388, 71] on select "Envoyer un email Envoyer un SMS Envoyer une notification push" at bounding box center [435, 70] width 135 height 13
click at [395, 39] on button "Sélectionner les hébergements" at bounding box center [435, 44] width 135 height 13
click at [395, 45] on button "Sélectionner les hébergements" at bounding box center [435, 44] width 135 height 13
click at [385, 47] on button "Sélectionner les hébergements" at bounding box center [435, 44] width 135 height 13
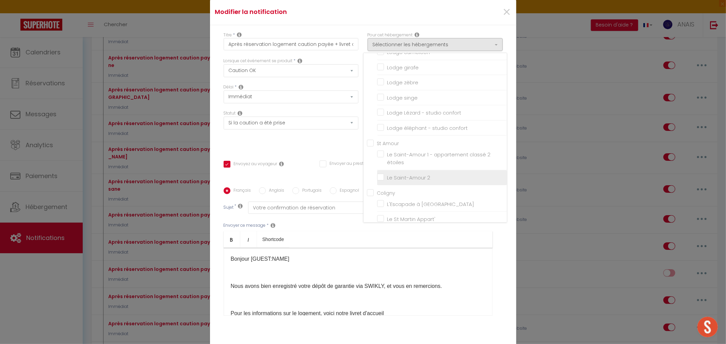
click at [377, 178] on input "Le Saint-Amour 2" at bounding box center [442, 178] width 130 height 7
click at [345, 53] on div "Titre * Après réservation logement caution payée + livret d'accueil St amour 1" at bounding box center [291, 45] width 144 height 26
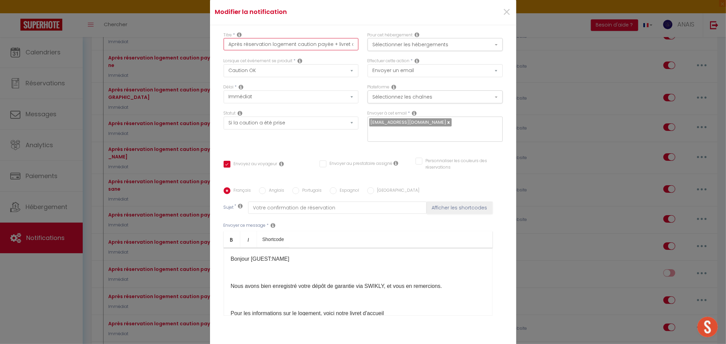
click at [346, 43] on input "Après réservation logement caution payée + livret d'accueil St amour 1" at bounding box center [291, 44] width 135 height 12
drag, startPoint x: 351, startPoint y: 43, endPoint x: 364, endPoint y: 43, distance: 13.6
click at [364, 43] on div "Titre * Après réservation logement caution payée + livret d'accueil St amour 1 …" at bounding box center [363, 45] width 288 height 26
click at [354, 150] on div "Titre * Après réservation logement caution payée + livret d'accueil St amour 2 …" at bounding box center [363, 188] width 306 height 326
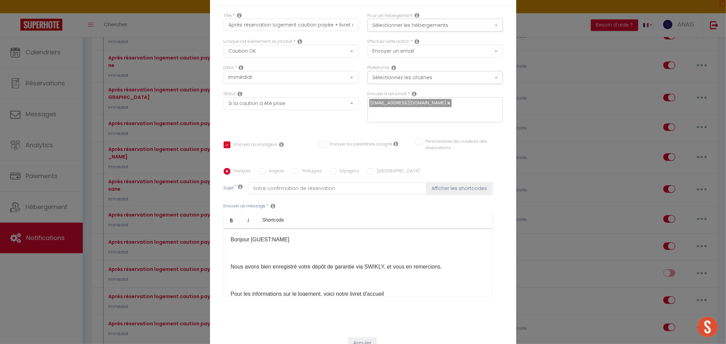
scroll to position [38, 0]
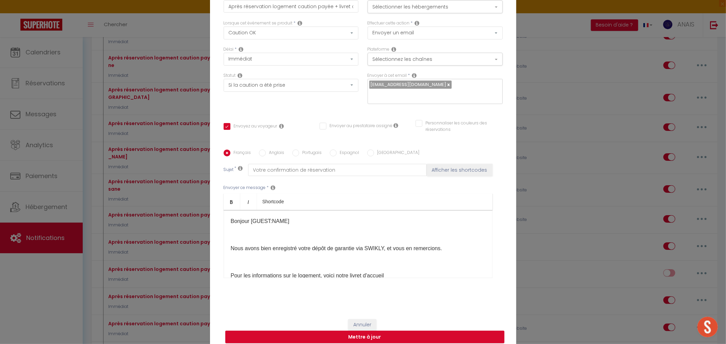
click at [325, 256] on div "Bonjour [GUEST:NAME] Nous avons bien enregistré votre dépôt de garantie via SWI…" at bounding box center [358, 244] width 269 height 68
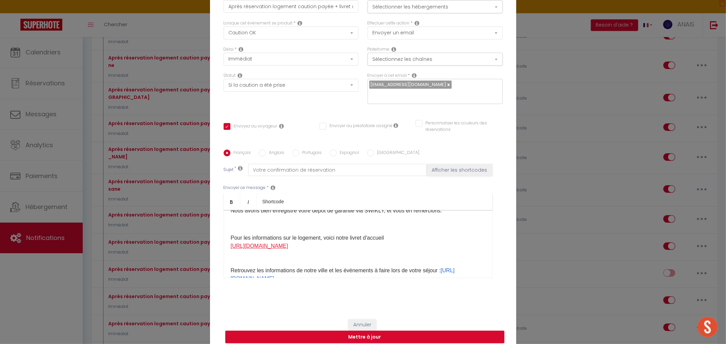
drag, startPoint x: 289, startPoint y: 263, endPoint x: 232, endPoint y: 248, distance: 58.6
click at [232, 248] on p "Pour les informations sur le logement, voici notre livret d'accueil ​ [URL][DOM…" at bounding box center [358, 303] width 255 height 139
click at [321, 333] on button "Mettre à jour" at bounding box center [364, 337] width 279 height 13
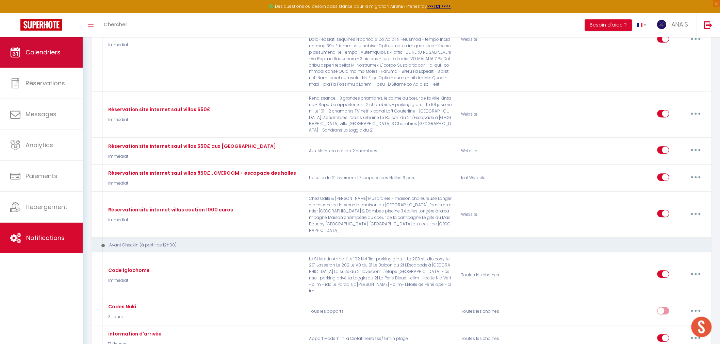
scroll to position [545, 0]
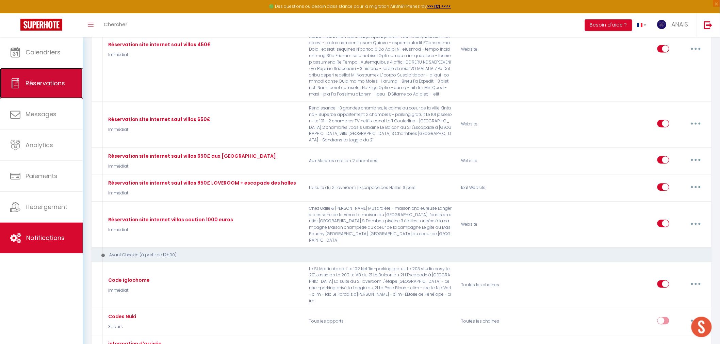
click at [31, 79] on span "Réservations" at bounding box center [45, 83] width 39 height 9
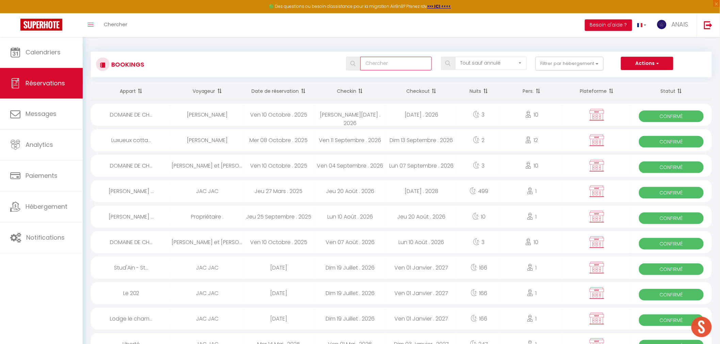
click at [376, 60] on input "text" at bounding box center [395, 64] width 71 height 14
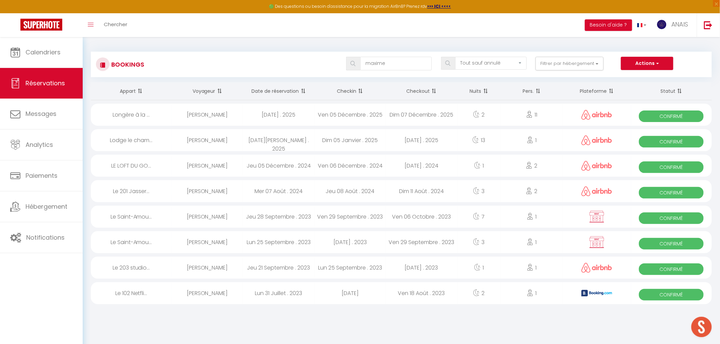
click at [259, 120] on div "[DATE] . 2025" at bounding box center [278, 115] width 71 height 22
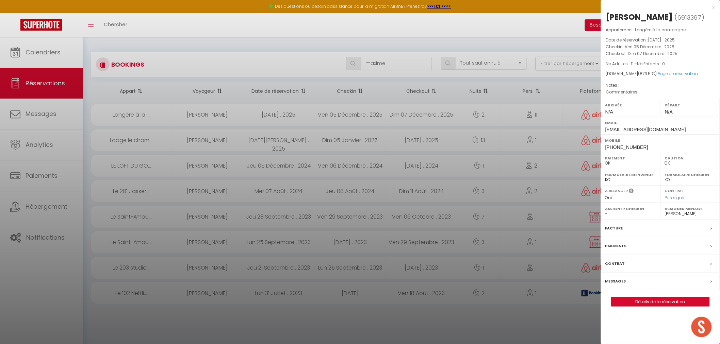
click at [622, 280] on label "Messages" at bounding box center [615, 281] width 21 height 7
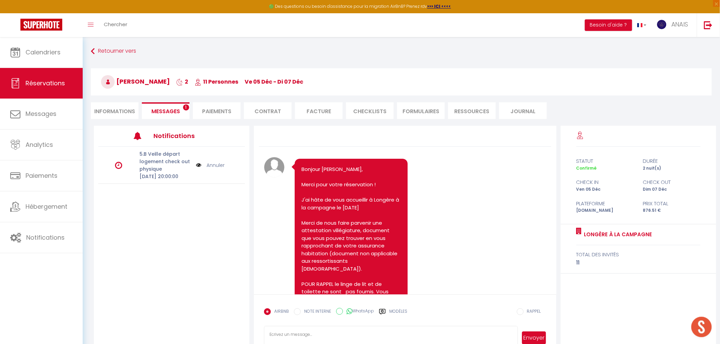
scroll to position [454, 0]
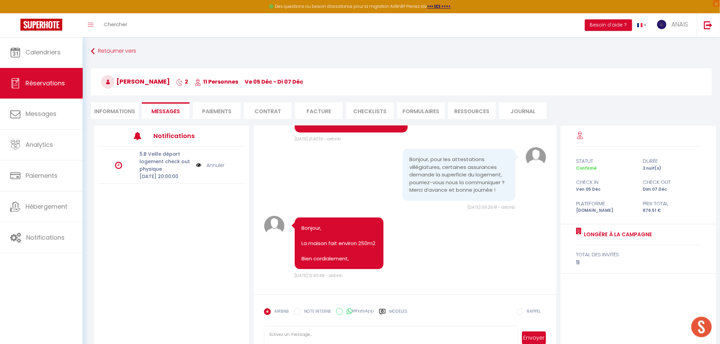
click at [120, 110] on li "Informations" at bounding box center [115, 110] width 48 height 17
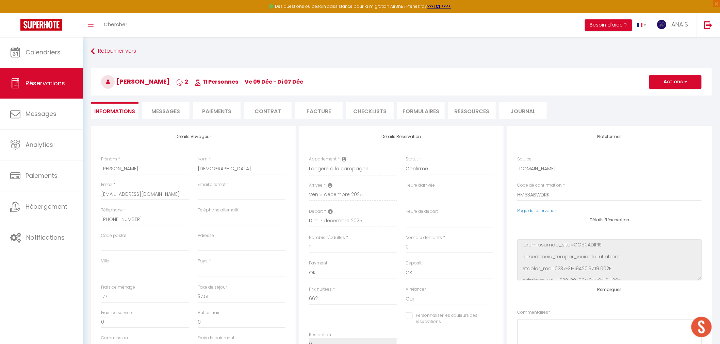
click at [170, 111] on span "Messages" at bounding box center [165, 112] width 29 height 8
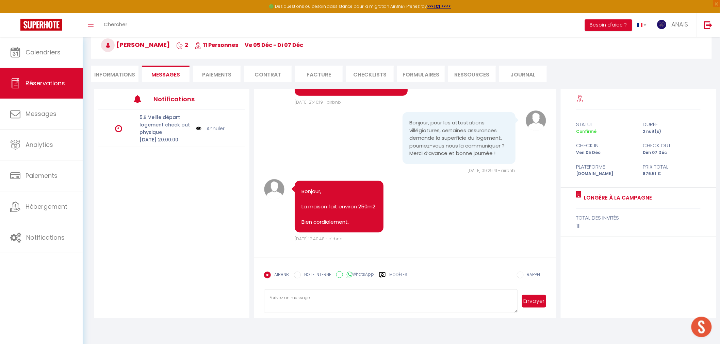
scroll to position [453, 0]
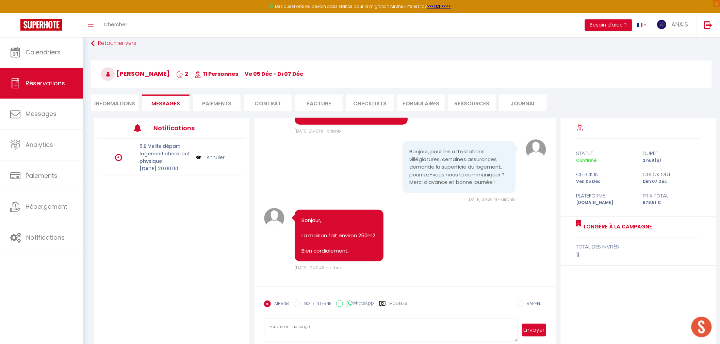
click at [124, 74] on span "[PERSON_NAME]" at bounding box center [135, 73] width 69 height 9
click at [122, 100] on li "Informations" at bounding box center [115, 103] width 48 height 17
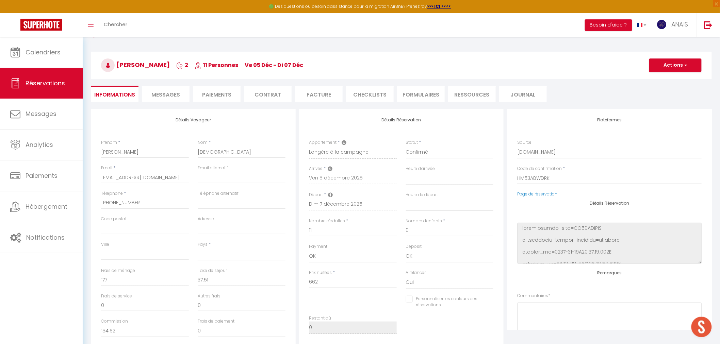
scroll to position [42, 0]
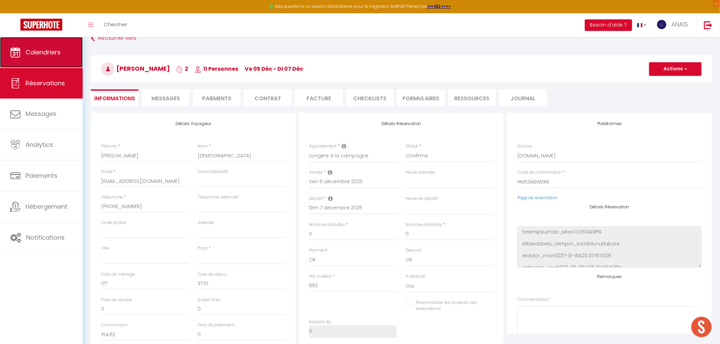
click at [44, 56] on span "Calendriers" at bounding box center [43, 52] width 35 height 9
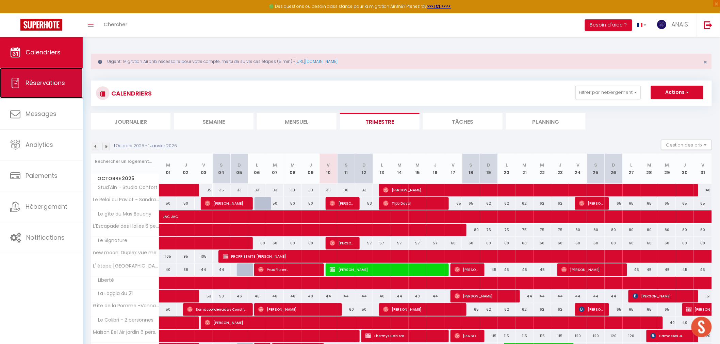
click at [58, 79] on span "Réservations" at bounding box center [45, 83] width 39 height 9
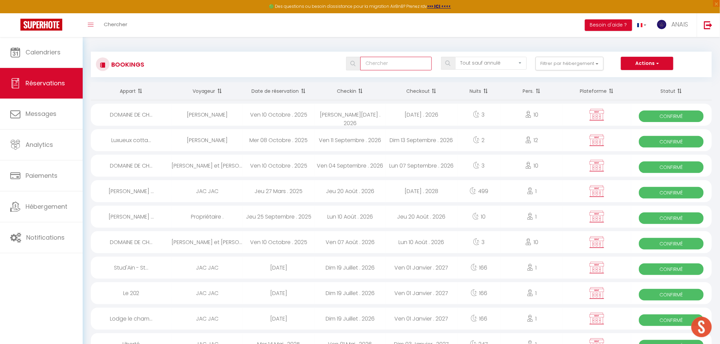
click at [387, 59] on input "text" at bounding box center [395, 64] width 71 height 14
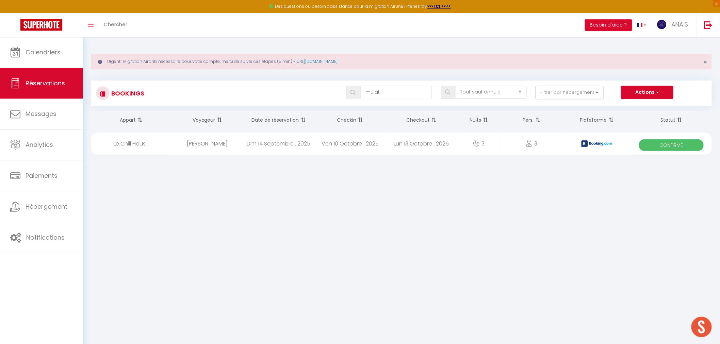
click at [173, 150] on div "[PERSON_NAME]" at bounding box center [207, 144] width 71 height 22
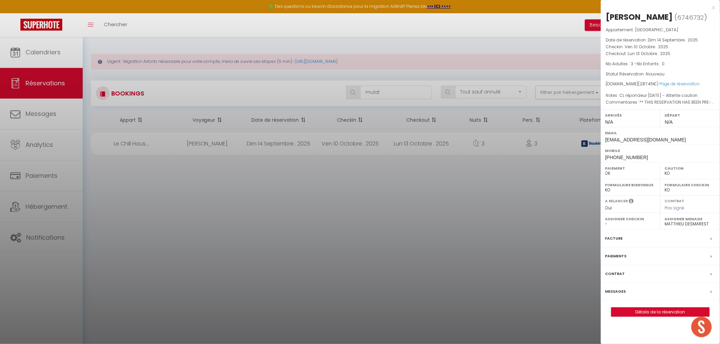
click at [272, 144] on div at bounding box center [360, 172] width 720 height 344
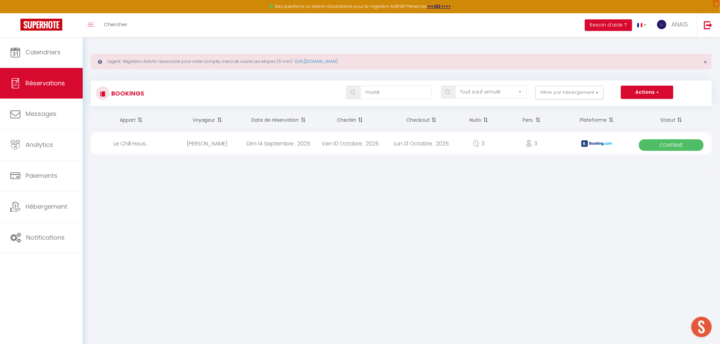
click at [276, 146] on div "Dim 14 Septembre . 2025" at bounding box center [278, 144] width 71 height 22
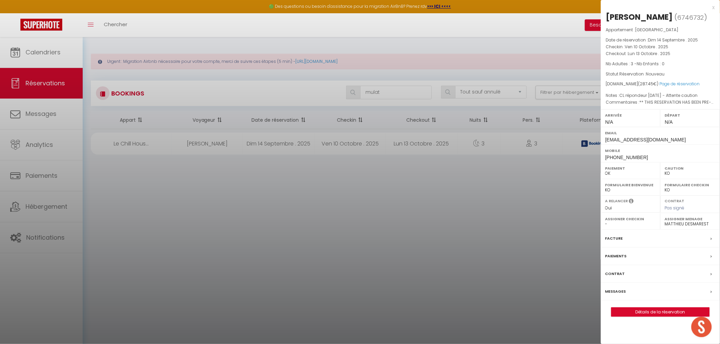
click at [613, 262] on div "Paiements" at bounding box center [660, 257] width 119 height 18
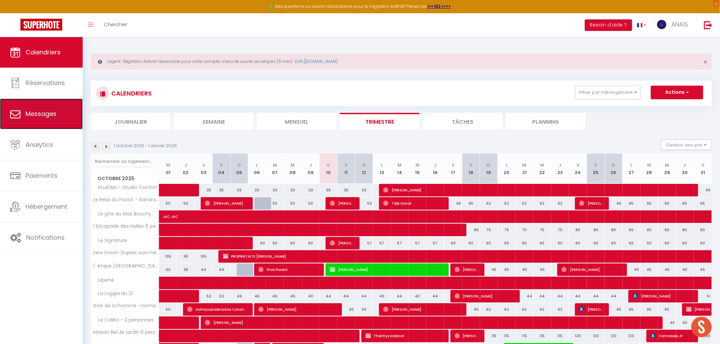
click at [36, 114] on span "Messages" at bounding box center [41, 114] width 31 height 9
select select "message"
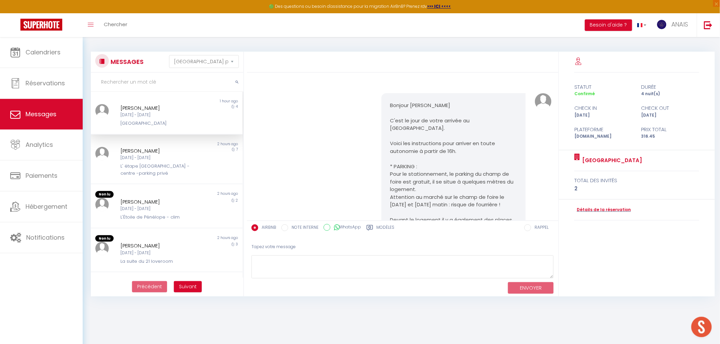
scroll to position [1904, 0]
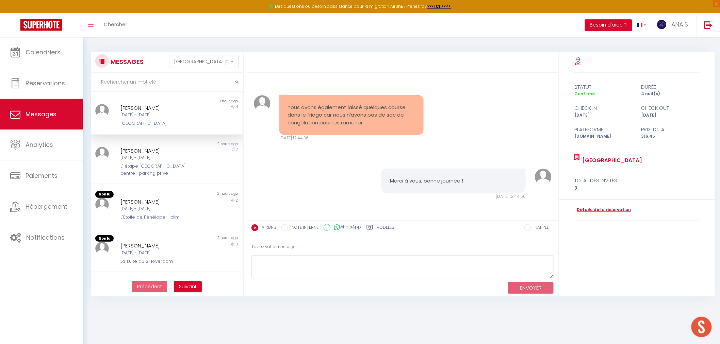
click at [382, 227] on label "Modèles" at bounding box center [386, 229] width 18 height 9
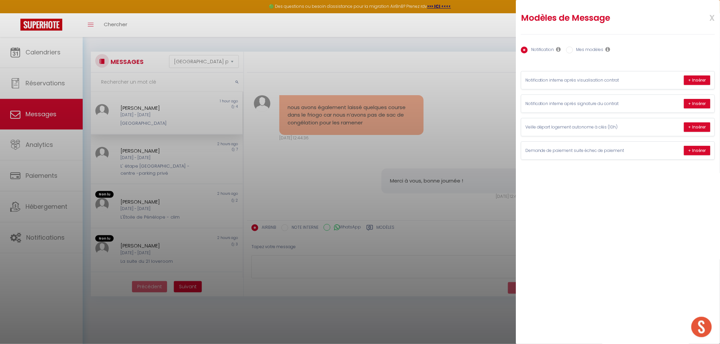
click at [586, 47] on label "Mes modèles" at bounding box center [588, 50] width 31 height 7
click at [573, 47] on input "Mes modèles" at bounding box center [569, 50] width 7 height 7
radio input "true"
radio input "false"
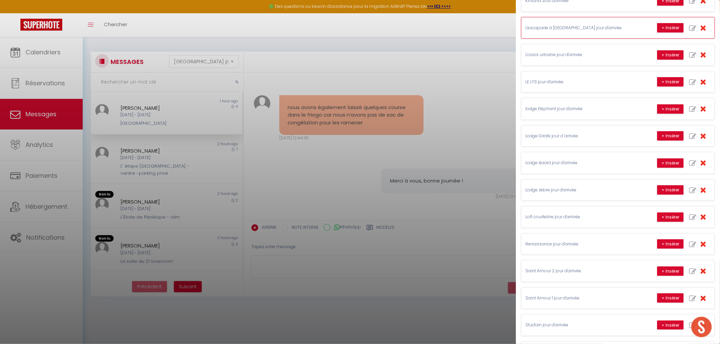
scroll to position [189, 0]
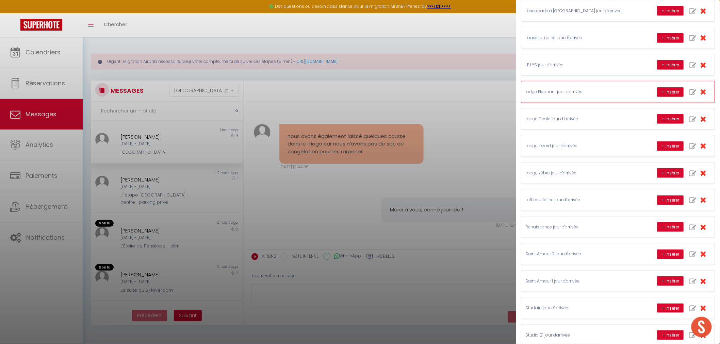
click at [554, 97] on div "lodge Eléphant jour d'arrivée + Insérer" at bounding box center [617, 91] width 193 height 21
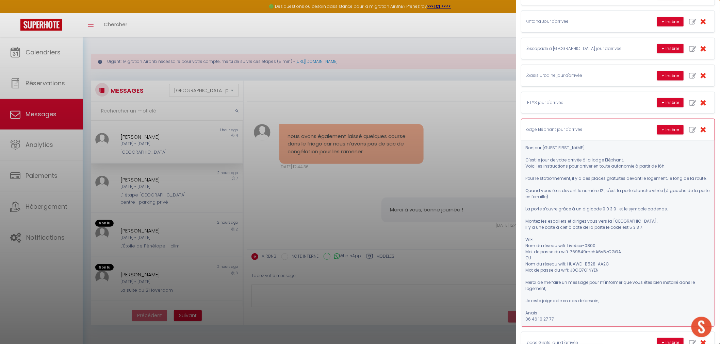
click at [689, 130] on icon "button" at bounding box center [692, 130] width 7 height 7
type input "lodge Eléphant jour d'arrivée"
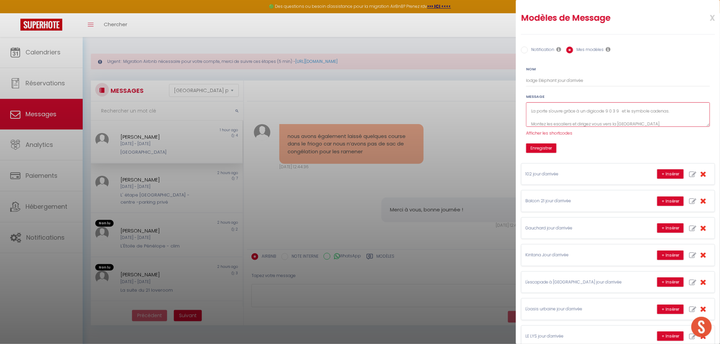
scroll to position [60, 0]
click at [620, 116] on textarea "Bonjour [GUEST:FIRST_NAME] C'est le jour de votre arrivée à la lodge Eléphant. …" at bounding box center [618, 114] width 184 height 25
click at [652, 120] on textarea "Bonjour [GUEST:FIRST_NAME] C'est le jour de votre arrivée à la lodge Eléphant. …" at bounding box center [618, 114] width 184 height 25
click at [648, 121] on textarea "Bonjour [GUEST:FIRST_NAME] C'est le jour de votre arrivée à la lodge Eléphant. …" at bounding box center [618, 114] width 184 height 25
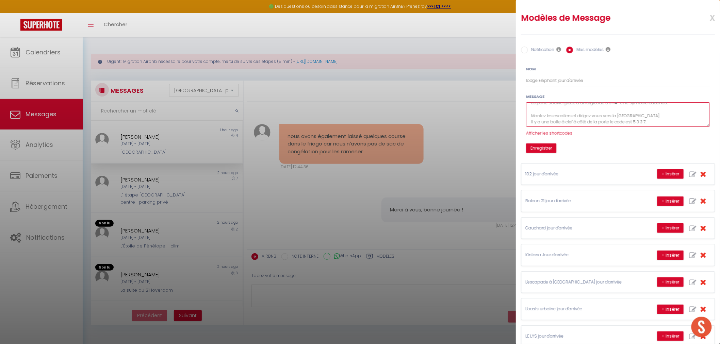
click at [648, 120] on textarea "Bonjour [GUEST:FIRST_NAME] C'est le jour de votre arrivée à la lodge Eléphant. …" at bounding box center [618, 114] width 184 height 25
type textarea "Bonjour [GUEST:FIRST_NAME] C'est le jour de votre arrivée à la lodge Eléphant. …"
click at [547, 147] on button "Enregistrer" at bounding box center [541, 149] width 30 height 10
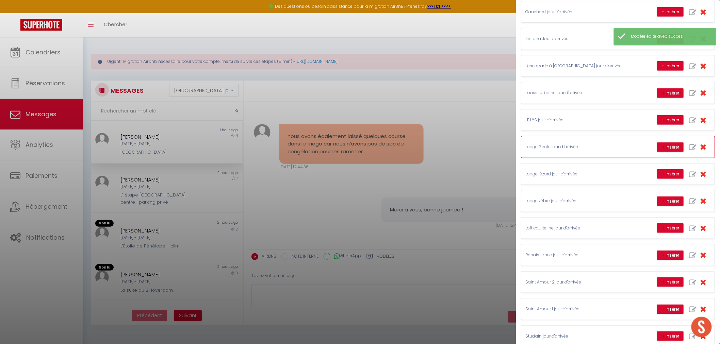
scroll to position [151, 0]
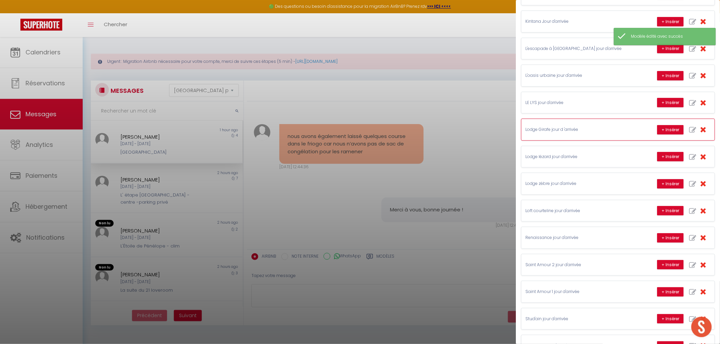
click at [689, 130] on icon "button" at bounding box center [692, 130] width 7 height 7
type input "Lodge Girafe jour d 'arrivée"
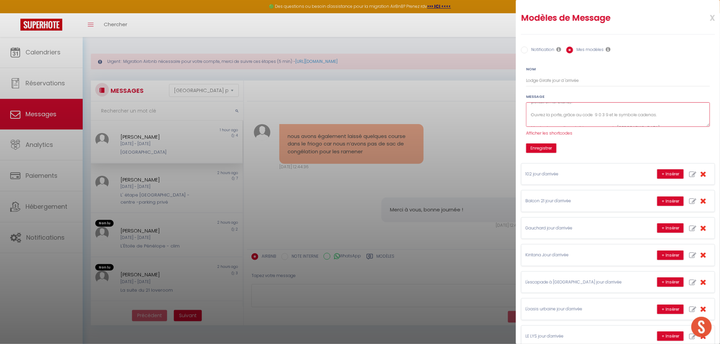
scroll to position [60, 0]
click at [609, 115] on textarea "Bonjour [GUEST:FIRST_NAME], C'est le jour de votre arrivée à le lodge Girafe. V…" at bounding box center [618, 114] width 184 height 25
click at [605, 116] on textarea "Bonjour [GUEST:FIRST_NAME], C'est le jour de votre arrivée à le lodge Girafe. V…" at bounding box center [618, 114] width 184 height 25
click at [611, 117] on textarea "Bonjour [GUEST:FIRST_NAME], C'est le jour de votre arrivée à le lodge Girafe. V…" at bounding box center [618, 114] width 184 height 25
type textarea "Bonjour [GUEST:FIRST_NAME], C'est le jour de votre arrivée à le lodge Girafe. V…"
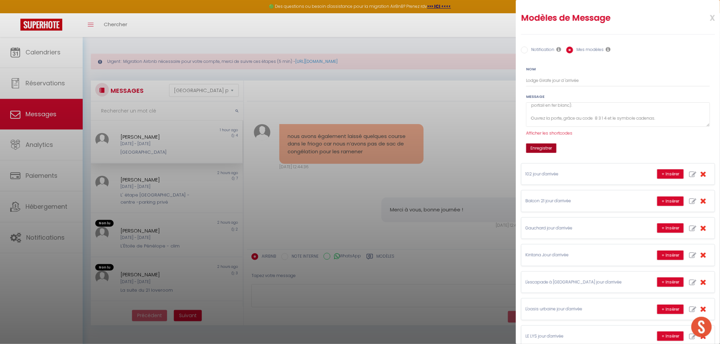
click at [540, 148] on button "Enregistrer" at bounding box center [541, 149] width 30 height 10
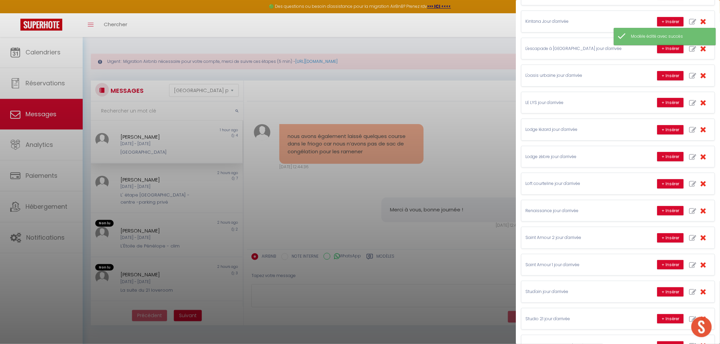
scroll to position [113, 0]
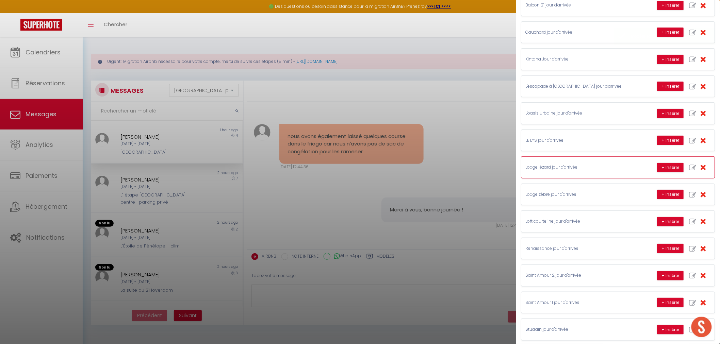
click at [689, 167] on icon "button" at bounding box center [692, 167] width 7 height 7
type input "Lodge lézard jour d'arrivée"
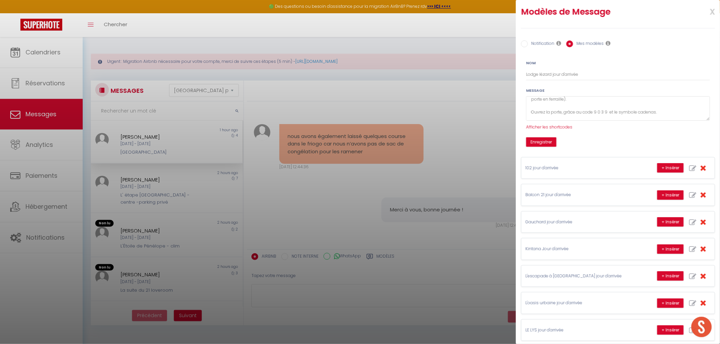
scroll to position [0, 0]
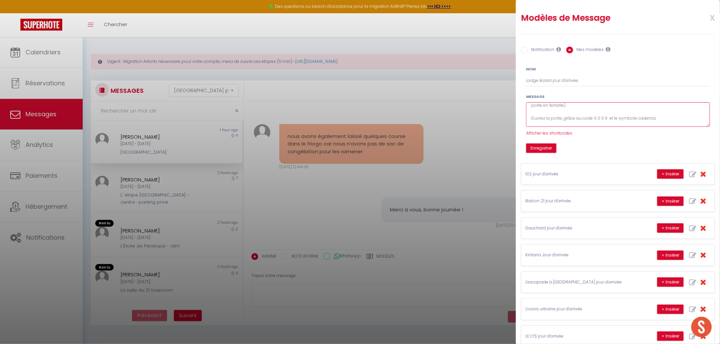
click at [609, 116] on textarea "Bonjour [GUEST:FIRST_NAME] C'est le jour de votre arrivée à la lodge Lézard. Vo…" at bounding box center [618, 114] width 184 height 25
click at [652, 120] on textarea "Bonjour [GUEST:FIRST_NAME] C'est le jour de votre arrivée à la lodge Lézard. Vo…" at bounding box center [618, 114] width 184 height 25
type textarea "Bonjour [GUEST:FIRST_NAME] C'est le jour de votre arrivée à la lodge Lézard. Vo…"
click at [535, 144] on button "Enregistrer" at bounding box center [541, 149] width 30 height 10
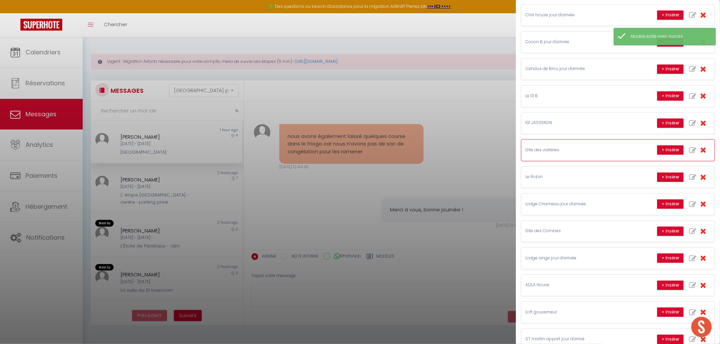
scroll to position [567, 0]
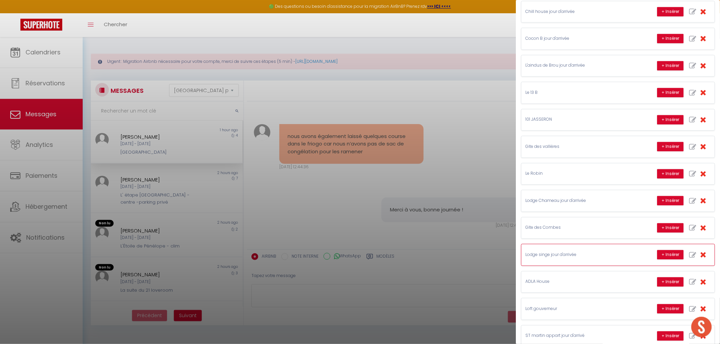
click at [689, 257] on icon "button" at bounding box center [692, 255] width 7 height 7
type input "Lodge singe jour d'arrivée"
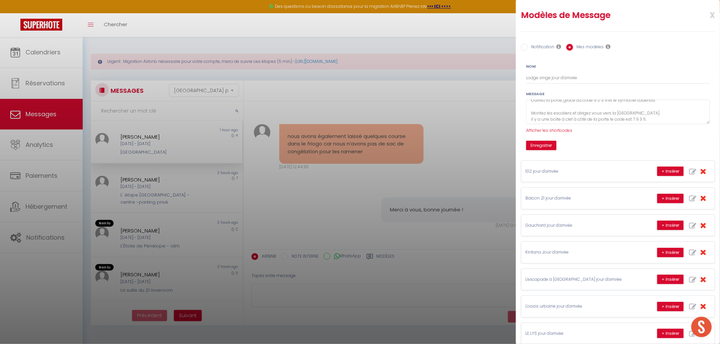
scroll to position [0, 0]
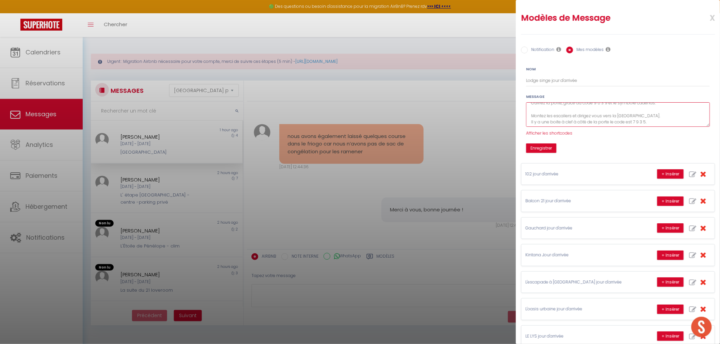
click at [651, 121] on textarea "Bonjour [GUEST:FIRST_NAME], C'est le jour de votre arrivée à le lodge Singe. Vo…" at bounding box center [618, 114] width 184 height 25
click at [651, 119] on textarea "Bonjour [GUEST:FIRST_NAME], C'est le jour de votre arrivée à le lodge Singe. Vo…" at bounding box center [618, 114] width 184 height 25
click at [608, 117] on textarea "Bonjour [GUEST:FIRST_NAME], C'est le jour de votre arrivée à le lodge Singe. Vo…" at bounding box center [618, 114] width 184 height 25
type textarea "Bonjour [GUEST:FIRST_NAME], C'est le jour de votre arrivée à le lodge Singe. Vo…"
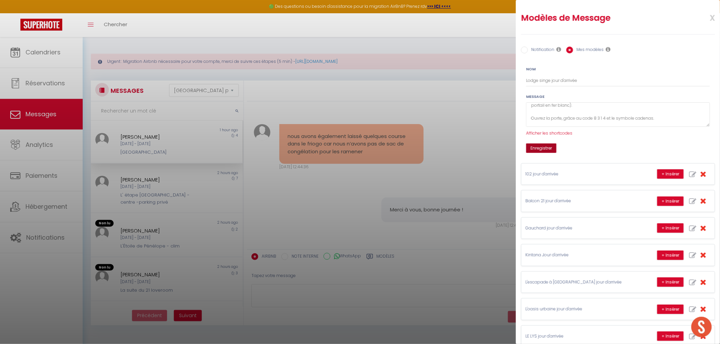
click at [545, 151] on button "Enregistrer" at bounding box center [541, 149] width 30 height 10
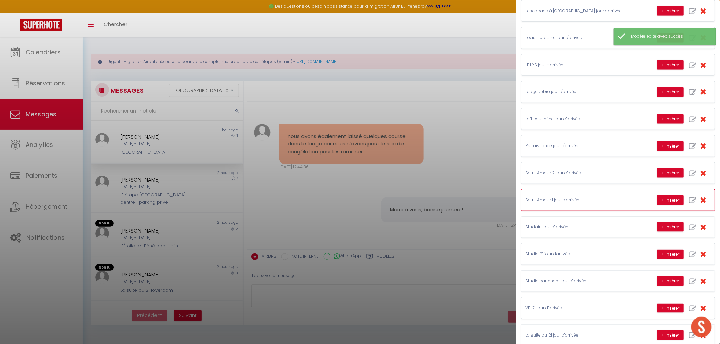
scroll to position [113, 0]
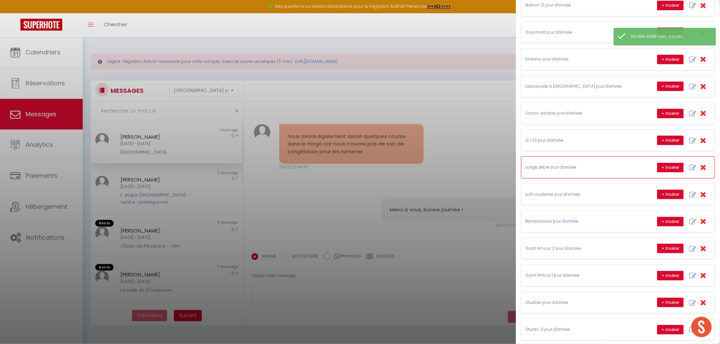
click at [689, 165] on icon "button" at bounding box center [692, 167] width 7 height 7
type input "Lodge zèbre jour d'arrivée"
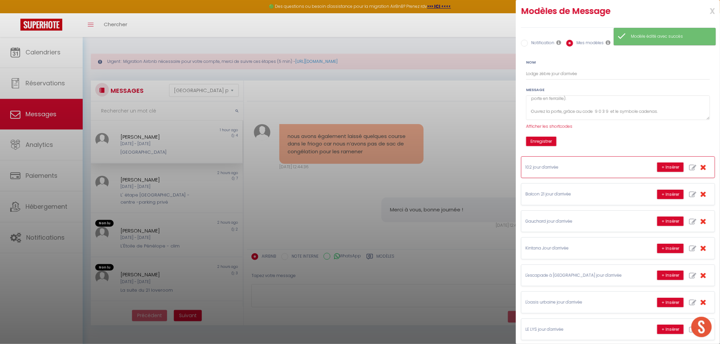
scroll to position [0, 0]
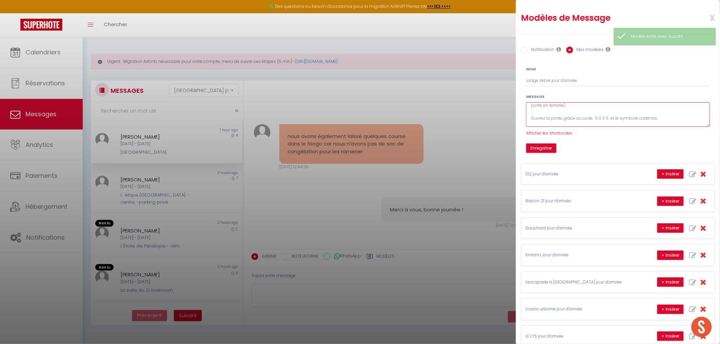
click at [610, 119] on textarea "Bonjour [GUEST:FIRST_NAME] C'est le jour de votre arrivée à la lodge Zèbre. Voi…" at bounding box center [618, 114] width 184 height 25
type textarea "Bonjour [GUEST:FIRST_NAME] C'est le jour de votre arrivée à la lodge Zèbre. Voi…"
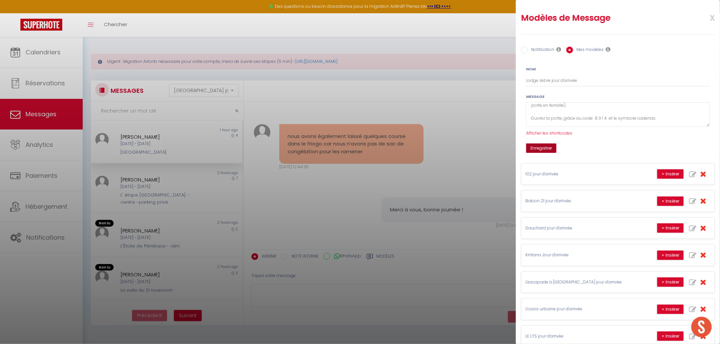
click at [548, 152] on button "Enregistrer" at bounding box center [541, 149] width 30 height 10
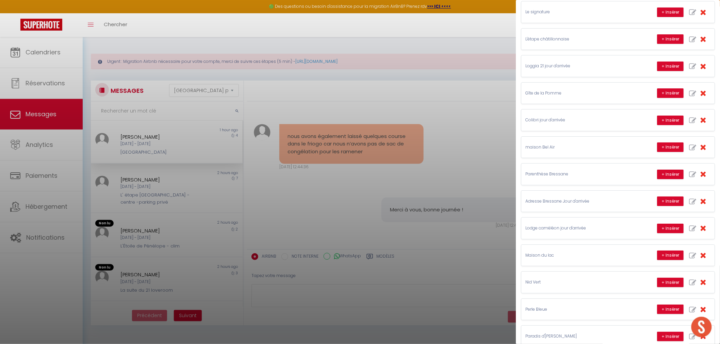
scroll to position [983, 0]
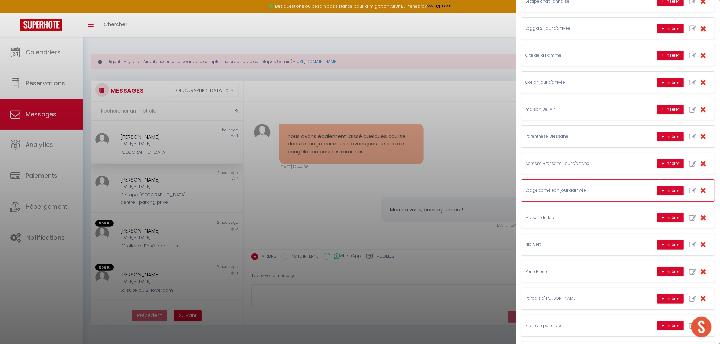
click at [689, 195] on icon "button" at bounding box center [692, 191] width 7 height 7
type input "Lodge caméléon jour d'arrivée"
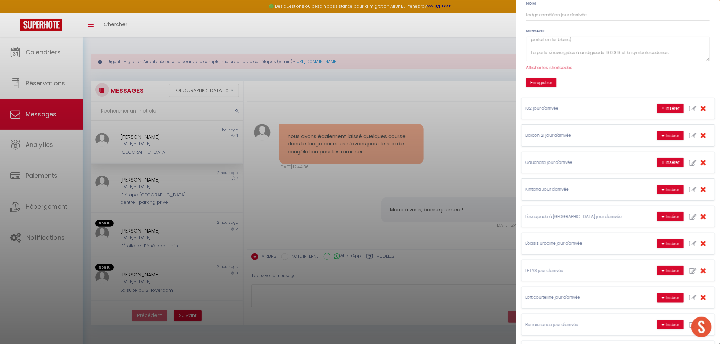
scroll to position [0, 0]
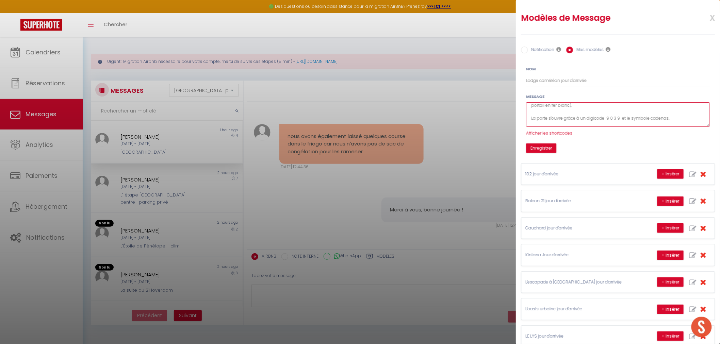
click at [620, 117] on textarea "Bonjour [GUEST:FIRST_NAME] C'est le jour de votre arrivée à le lodge Caméléon. …" at bounding box center [618, 114] width 184 height 25
click at [651, 121] on textarea "Bonjour [GUEST:FIRST_NAME] C'est le jour de votre arrivée à le lodge Caméléon. …" at bounding box center [618, 114] width 184 height 25
type textarea "Bonjour [GUEST:FIRST_NAME] C'est le jour de votre arrivée à le lodge Caméléon. …"
click at [538, 147] on button "Enregistrer" at bounding box center [541, 149] width 30 height 10
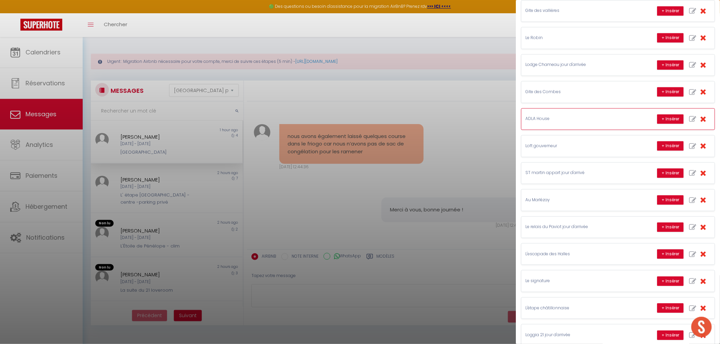
scroll to position [604, 0]
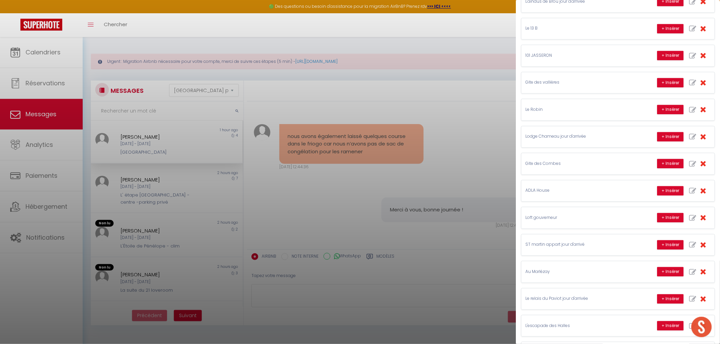
click at [483, 216] on div at bounding box center [360, 172] width 720 height 344
